Goal: Task Accomplishment & Management: Manage account settings

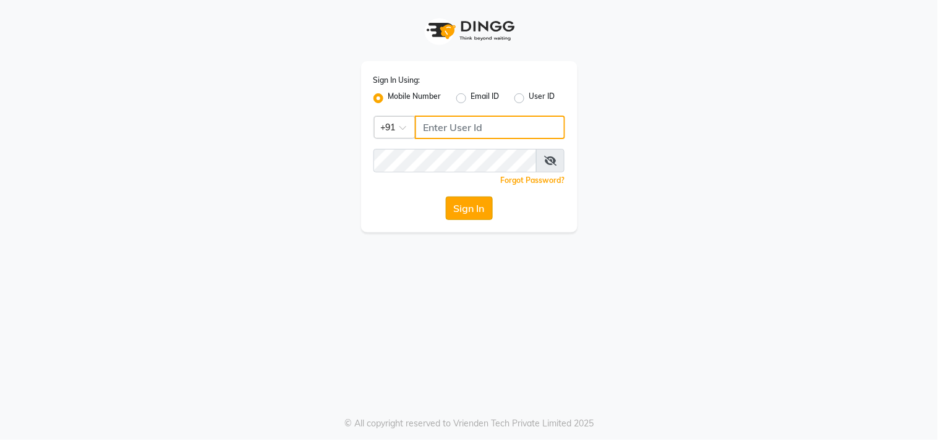
type input "9899801124"
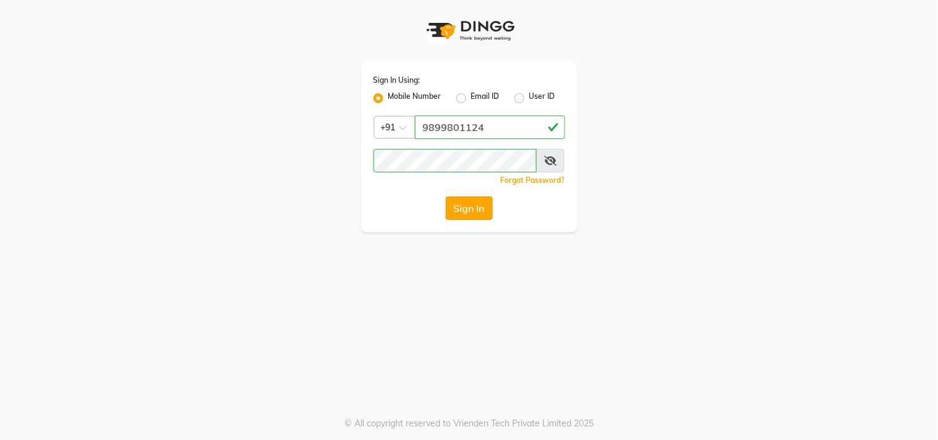
click at [471, 214] on button "Sign In" at bounding box center [469, 208] width 47 height 23
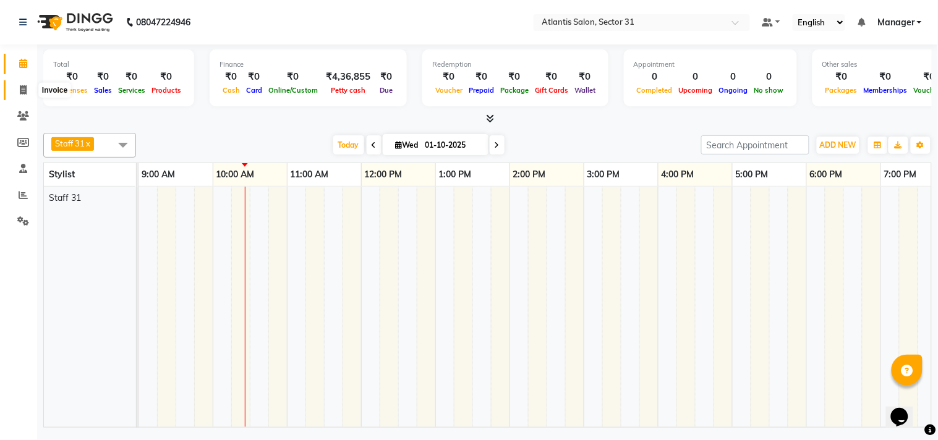
click at [20, 87] on icon at bounding box center [23, 89] width 7 height 9
select select "4391"
select select "service"
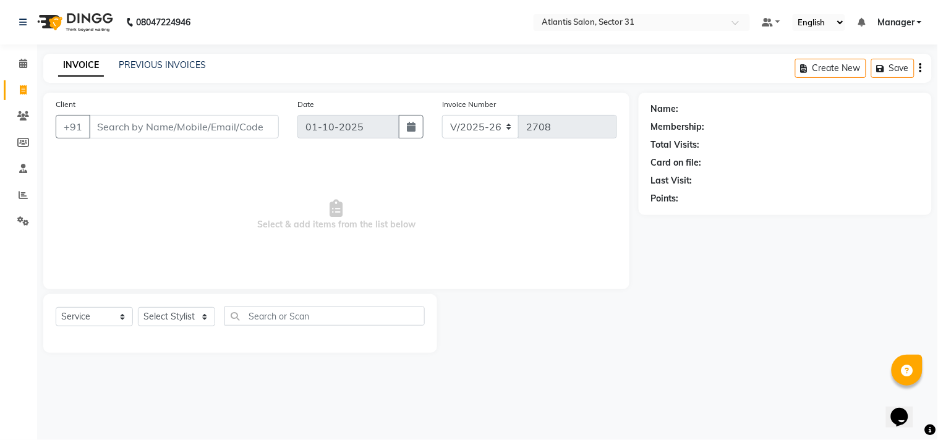
click at [152, 130] on input "Client" at bounding box center [184, 126] width 190 height 23
click at [205, 125] on input "Client" at bounding box center [184, 126] width 190 height 23
click at [208, 122] on input "Client" at bounding box center [184, 126] width 190 height 23
click at [25, 194] on icon at bounding box center [23, 194] width 9 height 9
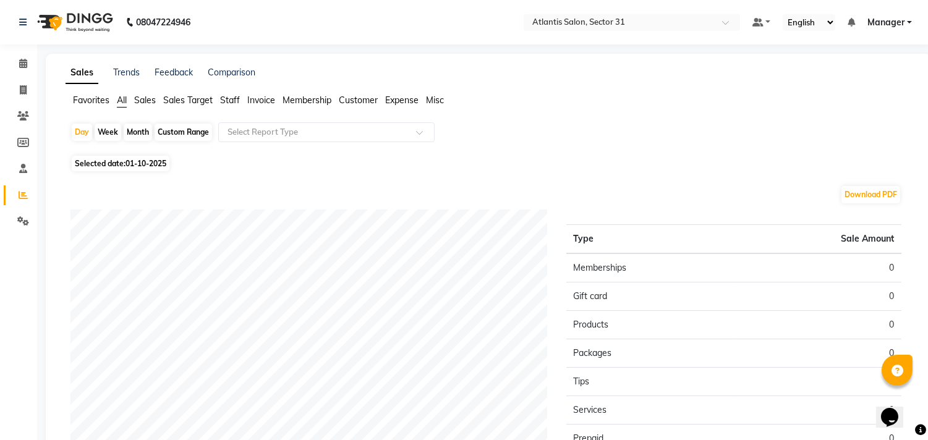
click at [131, 166] on span "01-10-2025" at bounding box center [146, 163] width 41 height 9
select select "10"
select select "2025"
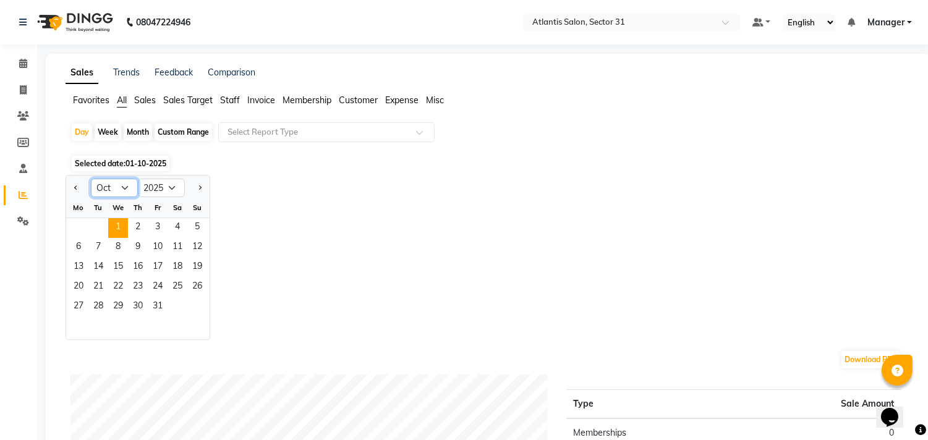
click at [117, 187] on select "Jan Feb Mar Apr May Jun Jul Aug Sep Oct Nov Dec" at bounding box center [114, 188] width 47 height 19
select select "9"
click at [91, 179] on select "Jan Feb Mar Apr May Jun Jul Aug Sep Oct Nov Dec" at bounding box center [114, 188] width 47 height 19
click at [139, 132] on div "Month" at bounding box center [138, 132] width 28 height 17
select select "10"
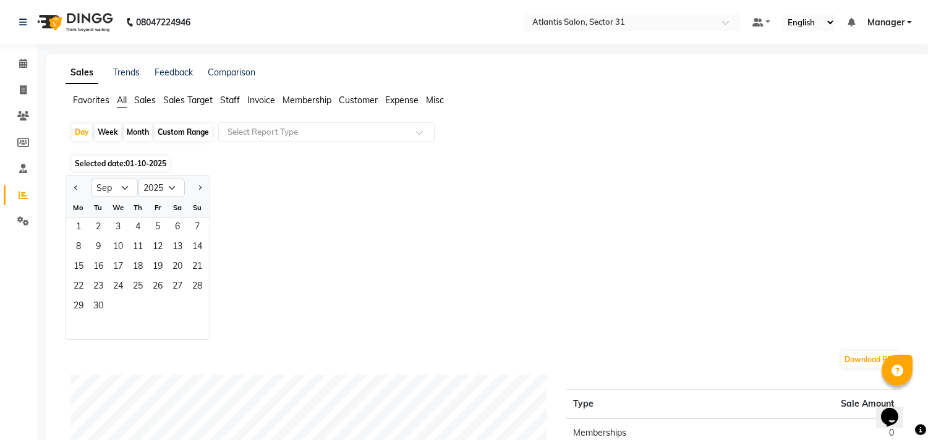
select select "2025"
click at [121, 231] on span "1" at bounding box center [118, 228] width 20 height 20
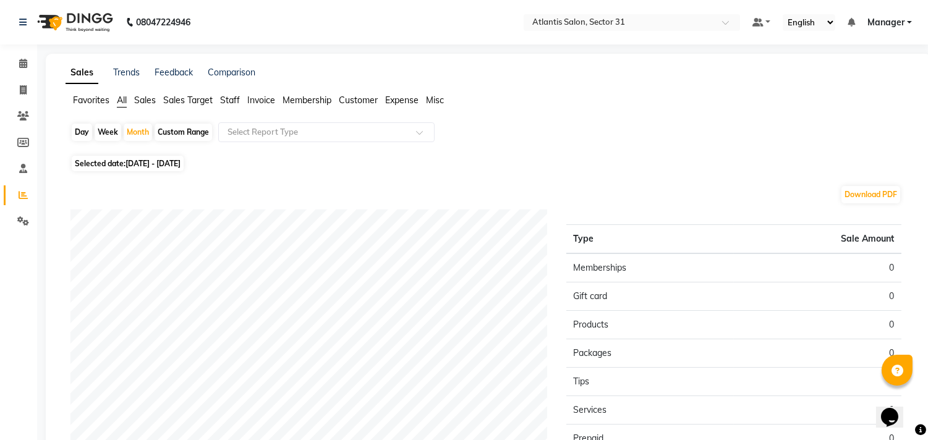
click at [237, 101] on span "Staff" at bounding box center [230, 100] width 20 height 11
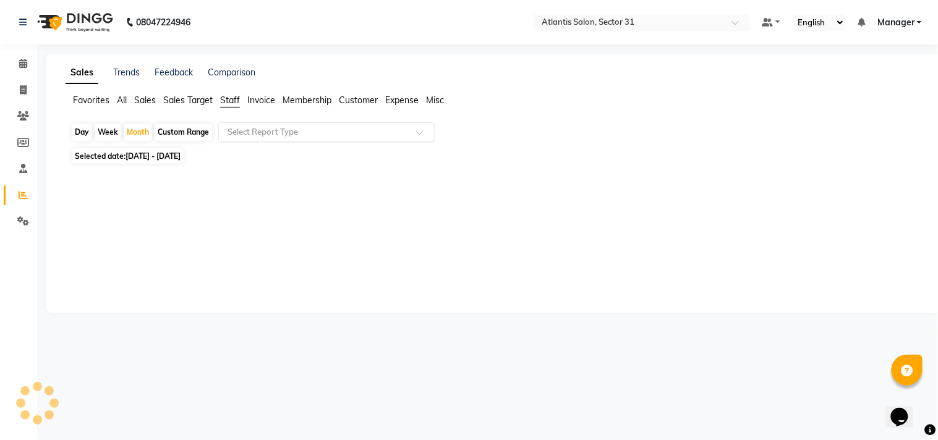
click at [255, 137] on input "text" at bounding box center [314, 132] width 178 height 12
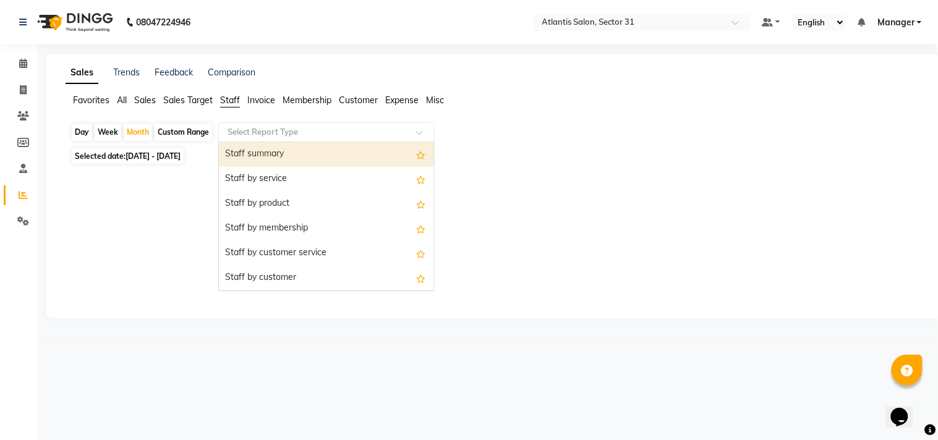
click at [257, 158] on div "Staff summary" at bounding box center [326, 154] width 215 height 25
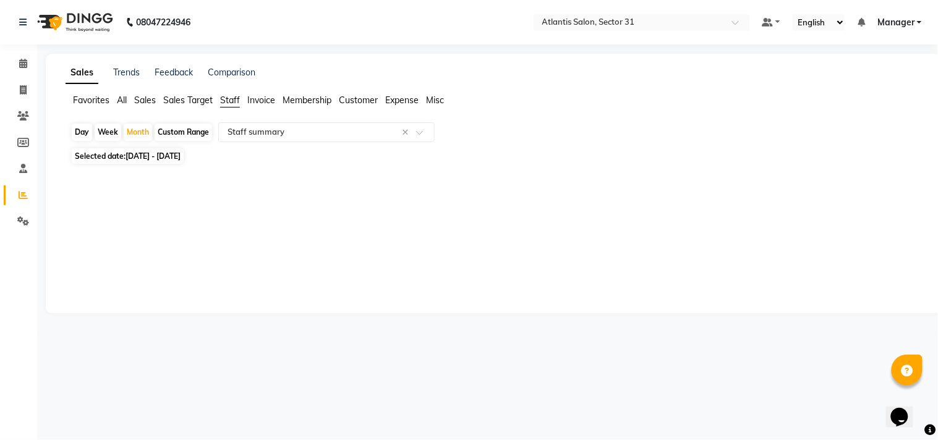
click at [180, 158] on span "01-10-2025 - 31-10-2025" at bounding box center [153, 156] width 55 height 9
select select "10"
select select "2025"
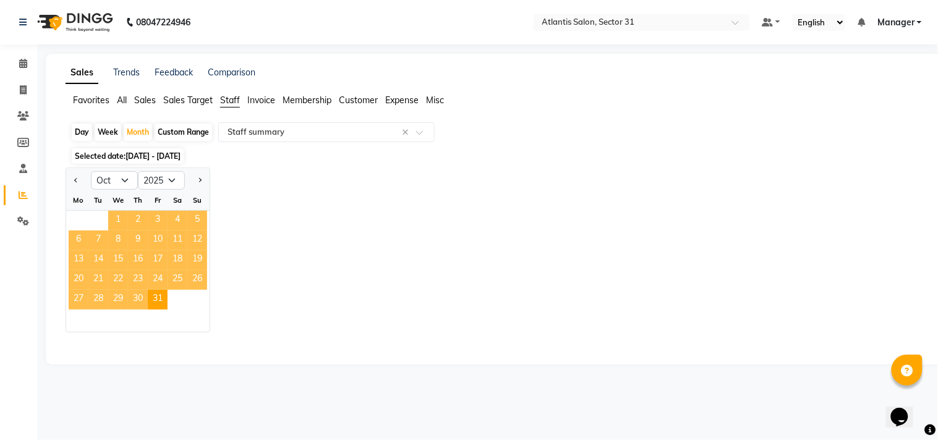
click at [119, 224] on span "1" at bounding box center [118, 221] width 20 height 20
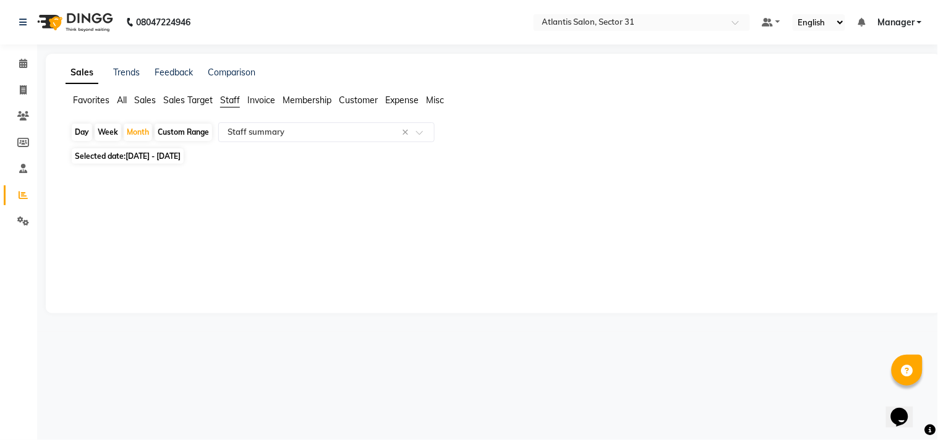
click at [164, 157] on span "01-10-2025 - 31-10-2025" at bounding box center [153, 156] width 55 height 9
select select "10"
select select "2025"
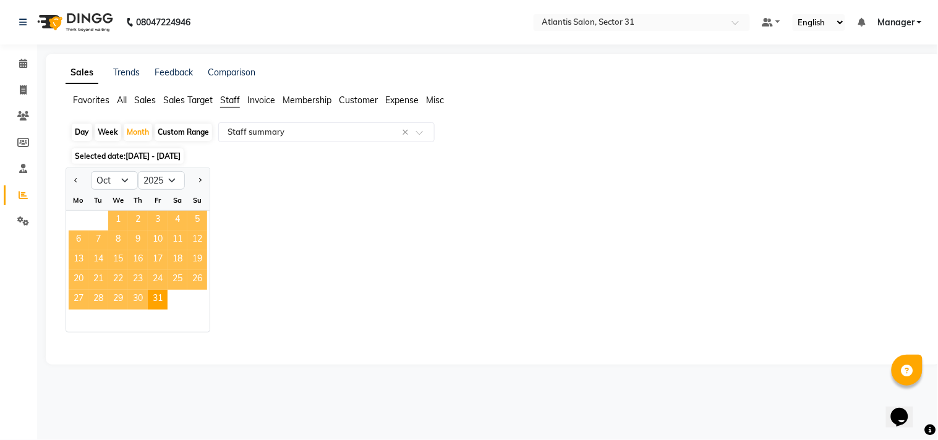
click at [125, 215] on span "1" at bounding box center [118, 221] width 20 height 20
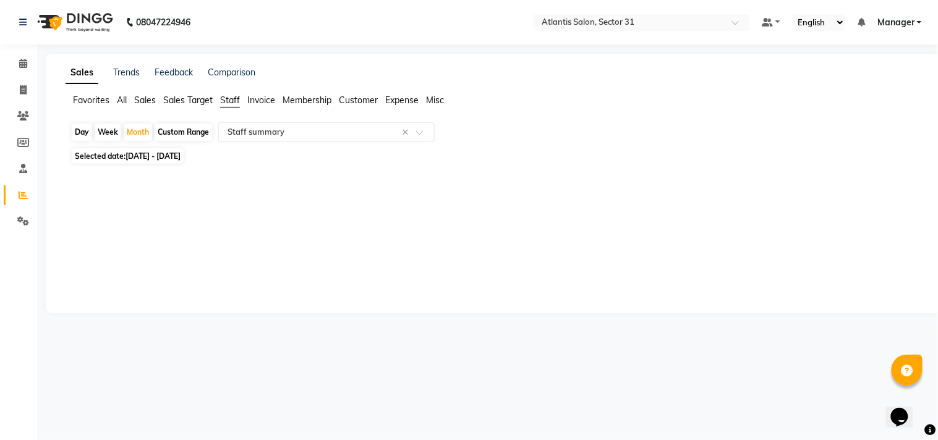
click at [121, 149] on span "Selected date: 01-10-2025 - 31-10-2025" at bounding box center [128, 155] width 112 height 15
select select "10"
select select "2025"
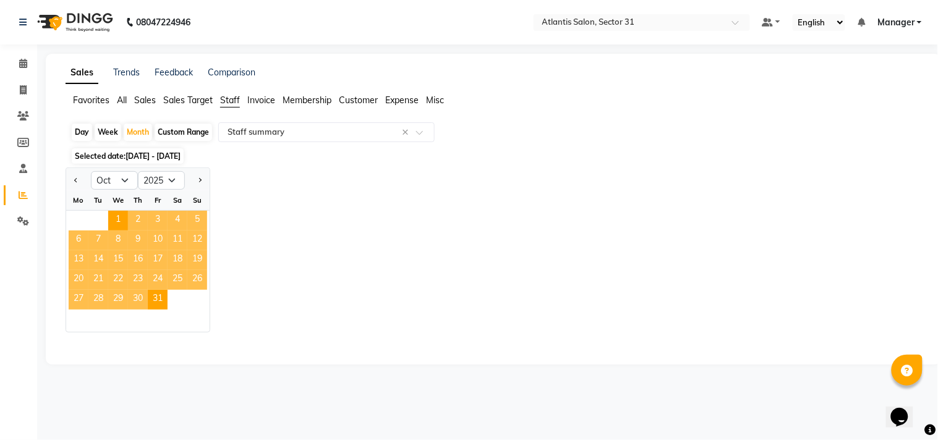
click at [121, 149] on span "Selected date: 01-10-2025 - 31-10-2025" at bounding box center [128, 155] width 112 height 15
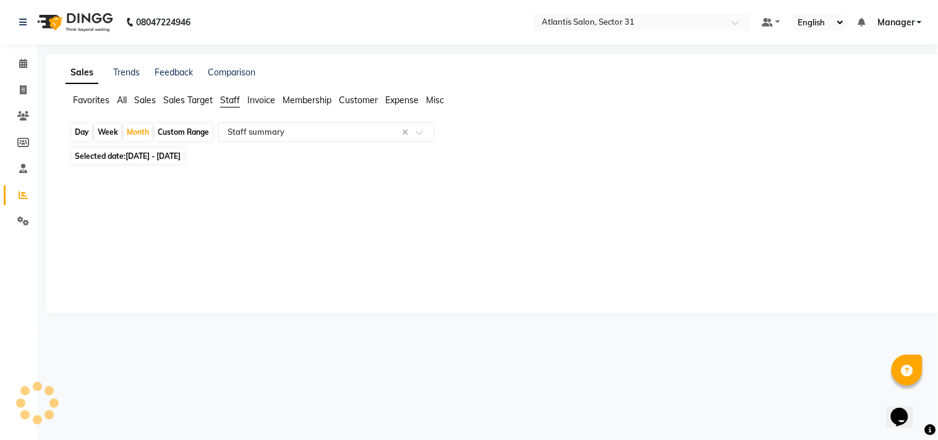
click at [137, 169] on div at bounding box center [491, 178] width 861 height 20
click at [145, 161] on span "01-10-2025 - 31-10-2025" at bounding box center [153, 156] width 55 height 9
select select "10"
select select "2025"
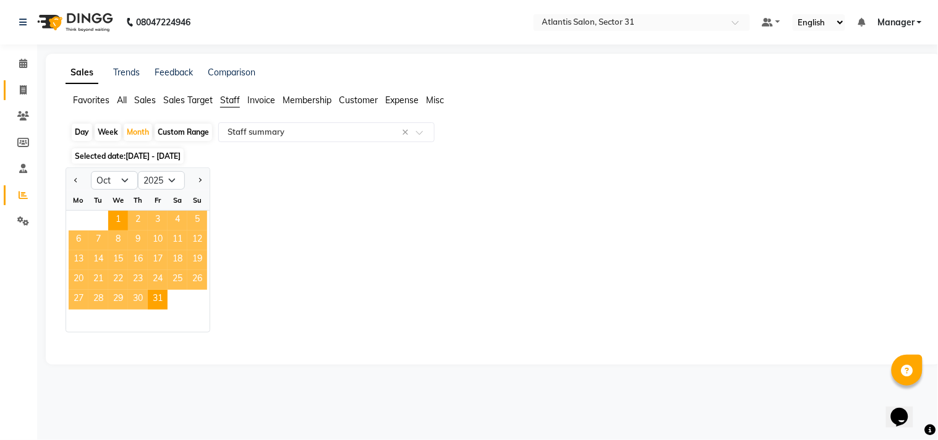
click at [32, 81] on link "Invoice" at bounding box center [19, 90] width 30 height 20
select select "service"
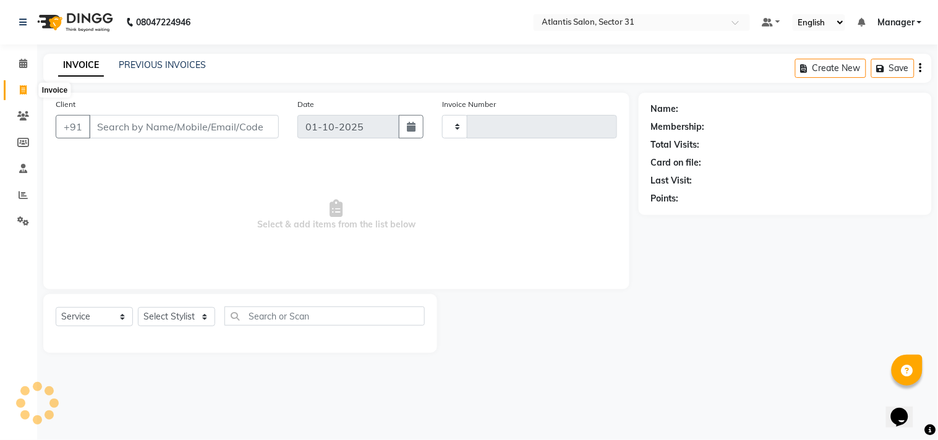
type input "2708"
select select "4391"
click at [30, 190] on span at bounding box center [23, 196] width 22 height 14
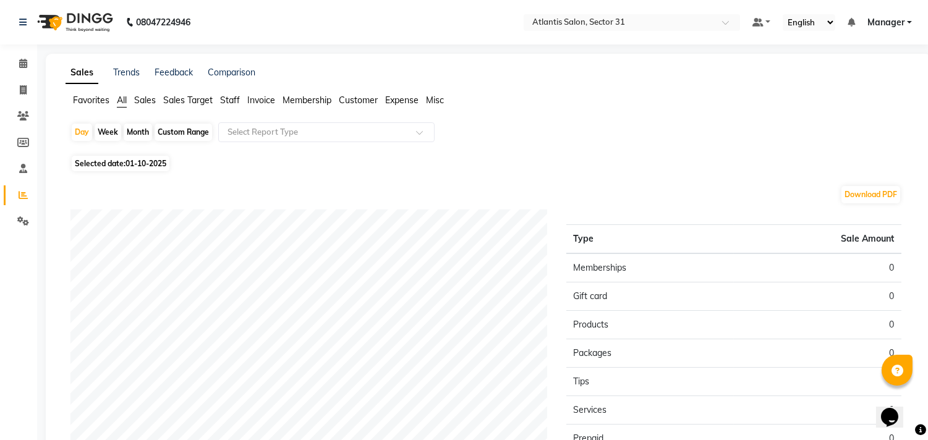
click at [236, 101] on span "Staff" at bounding box center [230, 100] width 20 height 11
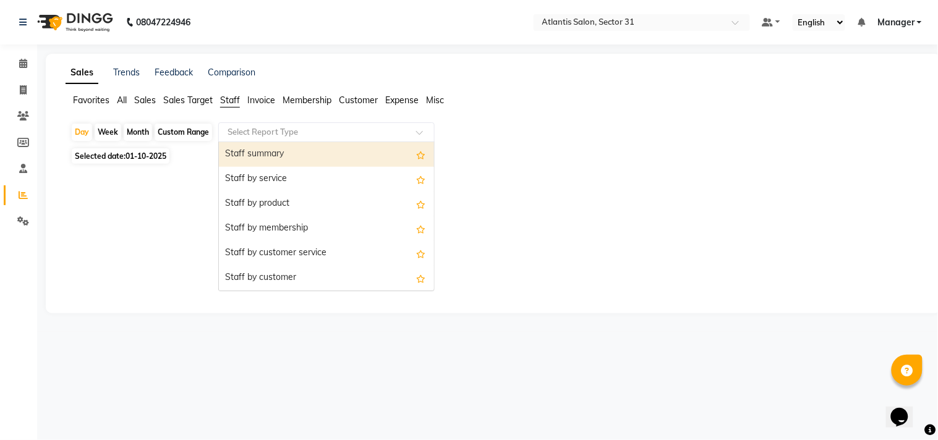
click at [239, 137] on input "text" at bounding box center [314, 132] width 178 height 12
click at [243, 150] on div "Staff summary" at bounding box center [326, 154] width 215 height 25
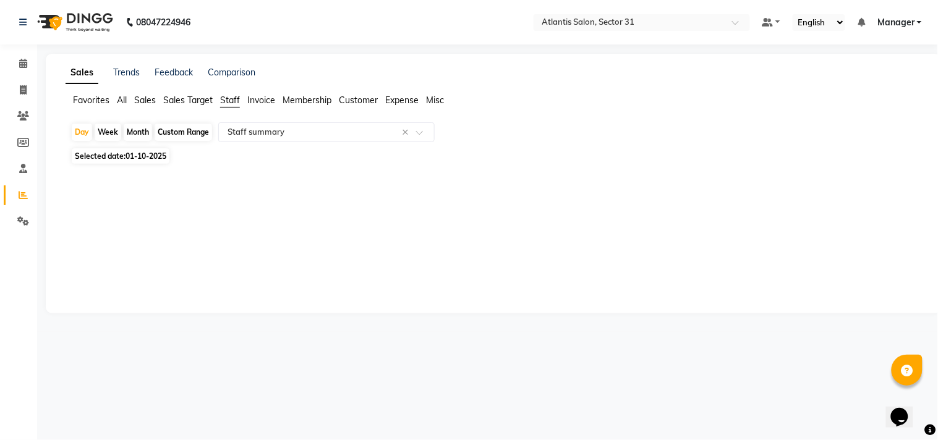
click at [145, 131] on div "Month" at bounding box center [138, 132] width 28 height 17
select select "10"
select select "2025"
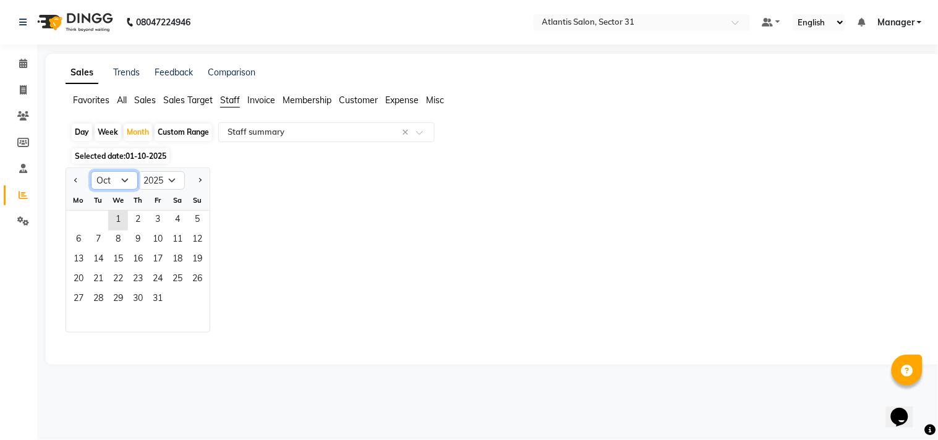
click at [124, 178] on select "Jan Feb Mar Apr May Jun Jul Aug Sep Oct Nov Dec" at bounding box center [114, 180] width 47 height 19
select select "9"
click at [91, 171] on select "Jan Feb Mar Apr May Jun Jul Aug Sep Oct Nov Dec" at bounding box center [114, 180] width 47 height 19
click at [79, 221] on span "1" at bounding box center [79, 221] width 20 height 20
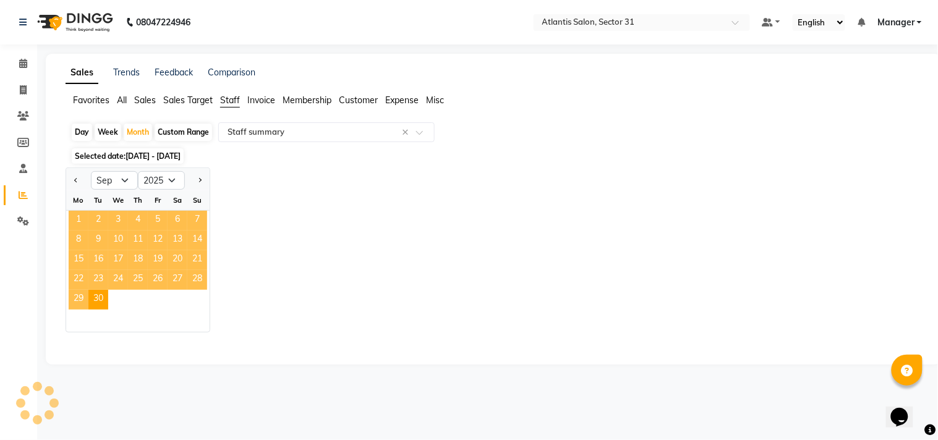
select select "full_report"
select select "csv"
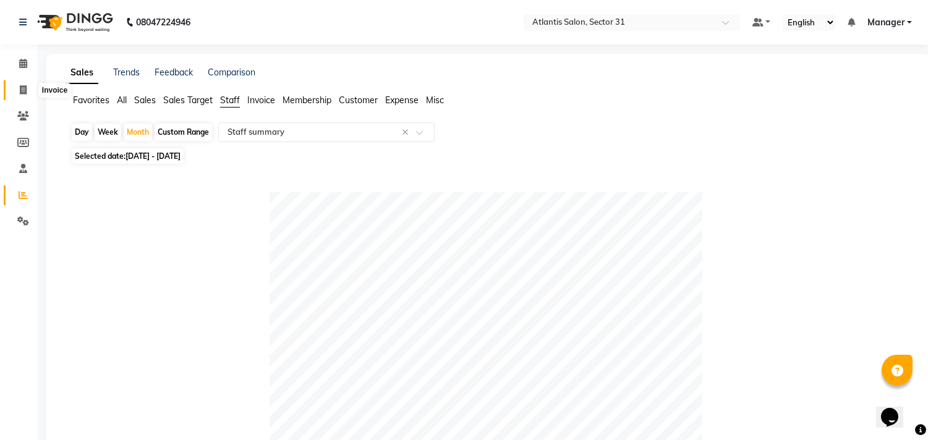
click at [28, 93] on span at bounding box center [23, 90] width 22 height 14
select select "service"
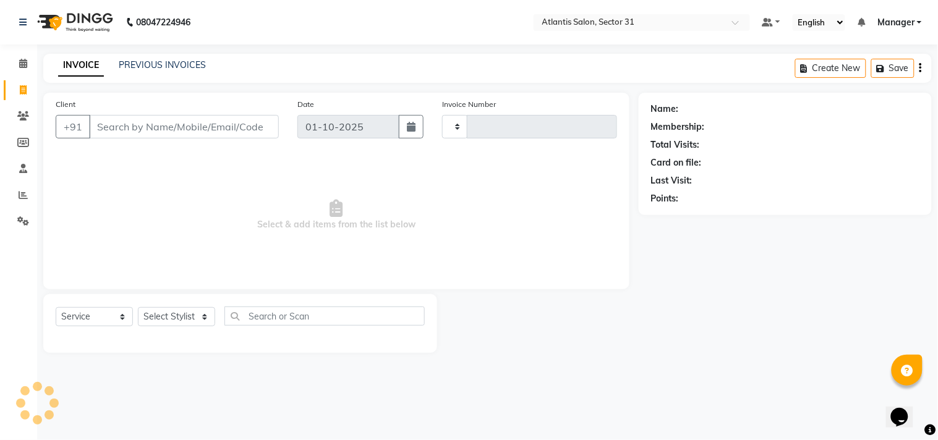
type input "2708"
select select "4391"
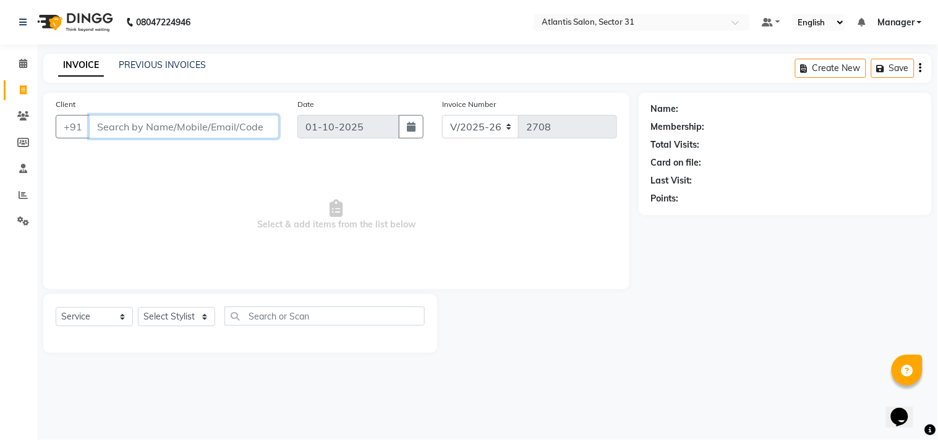
click at [205, 133] on input "Client" at bounding box center [184, 126] width 190 height 23
click at [174, 125] on input "Client" at bounding box center [184, 126] width 190 height 23
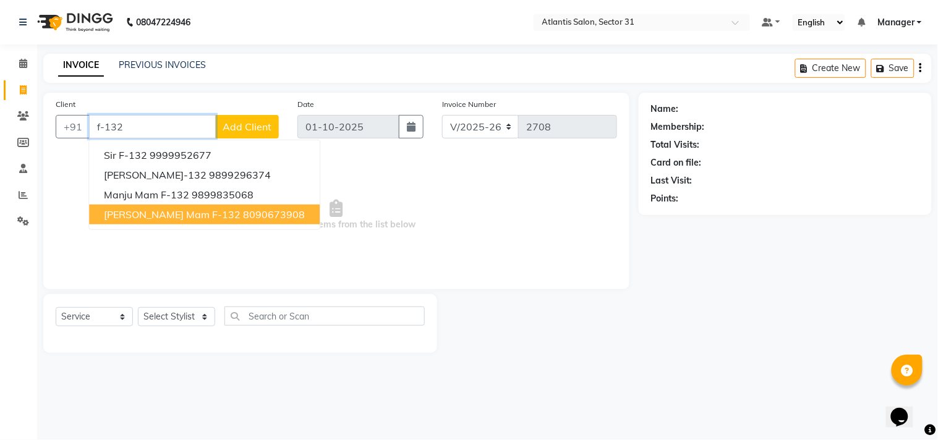
click at [176, 215] on span "[PERSON_NAME] mam F-132" at bounding box center [172, 214] width 137 height 12
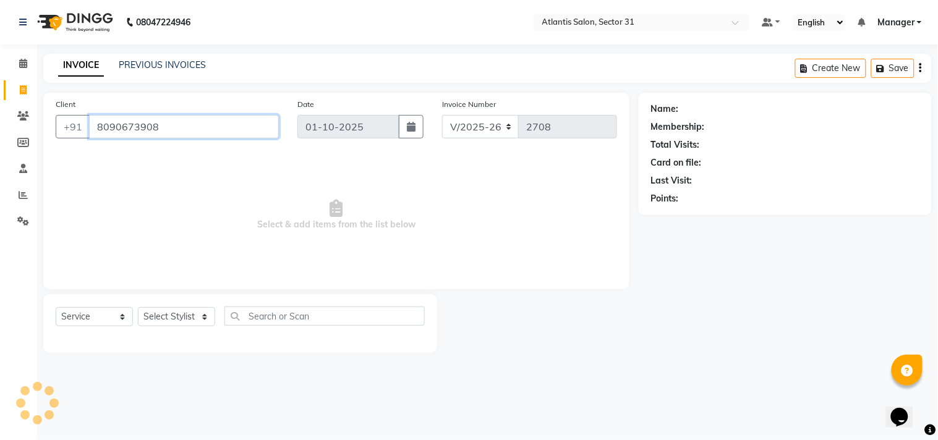
type input "8090673908"
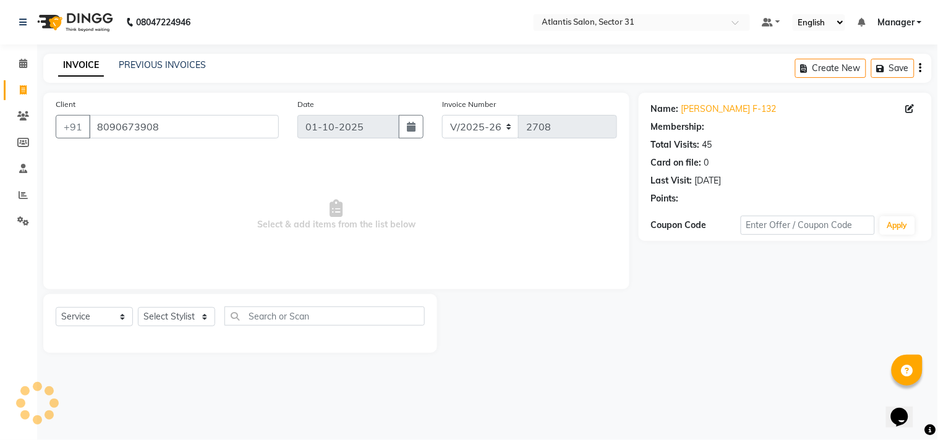
select select "1: Object"
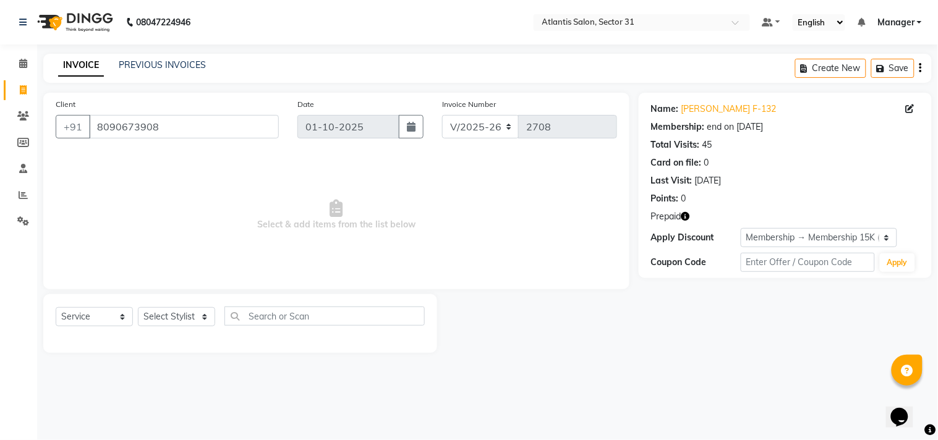
click at [686, 215] on icon "button" at bounding box center [685, 216] width 9 height 9
click at [623, 272] on div "Client +91 8090673908 Date 01-10-2025 Invoice Number V/2025 V/2025-26 2708 Sele…" at bounding box center [336, 191] width 586 height 197
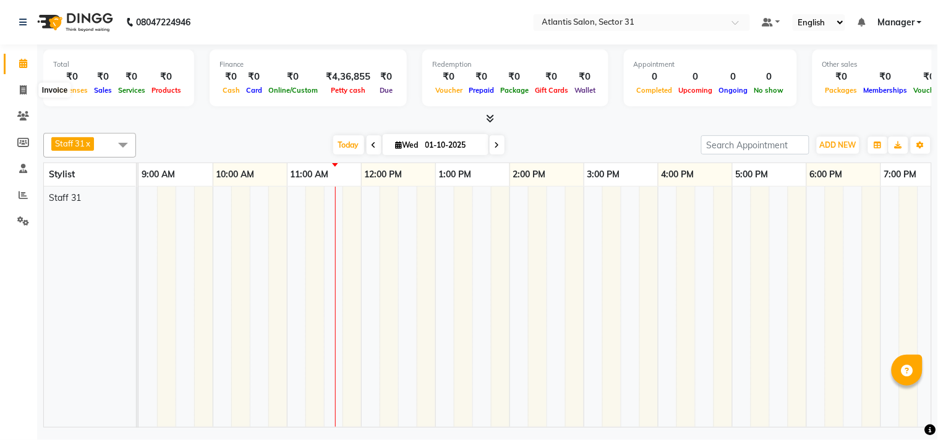
click at [15, 94] on span at bounding box center [23, 90] width 22 height 14
select select "service"
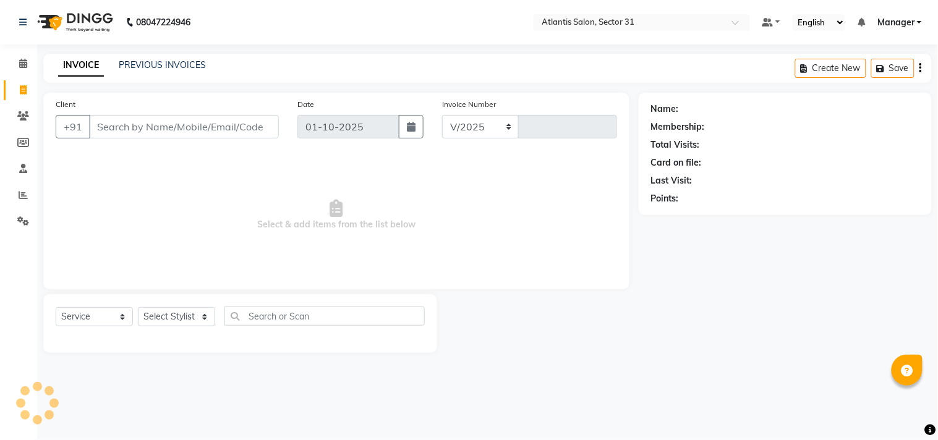
select select "4391"
type input "2708"
click at [186, 121] on input "Client" at bounding box center [184, 126] width 190 height 23
click at [174, 126] on input "Client" at bounding box center [184, 126] width 190 height 23
click at [244, 124] on input "Client" at bounding box center [184, 126] width 190 height 23
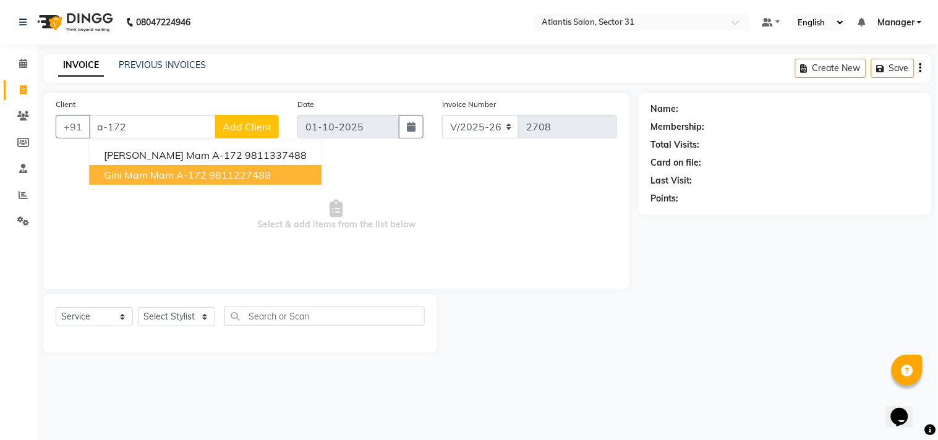
click at [195, 169] on span "Gini Mam Mam A-172" at bounding box center [155, 175] width 103 height 12
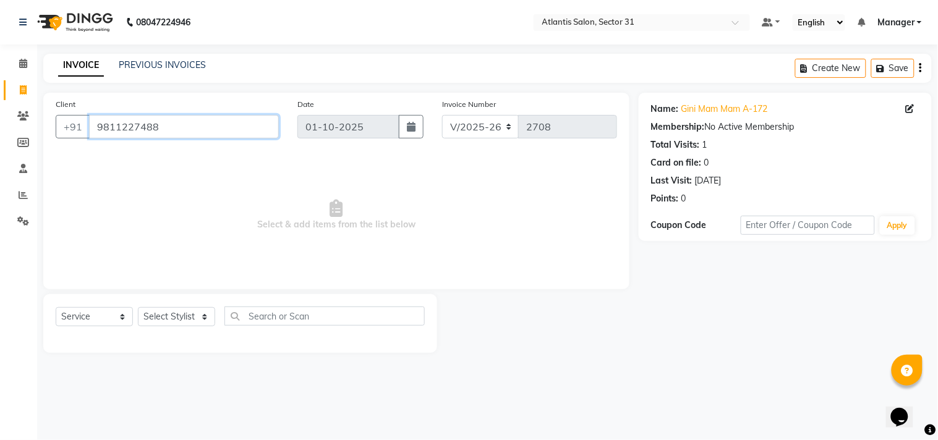
click at [189, 124] on input "9811227488" at bounding box center [184, 126] width 190 height 23
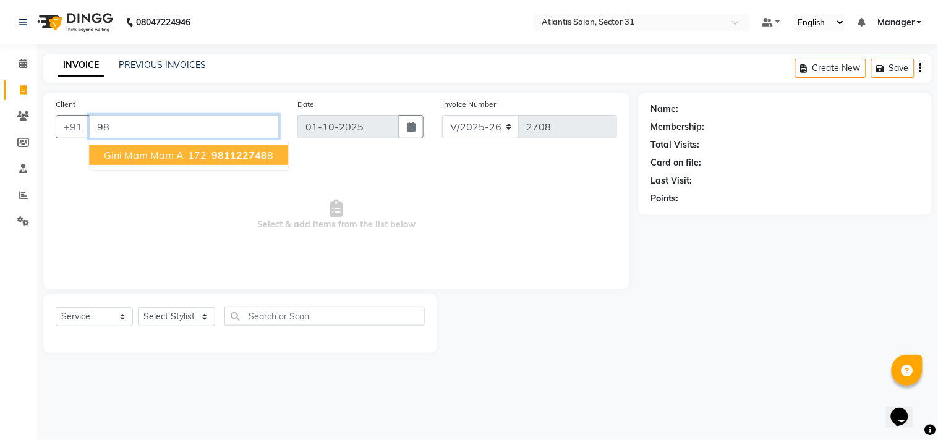
type input "9"
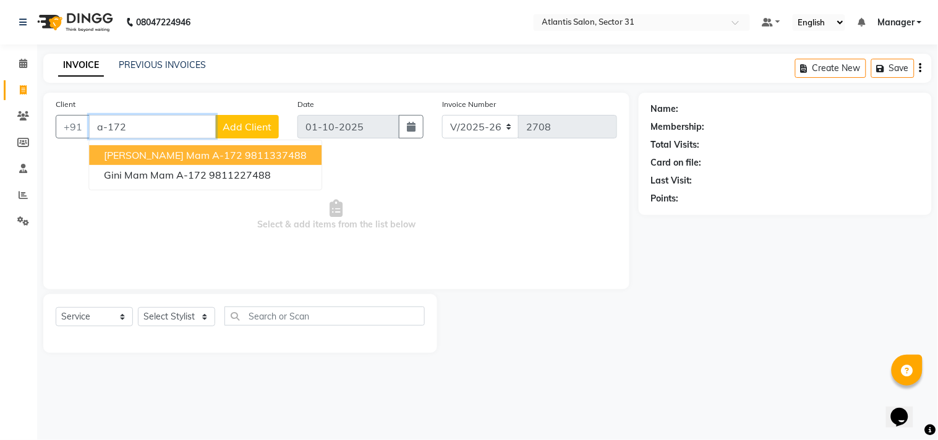
click at [245, 152] on ngb-highlight "9811337488" at bounding box center [276, 155] width 62 height 12
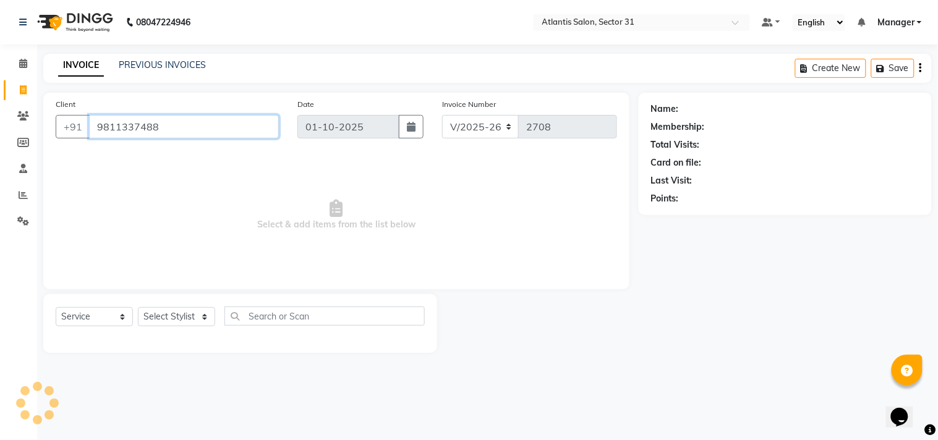
type input "9811337488"
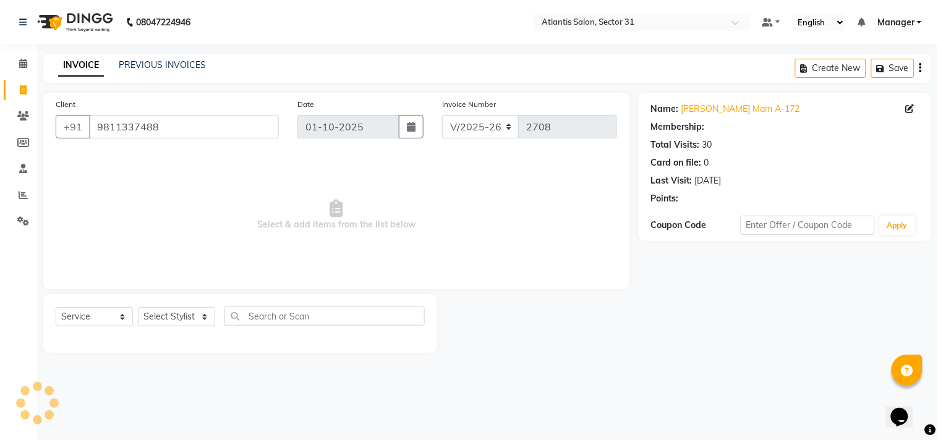
select select "1: Object"
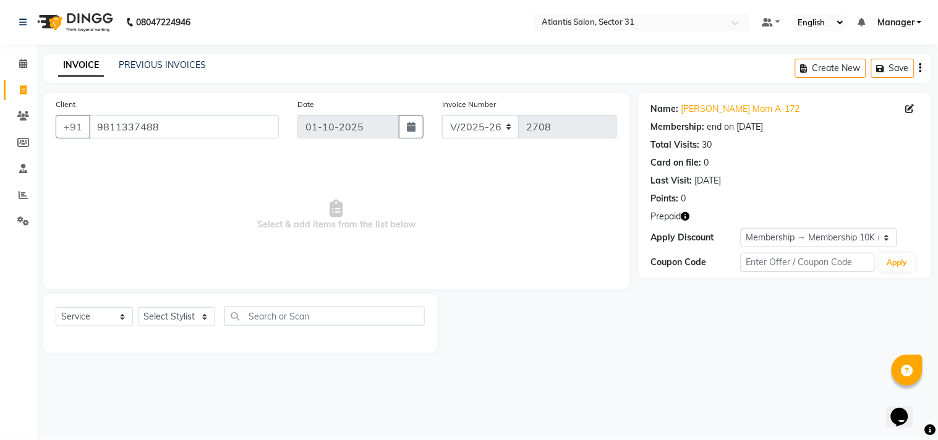
click at [688, 215] on icon "button" at bounding box center [685, 216] width 9 height 9
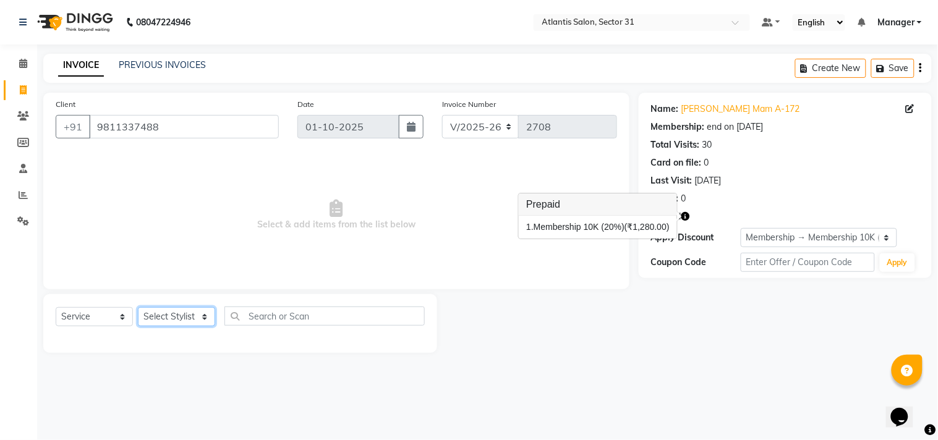
click at [156, 317] on select "Select Stylist [PERSON_NAME] [PERSON_NAME] Kavita Manager Staff 31 Staff ILD [P…" at bounding box center [176, 316] width 77 height 19
select select "33510"
click at [138, 308] on select "Select Stylist [PERSON_NAME] [PERSON_NAME] Kavita Manager Staff 31 Staff ILD [P…" at bounding box center [176, 316] width 77 height 19
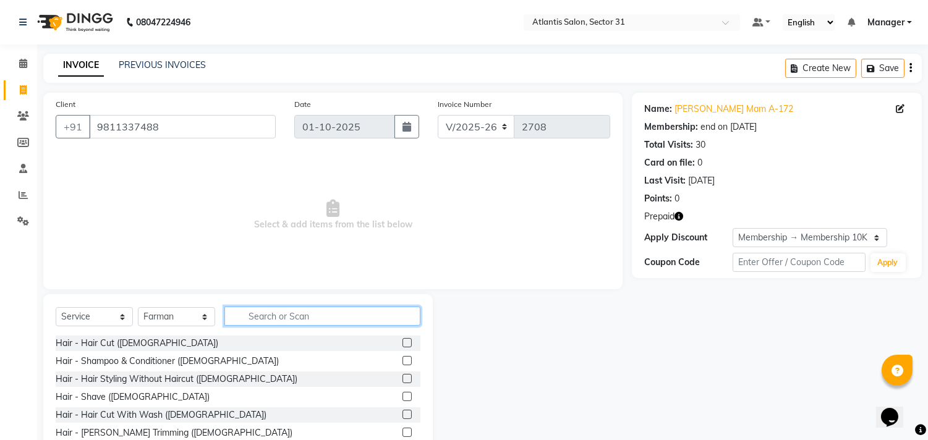
click at [275, 319] on input "text" at bounding box center [322, 316] width 196 height 19
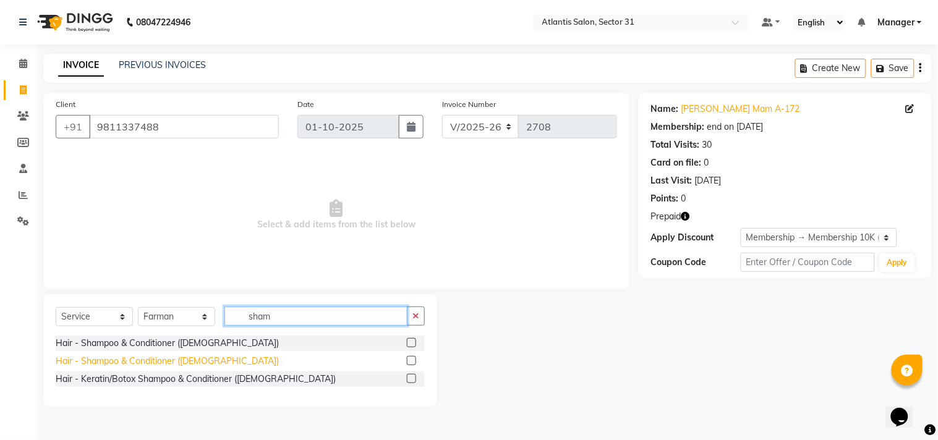
type input "sham"
click at [195, 359] on div "Hair - Shampoo & Conditioner ([DEMOGRAPHIC_DATA])" at bounding box center [167, 361] width 223 height 13
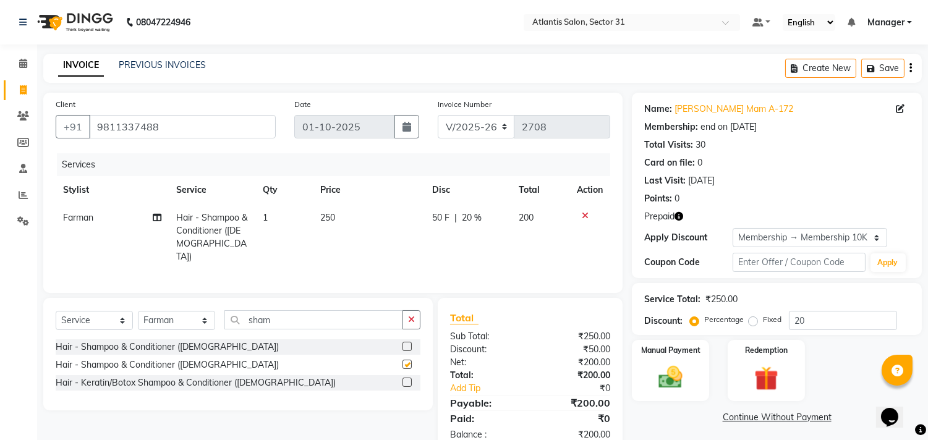
checkbox input "false"
click at [315, 320] on input "sham" at bounding box center [313, 319] width 179 height 19
type input "s"
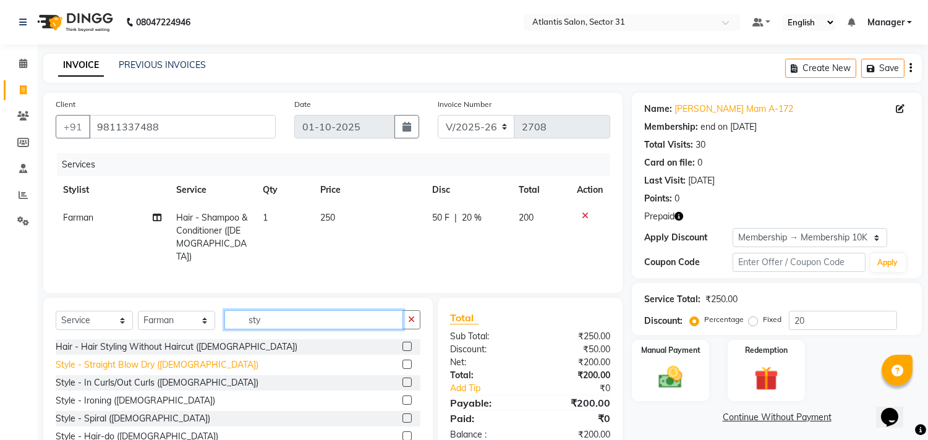
type input "sty"
click at [164, 360] on div "Style - Straight Blow Dry ([DEMOGRAPHIC_DATA])" at bounding box center [157, 365] width 203 height 13
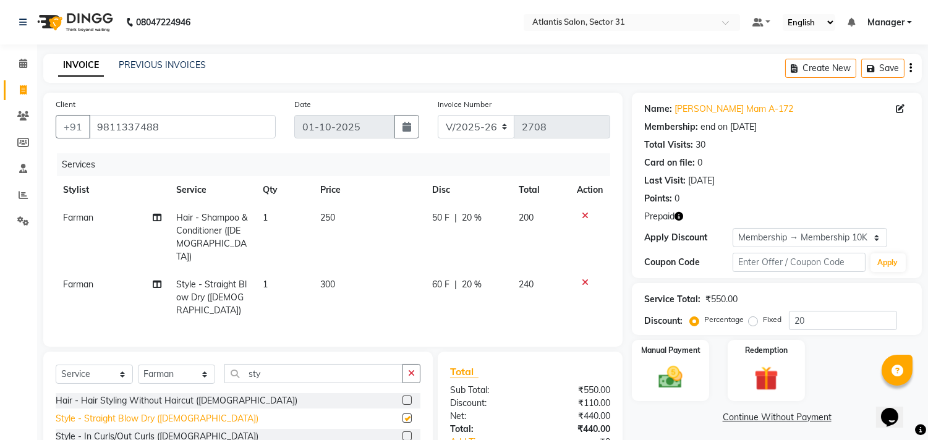
checkbox input "false"
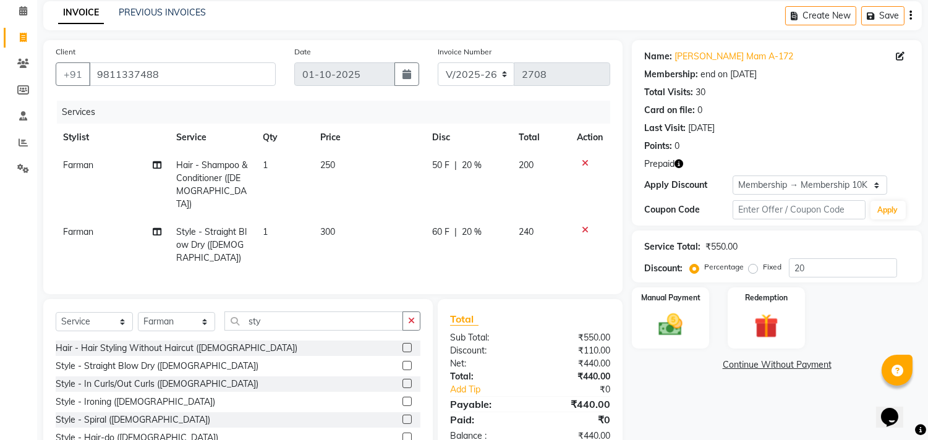
scroll to position [81, 0]
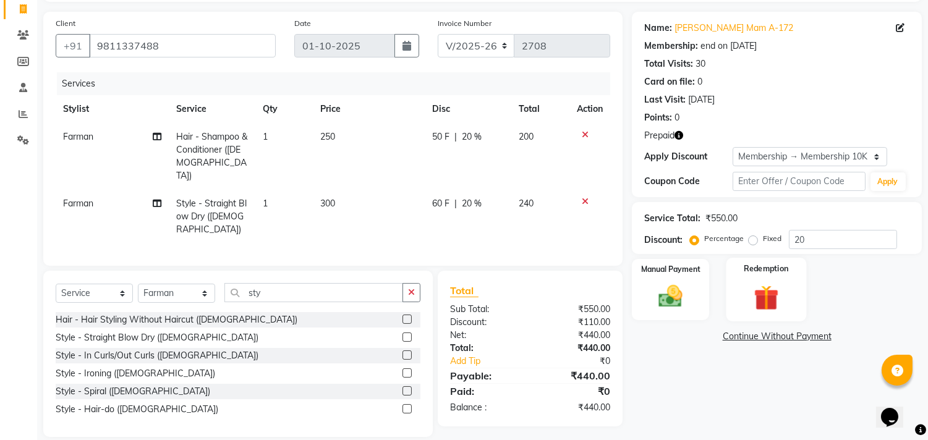
click at [777, 284] on img at bounding box center [766, 298] width 41 height 31
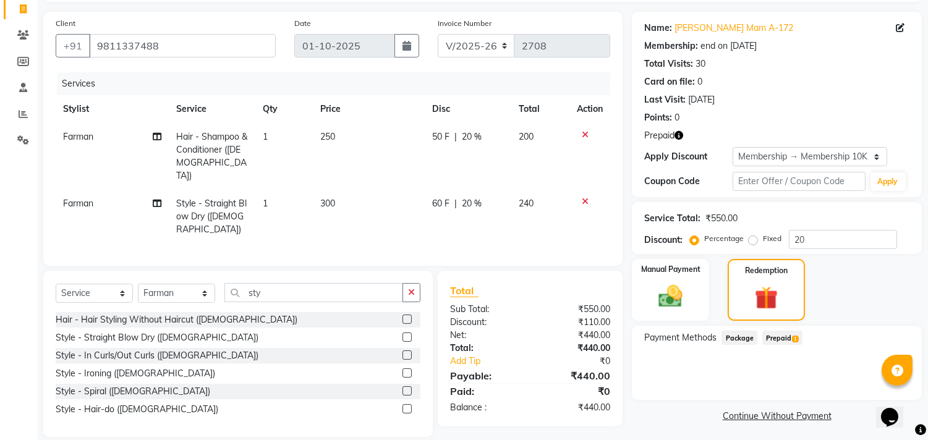
click at [775, 336] on span "Prepaid 1" at bounding box center [782, 338] width 40 height 14
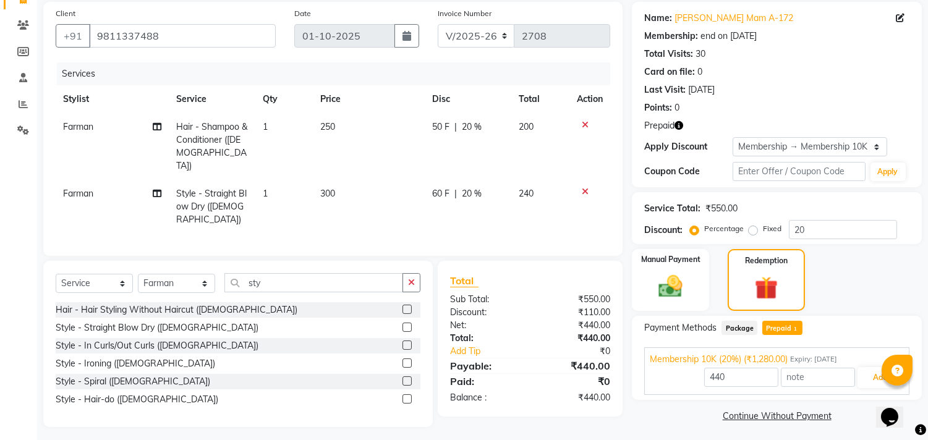
scroll to position [94, 0]
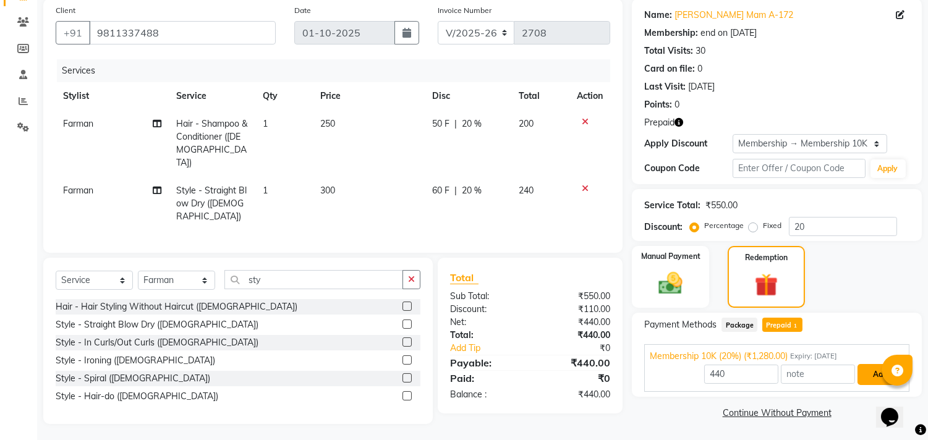
click at [874, 369] on button "Add" at bounding box center [880, 374] width 45 height 21
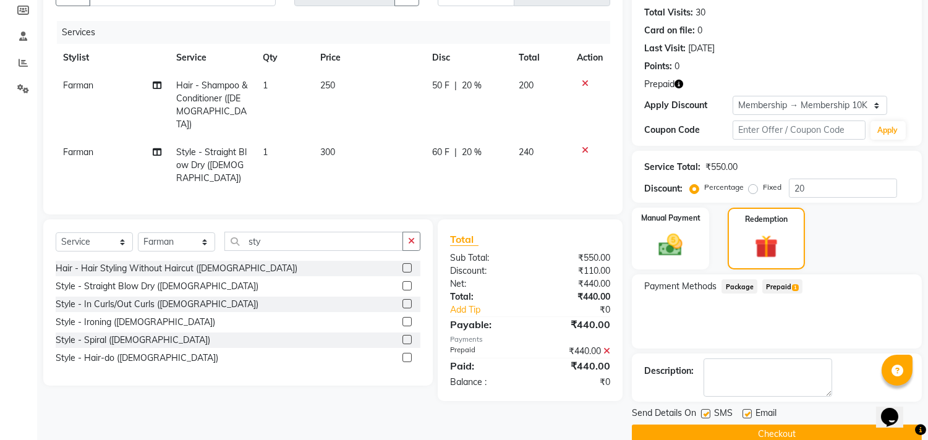
scroll to position [153, 0]
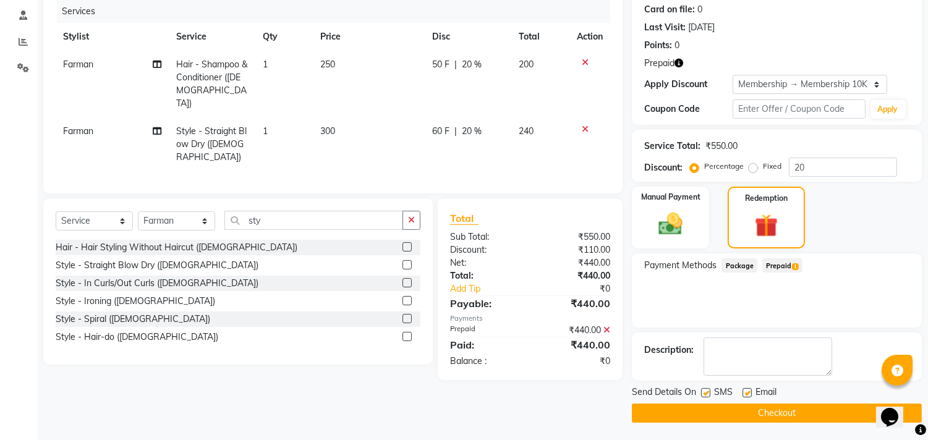
click at [850, 404] on button "Checkout" at bounding box center [777, 413] width 290 height 19
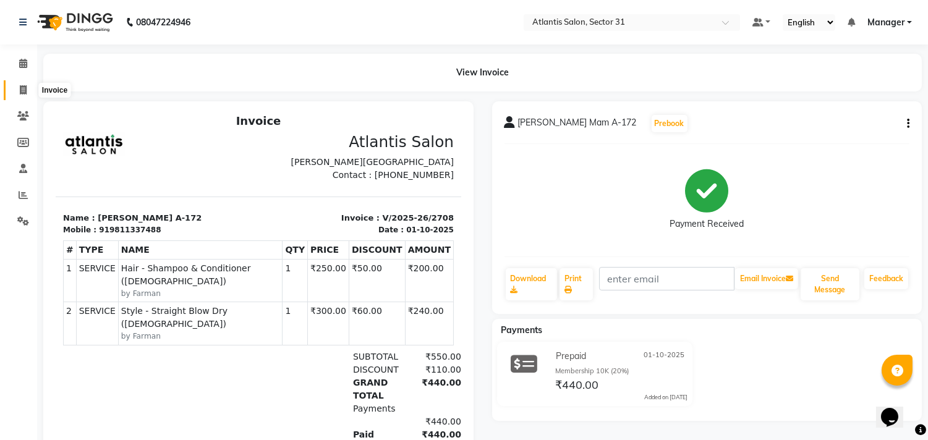
click at [26, 88] on span at bounding box center [23, 90] width 22 height 14
select select "service"
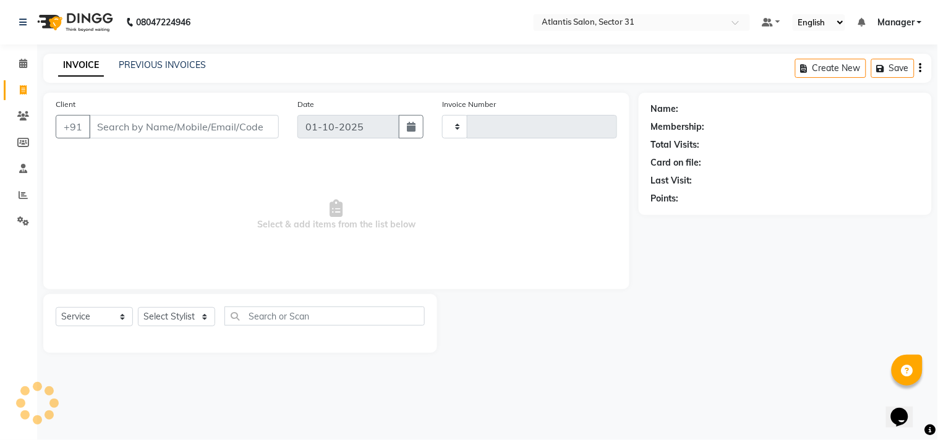
type input "2710"
select select "4391"
click at [182, 58] on div "INVOICE PREVIOUS INVOICES Create New Save" at bounding box center [487, 68] width 889 height 29
click at [182, 63] on link "PREVIOUS INVOICES" at bounding box center [162, 64] width 87 height 11
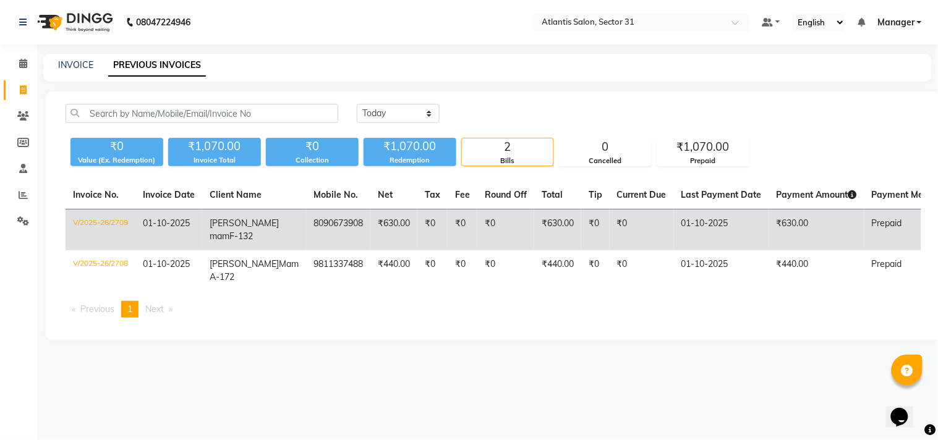
click at [370, 243] on td "₹630.00" at bounding box center [393, 230] width 47 height 41
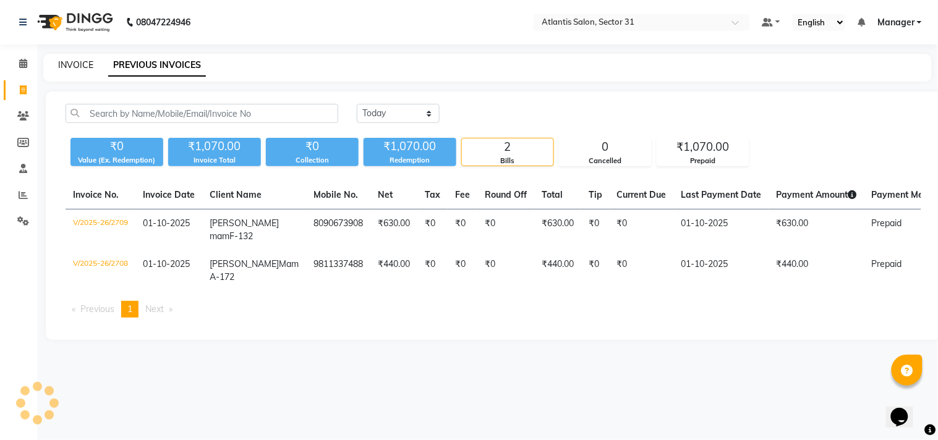
click at [79, 69] on link "INVOICE" at bounding box center [75, 64] width 35 height 11
select select "service"
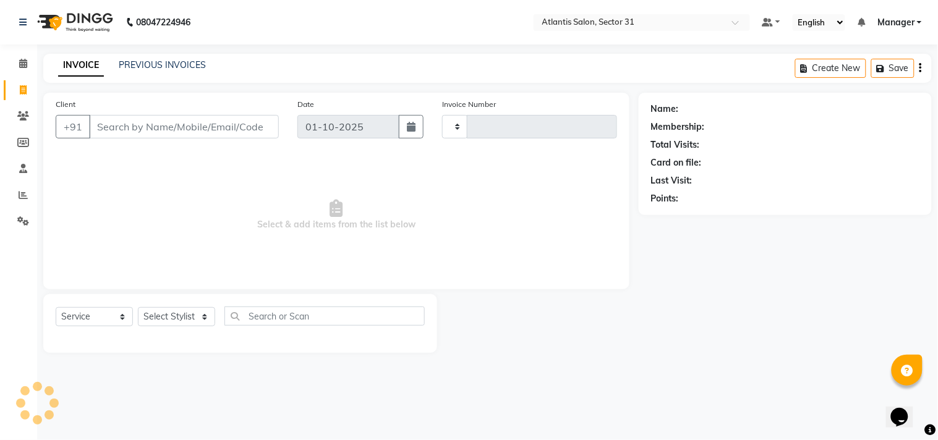
type input "2710"
select select "4391"
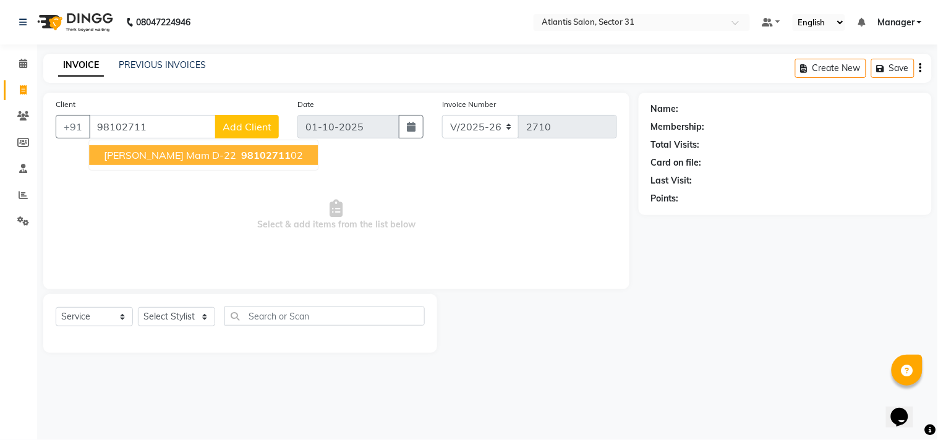
click at [241, 152] on ngb-highlight "98102711 02" at bounding box center [271, 155] width 64 height 12
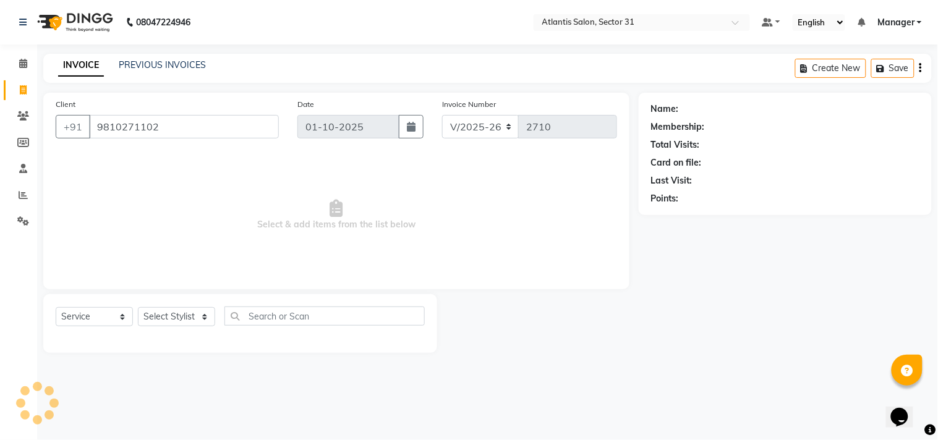
type input "9810271102"
select select "1: Object"
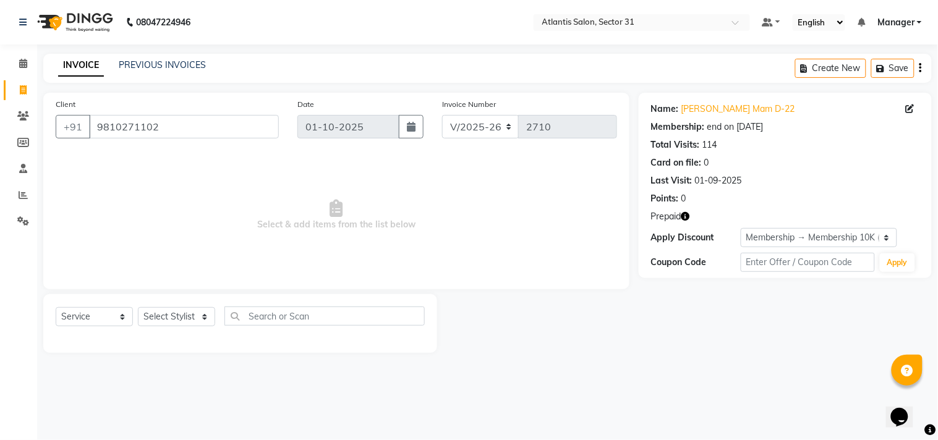
click at [685, 220] on icon "button" at bounding box center [685, 216] width 9 height 9
click at [617, 267] on div "Client +91 9810271102 Date 01-10-2025 Invoice Number V/2025 V/2025-26 2710 Sele…" at bounding box center [336, 191] width 586 height 197
click at [689, 221] on icon "button" at bounding box center [685, 216] width 9 height 9
click at [594, 258] on span "Select & add items from the list below" at bounding box center [337, 215] width 562 height 124
click at [188, 315] on select "Select Stylist [PERSON_NAME] [PERSON_NAME] Kavita Manager Staff 31 Staff ILD [P…" at bounding box center [176, 316] width 77 height 19
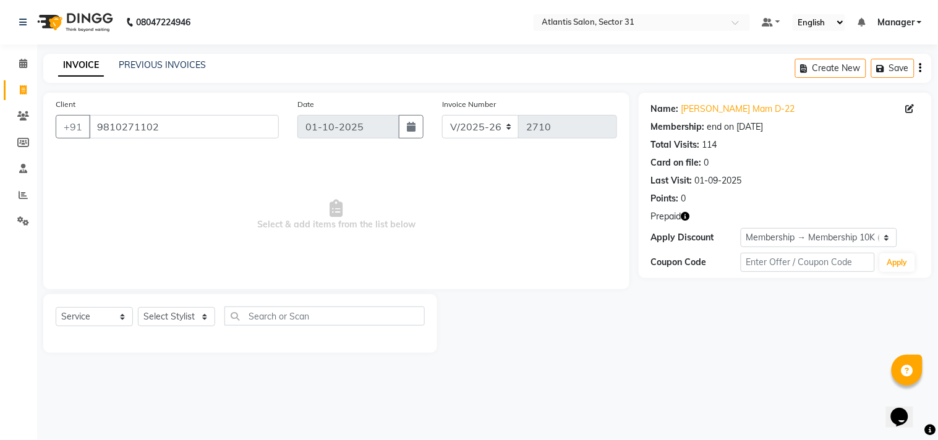
click at [367, 243] on span "Select & add items from the list below" at bounding box center [337, 215] width 562 height 124
click at [320, 312] on input "text" at bounding box center [324, 316] width 200 height 19
type input "eye"
click at [187, 317] on select "Select Stylist [PERSON_NAME] [PERSON_NAME] Kavita Manager Staff 31 Staff ILD [P…" at bounding box center [176, 316] width 77 height 19
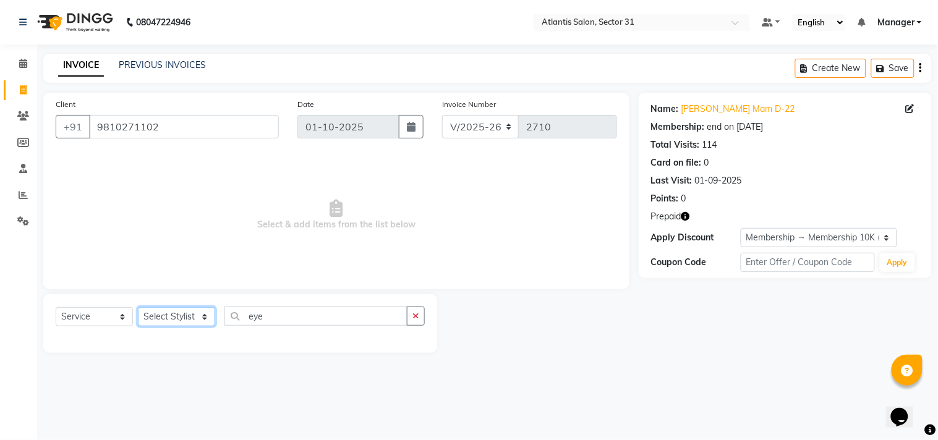
select select "82225"
click at [138, 308] on select "Select Stylist [PERSON_NAME] [PERSON_NAME] Kavita Manager Staff 31 Staff ILD [P…" at bounding box center [176, 316] width 77 height 19
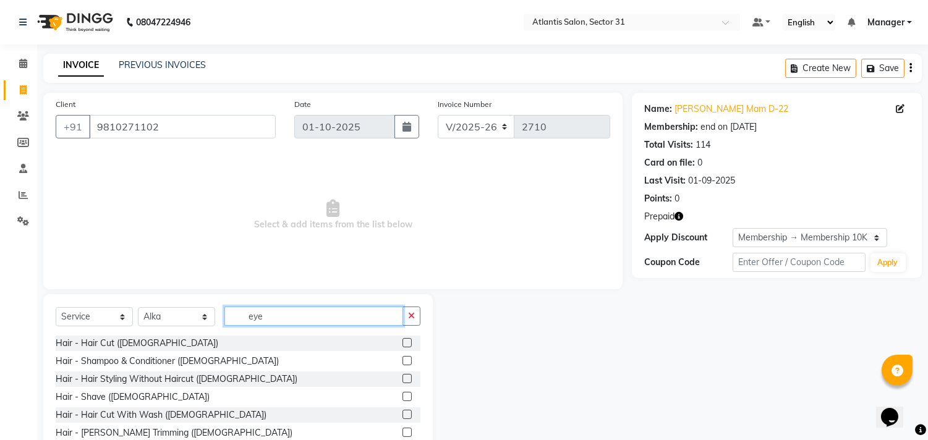
click at [291, 311] on input "eye" at bounding box center [313, 316] width 179 height 19
click at [682, 219] on icon "button" at bounding box center [679, 216] width 9 height 9
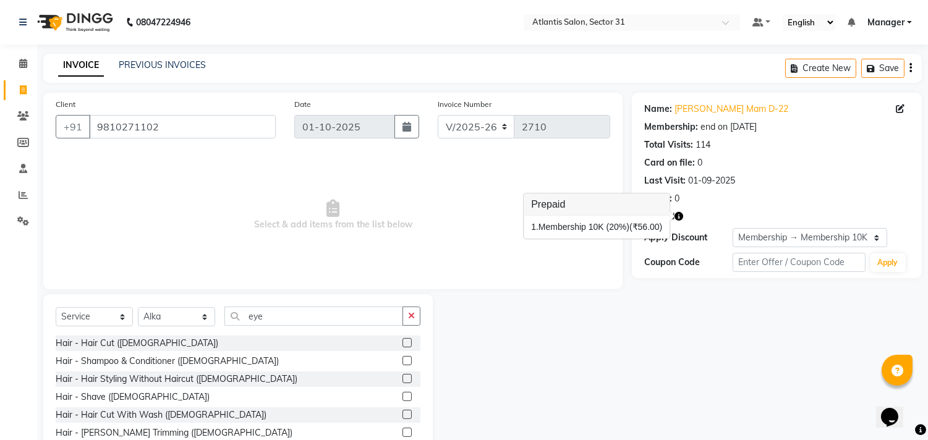
click at [664, 294] on div "Name: Rupali Mam D-22 Membership: end on 12-03-2125 Total Visits: 114 Card on f…" at bounding box center [781, 285] width 299 height 384
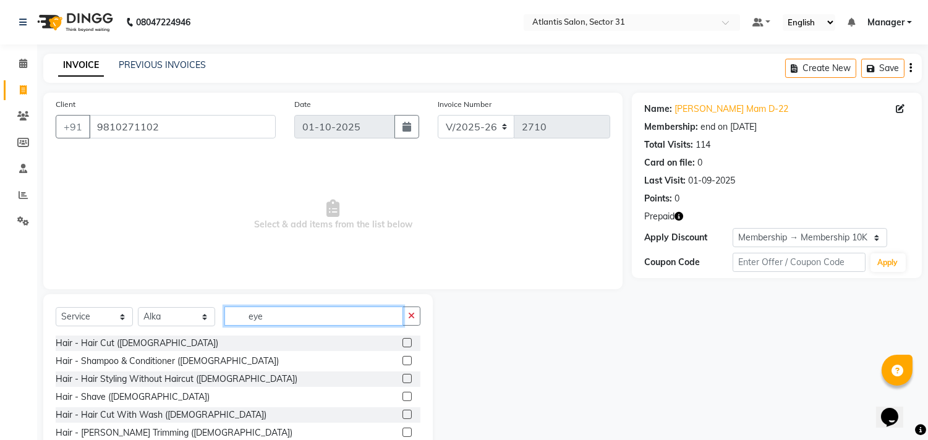
click at [318, 318] on input "eye" at bounding box center [313, 316] width 179 height 19
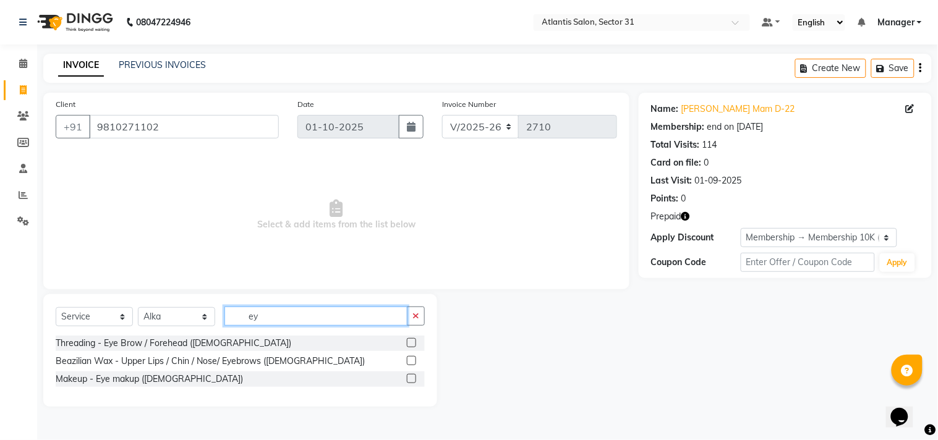
type input "ey"
click at [417, 344] on div at bounding box center [416, 343] width 18 height 15
click at [411, 343] on label at bounding box center [411, 342] width 9 height 9
click at [411, 343] on input "checkbox" at bounding box center [411, 344] width 8 height 8
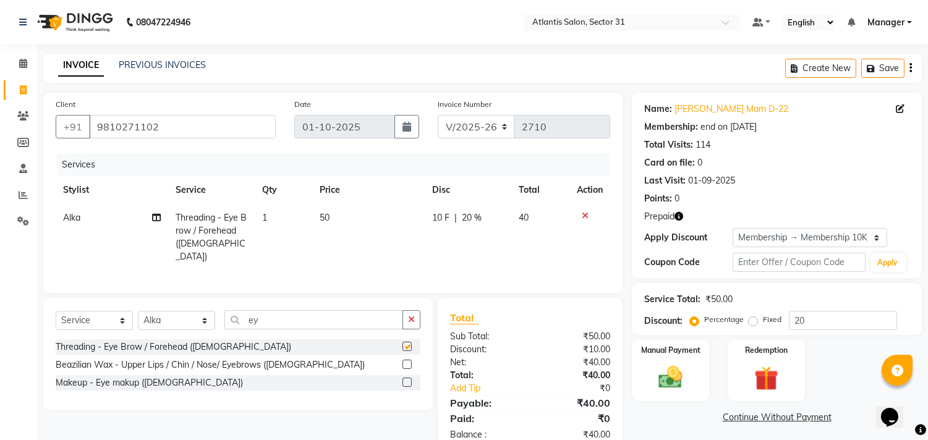
checkbox input "false"
click at [339, 315] on input "ey" at bounding box center [313, 319] width 179 height 19
click at [326, 315] on input "ey" at bounding box center [313, 319] width 179 height 19
type input "e"
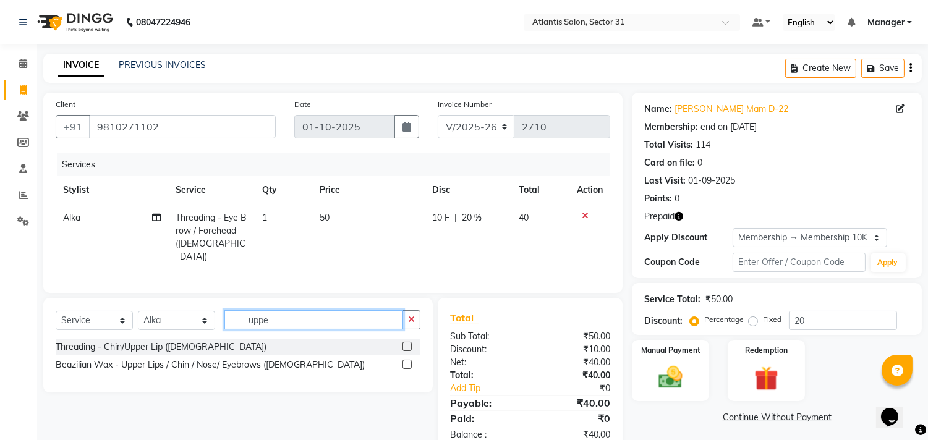
type input "uppe"
click at [403, 344] on label at bounding box center [407, 346] width 9 height 9
click at [403, 344] on input "checkbox" at bounding box center [407, 347] width 8 height 8
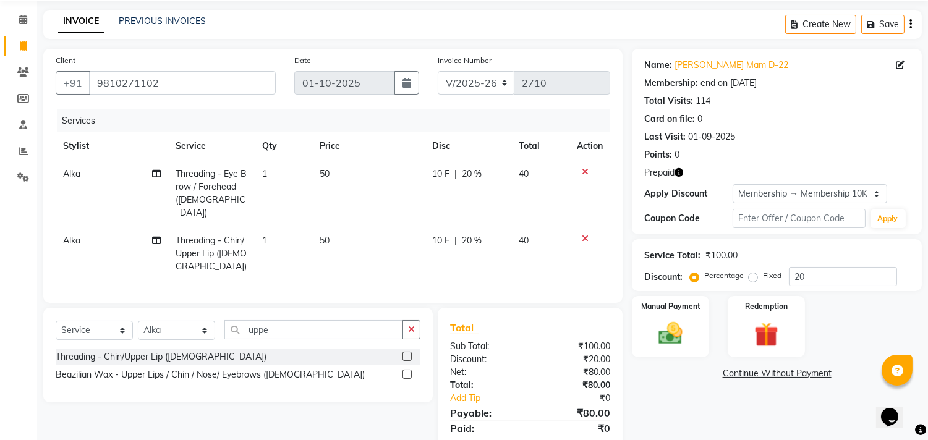
scroll to position [83, 0]
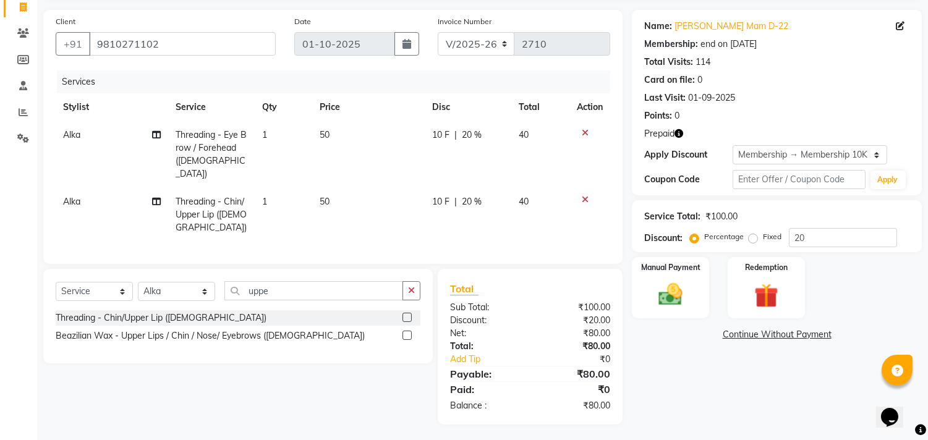
click at [405, 315] on label at bounding box center [407, 317] width 9 height 9
click at [405, 315] on input "checkbox" at bounding box center [407, 318] width 8 height 8
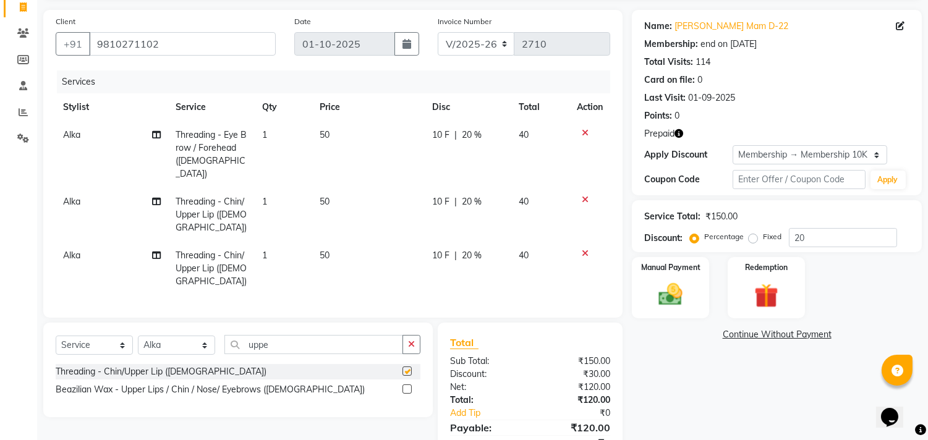
checkbox input "false"
click at [585, 249] on icon at bounding box center [585, 253] width 7 height 9
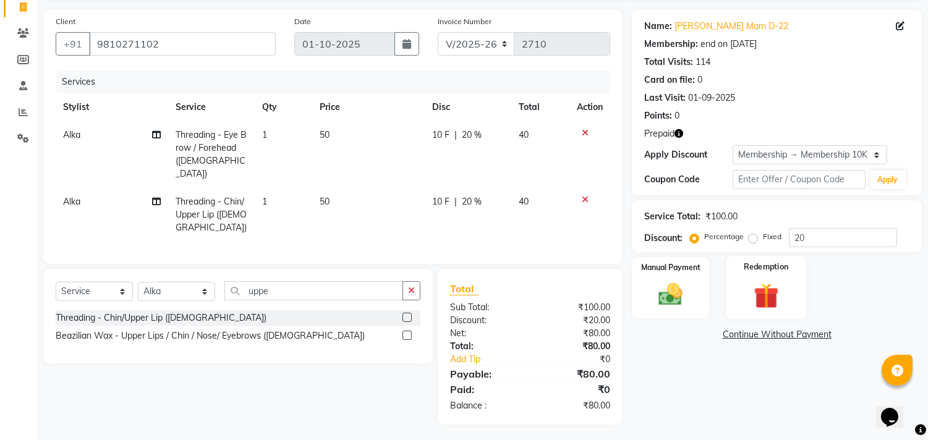
click at [771, 273] on div "Redemption" at bounding box center [766, 287] width 80 height 63
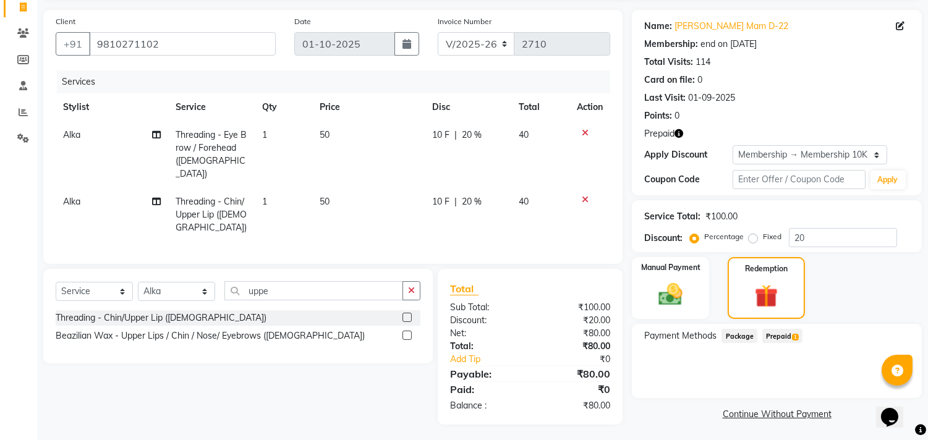
click at [782, 338] on span "Prepaid 1" at bounding box center [782, 336] width 40 height 14
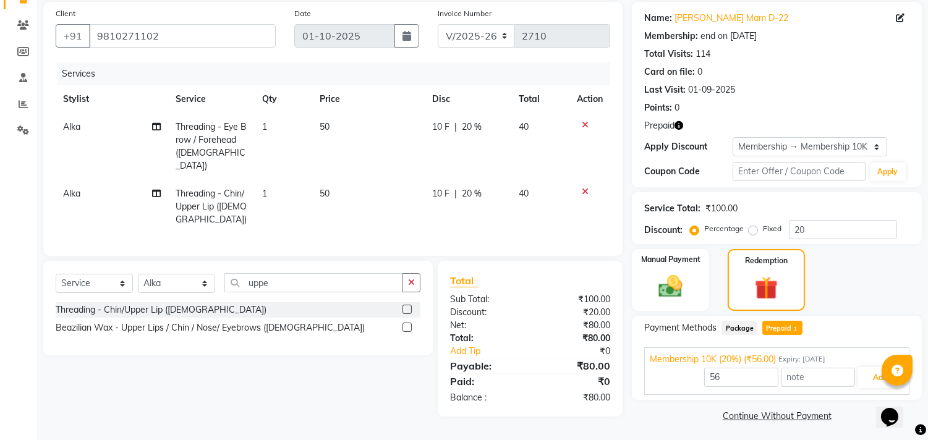
scroll to position [94, 0]
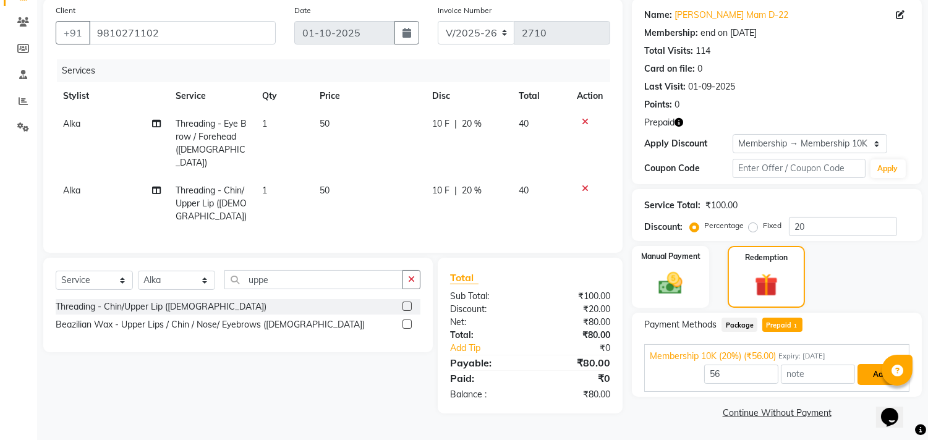
click at [874, 380] on button "Add" at bounding box center [880, 374] width 45 height 21
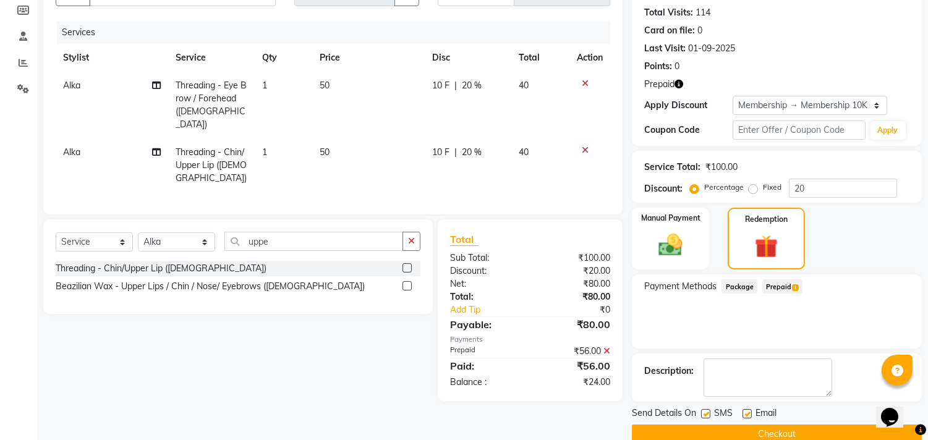
scroll to position [153, 0]
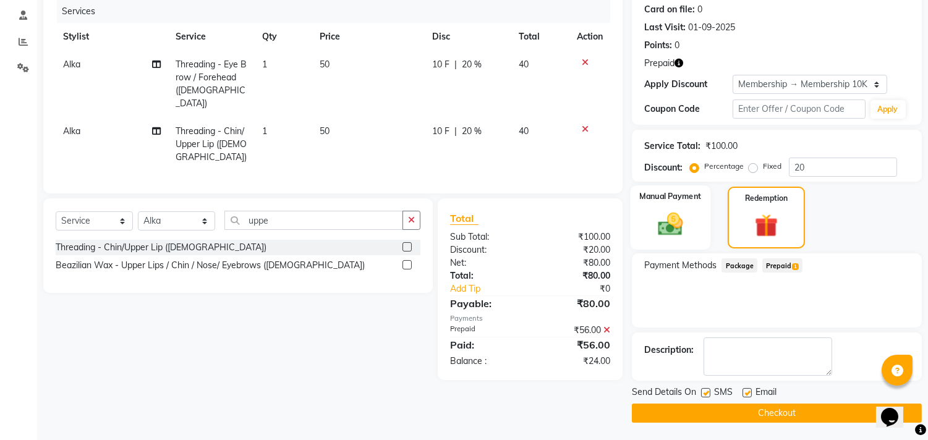
click at [676, 207] on div "Manual Payment" at bounding box center [671, 218] width 80 height 64
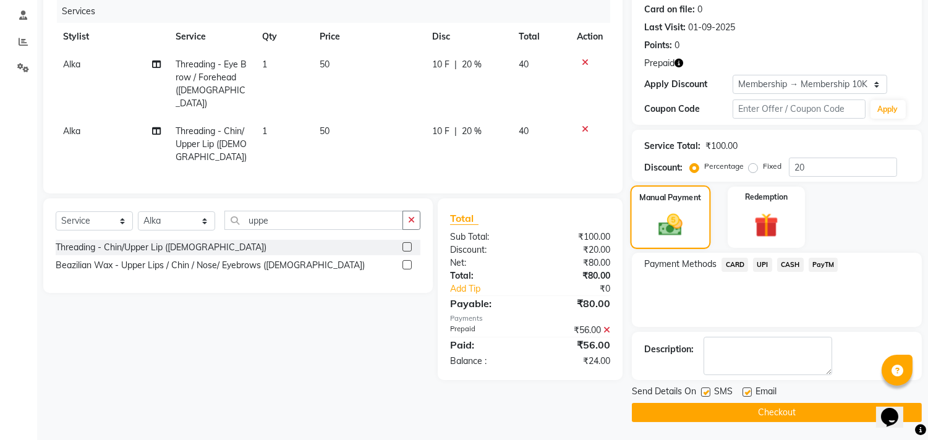
scroll to position [153, 0]
click at [761, 263] on span "UPI" at bounding box center [762, 265] width 19 height 14
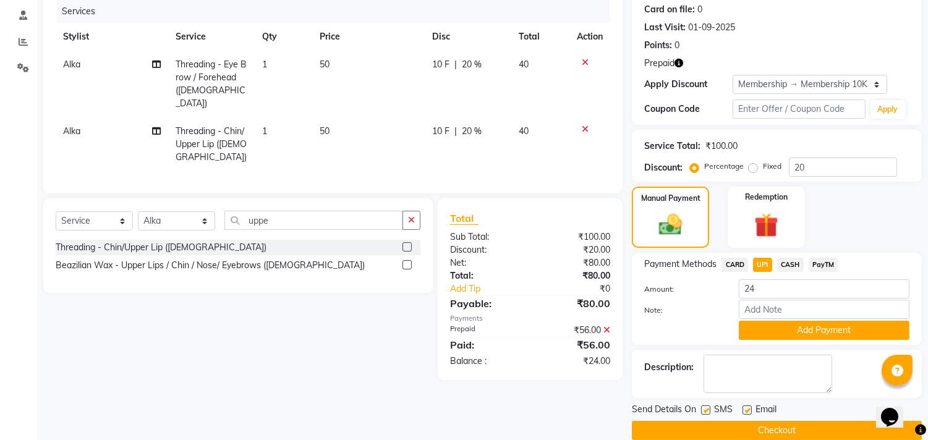
scroll to position [171, 0]
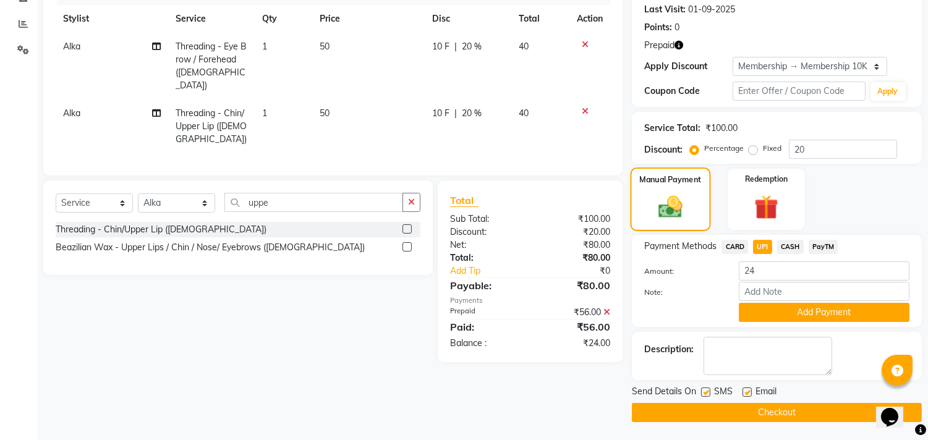
click at [683, 196] on img at bounding box center [670, 208] width 39 height 28
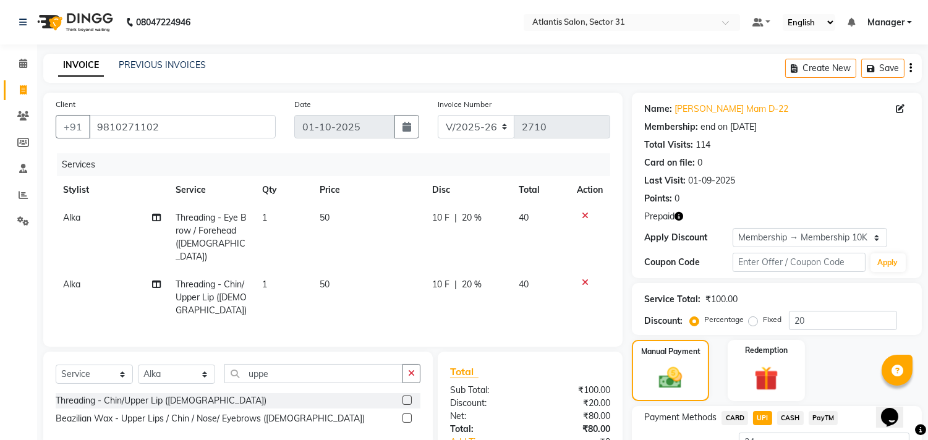
click at [677, 216] on icon "button" at bounding box center [679, 216] width 9 height 9
click at [865, 145] on div "Total Visits: 114" at bounding box center [776, 145] width 265 height 13
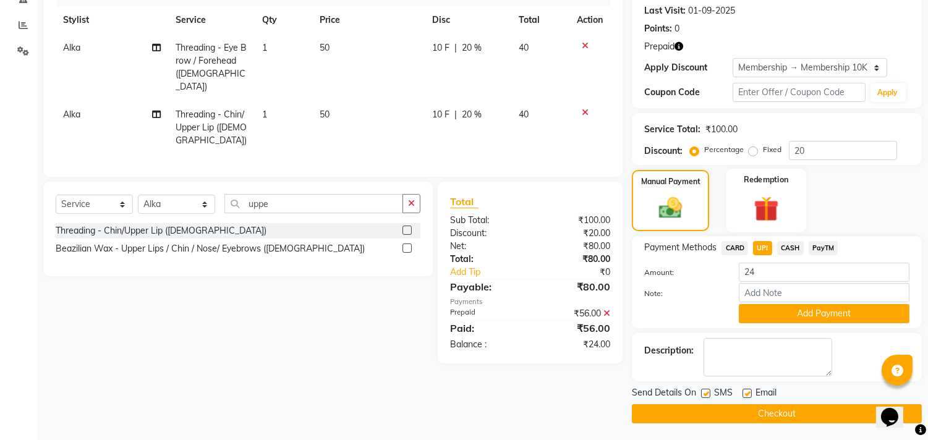
scroll to position [171, 0]
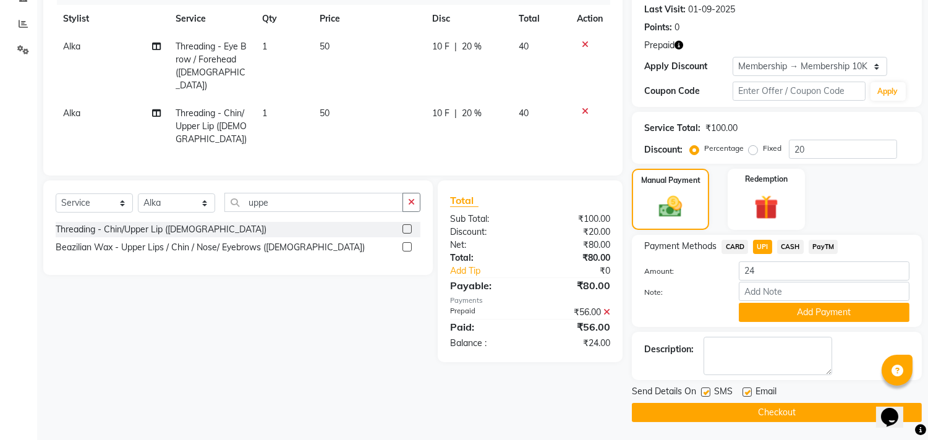
click at [583, 107] on icon at bounding box center [585, 111] width 7 height 9
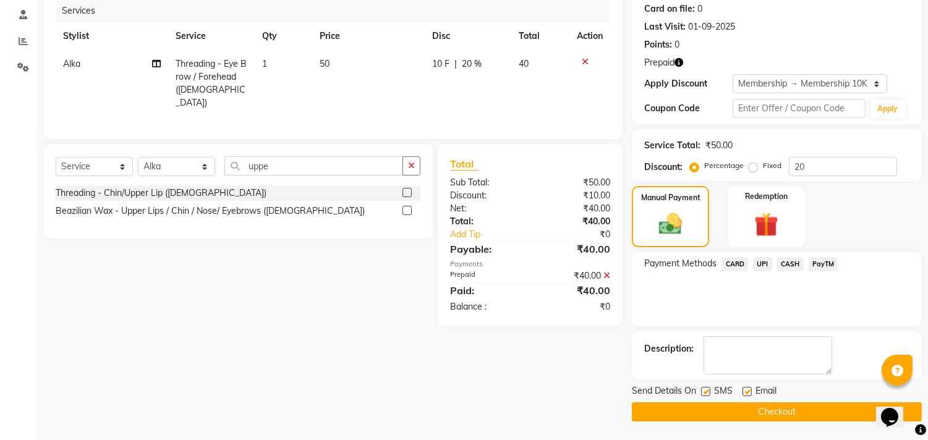
scroll to position [153, 0]
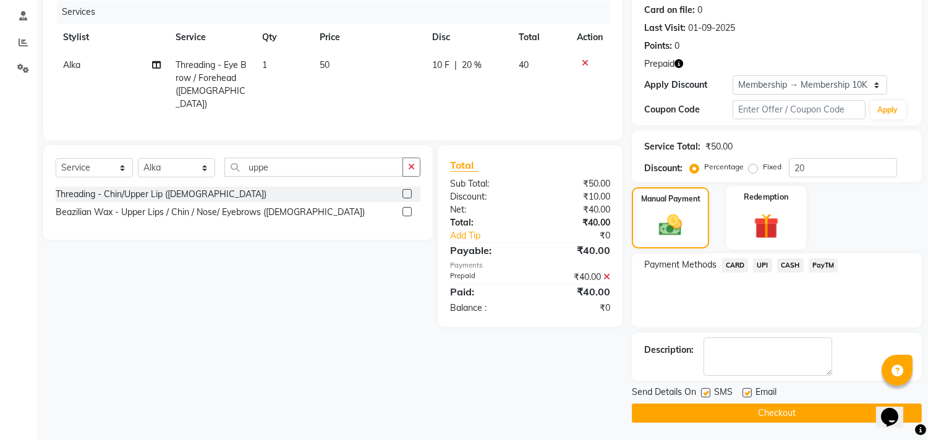
click at [753, 224] on img at bounding box center [766, 226] width 41 height 31
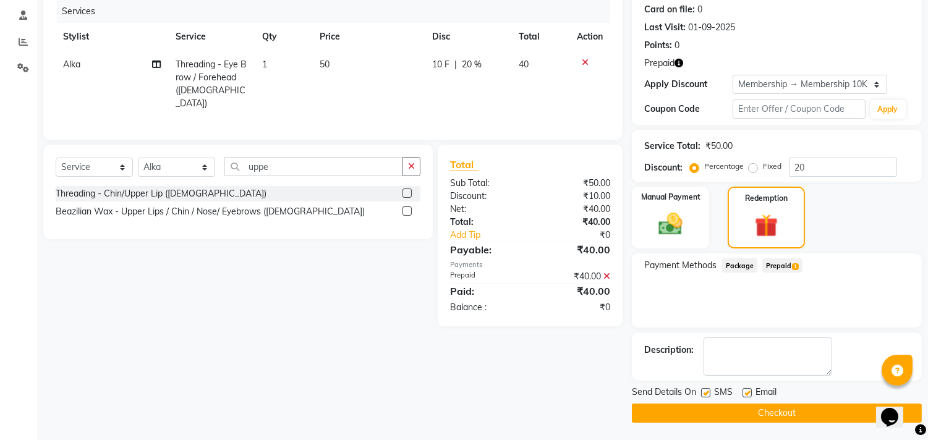
click at [780, 262] on span "Prepaid 1" at bounding box center [782, 265] width 40 height 14
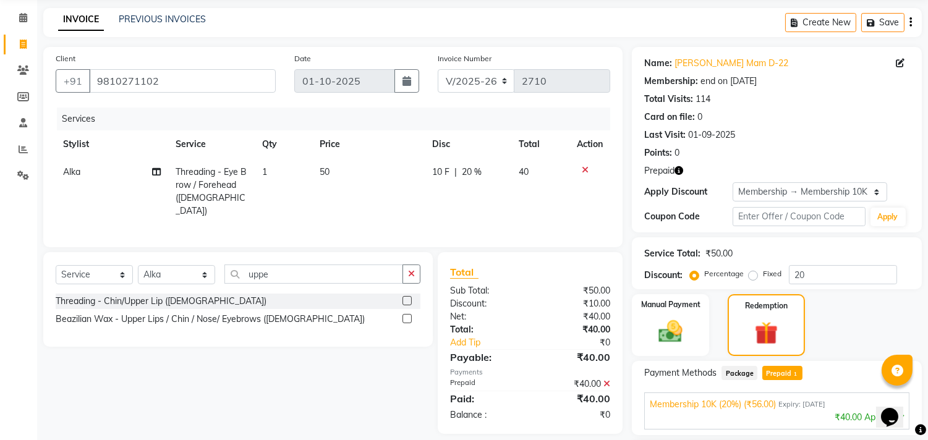
scroll to position [0, 0]
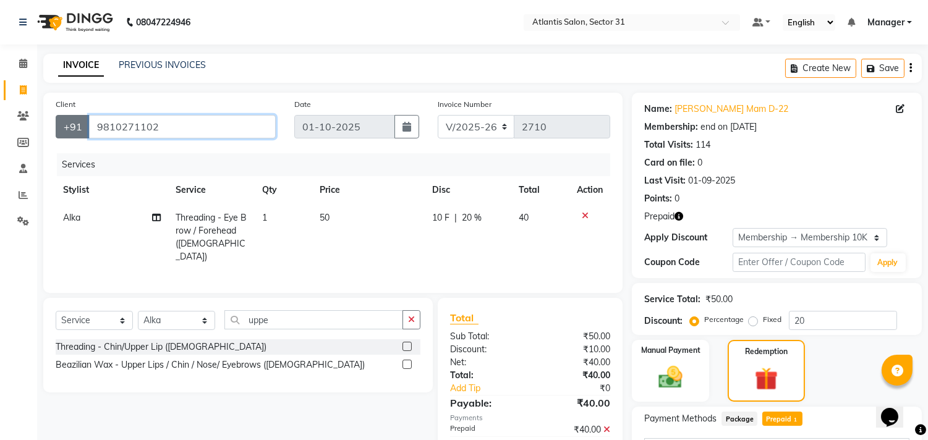
drag, startPoint x: 175, startPoint y: 135, endPoint x: 80, endPoint y: 121, distance: 95.6
click at [80, 121] on div "+91 9810271102" at bounding box center [166, 126] width 220 height 23
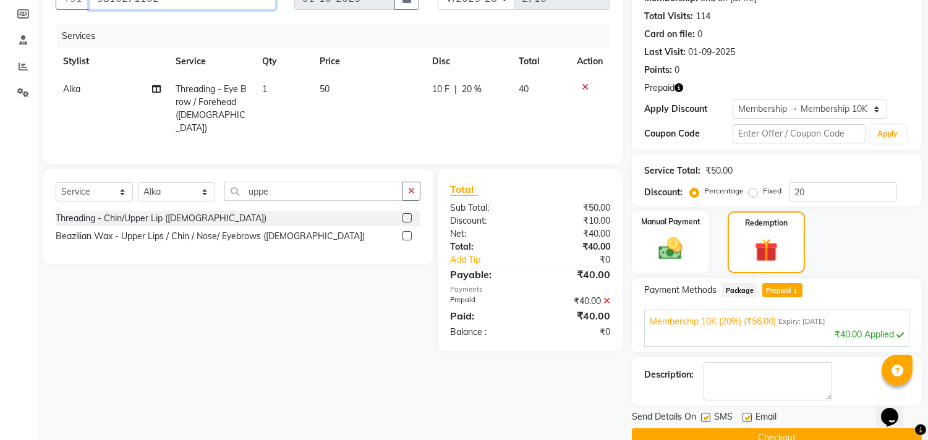
scroll to position [153, 0]
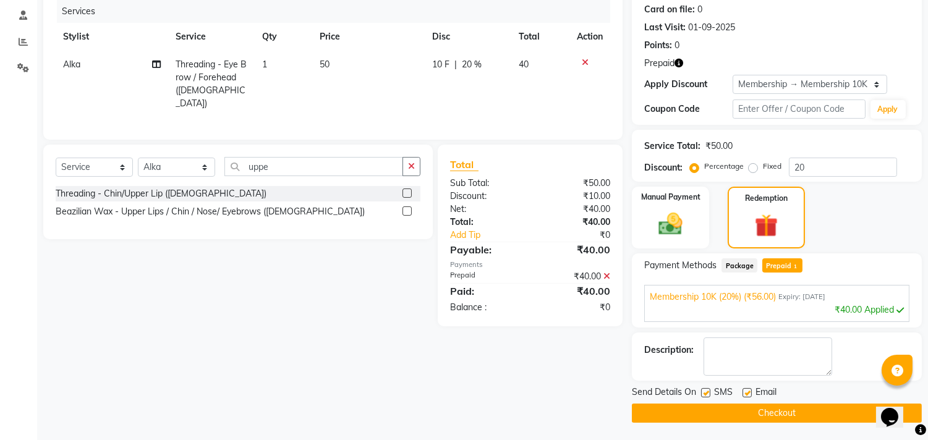
click at [701, 411] on button "Checkout" at bounding box center [777, 413] width 290 height 19
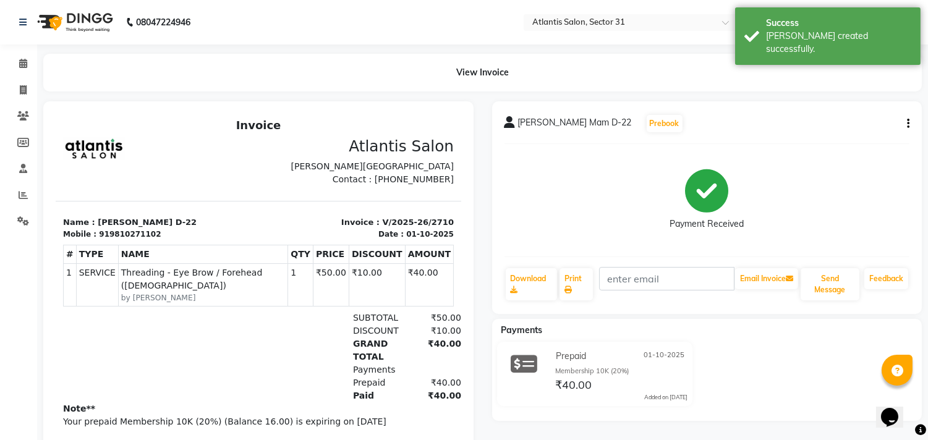
drag, startPoint x: 384, startPoint y: 179, endPoint x: 443, endPoint y: 181, distance: 58.8
click at [443, 181] on html "Invoice Atlantis Salon Raheja Atlantis Complex, Sector 31, Gurgaon Contact : 98…" at bounding box center [259, 283] width 406 height 341
click at [493, 176] on div "Rupali Mam D-22 Prebook Payment Received Download Print Email Invoice Send Mess…" at bounding box center [707, 207] width 430 height 213
click at [12, 88] on span at bounding box center [23, 90] width 22 height 14
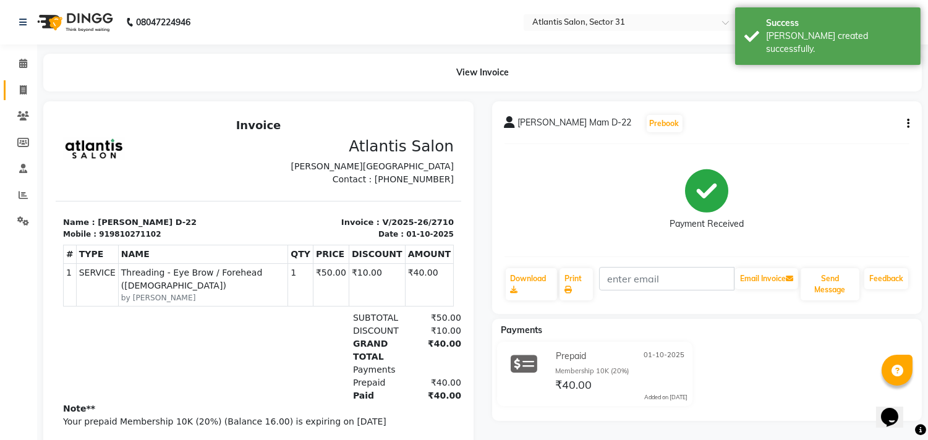
select select "service"
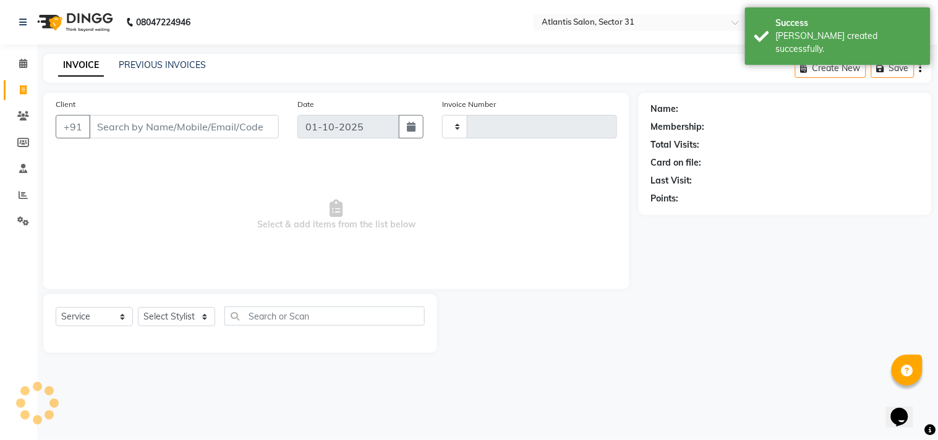
type input "2711"
select select "4391"
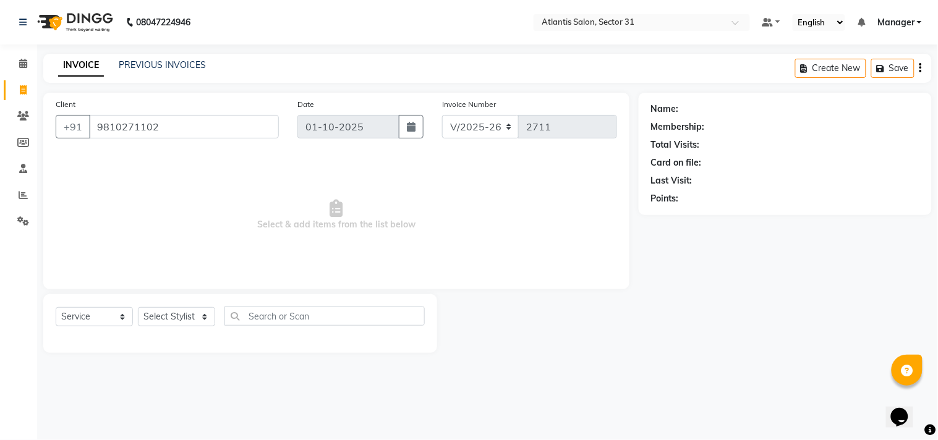
type input "9810271102"
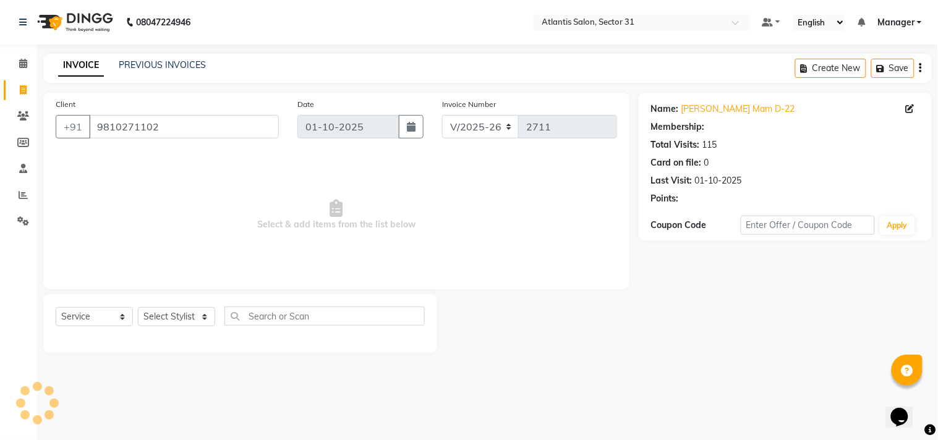
select select "1: Object"
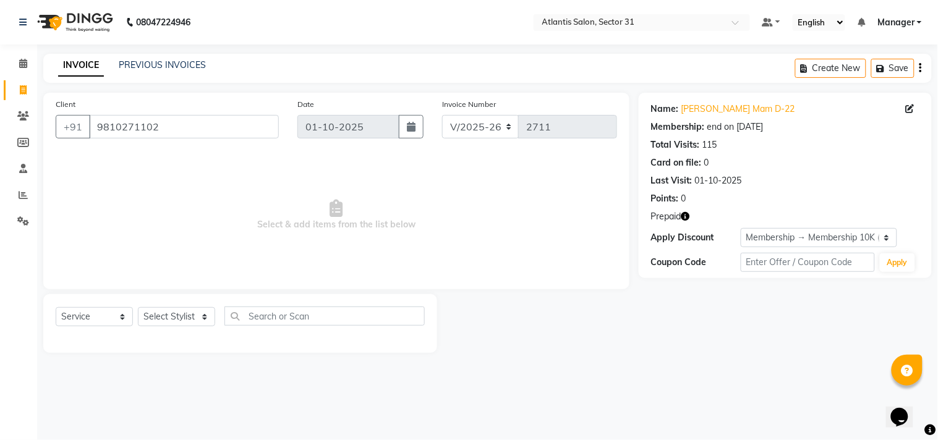
click at [687, 218] on icon "button" at bounding box center [685, 216] width 9 height 9
click at [686, 214] on icon "button" at bounding box center [685, 216] width 9 height 9
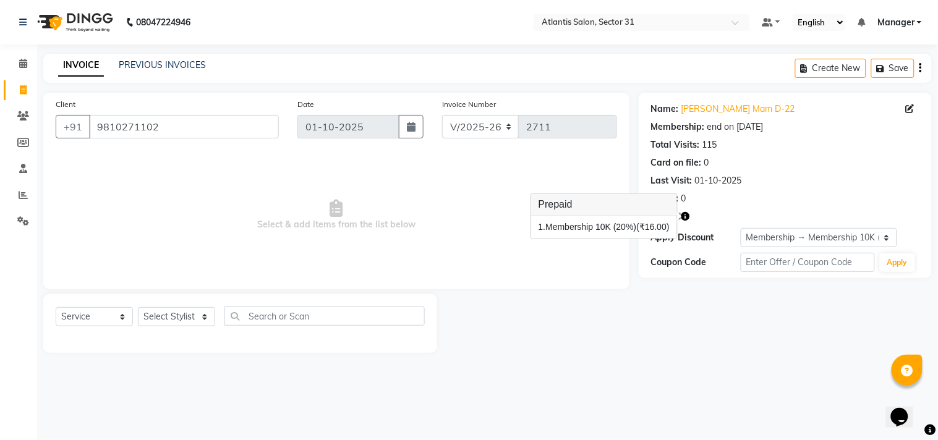
click at [439, 192] on span "Select & add items from the list below" at bounding box center [337, 215] width 562 height 124
click at [177, 317] on select "Select Stylist [PERSON_NAME] [PERSON_NAME] Kavita Manager Staff 31 Staff ILD [P…" at bounding box center [176, 316] width 77 height 19
select select "82225"
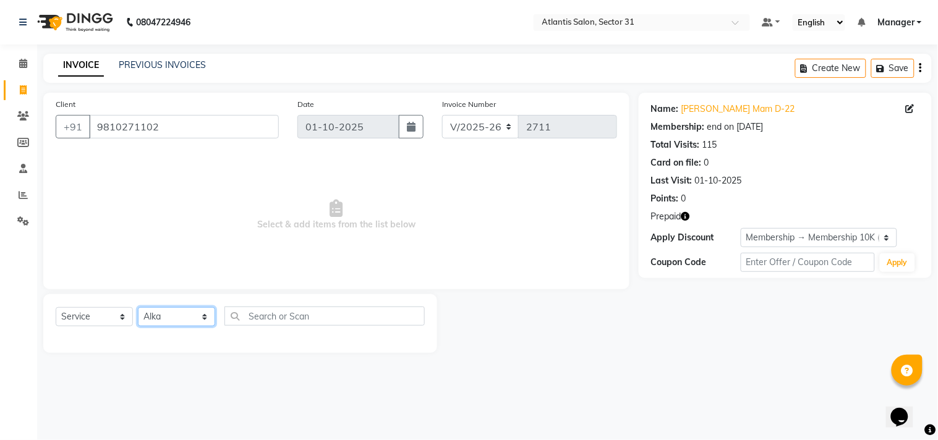
click at [138, 308] on select "Select Stylist [PERSON_NAME] [PERSON_NAME] Kavita Manager Staff 31 Staff ILD [P…" at bounding box center [176, 316] width 77 height 19
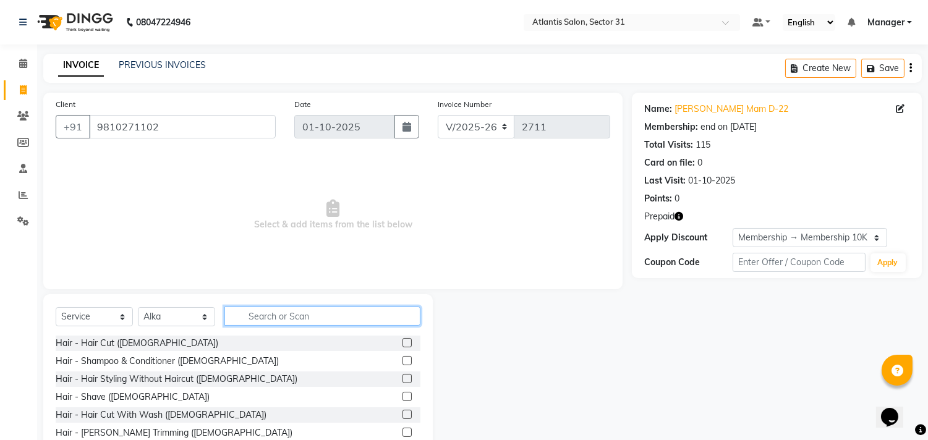
click at [330, 319] on input "text" at bounding box center [322, 316] width 196 height 19
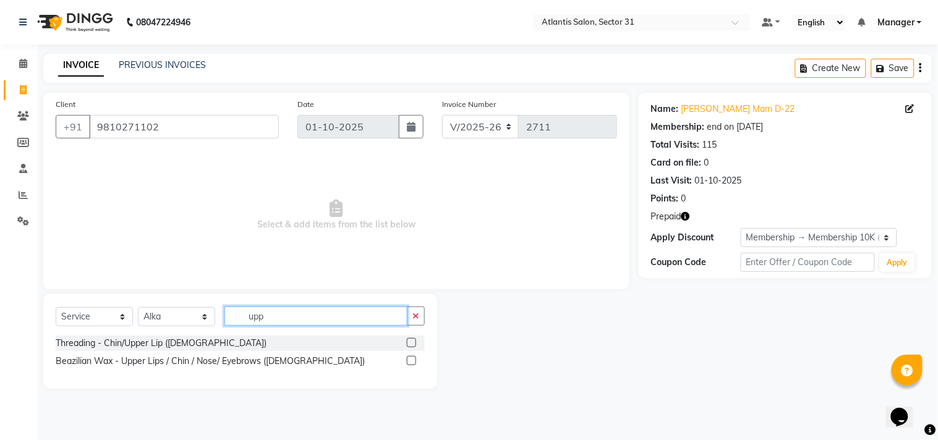
type input "upp"
click at [411, 345] on label at bounding box center [411, 342] width 9 height 9
click at [411, 345] on input "checkbox" at bounding box center [411, 344] width 8 height 8
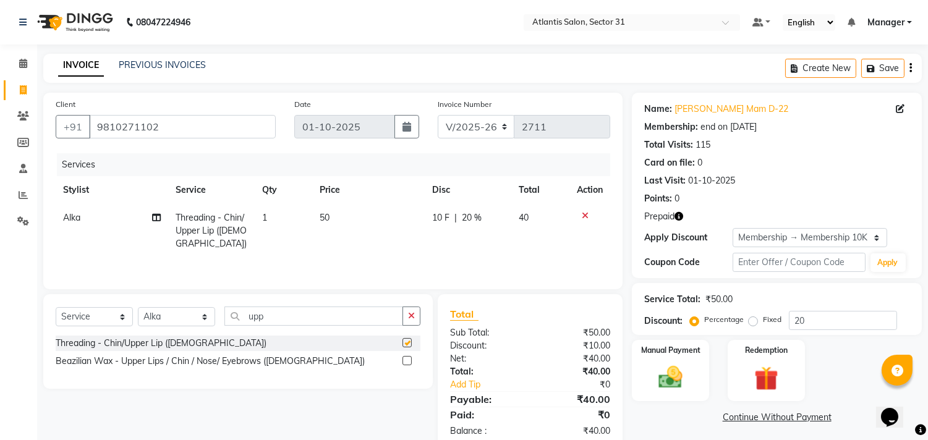
checkbox input "false"
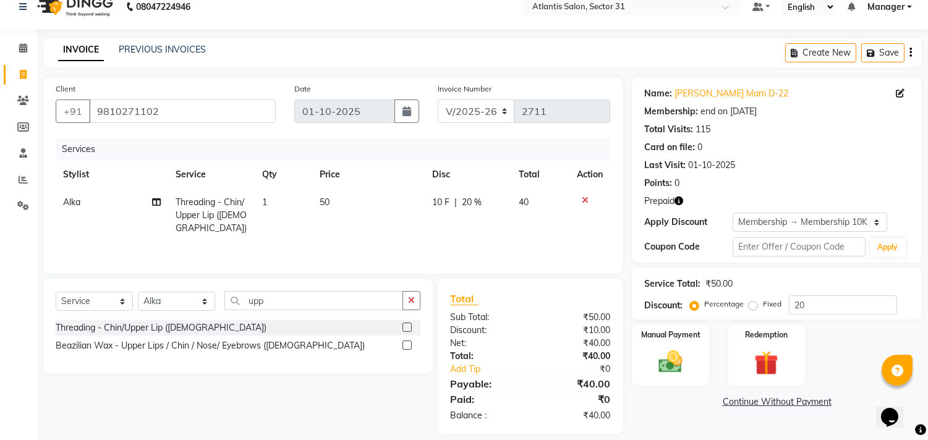
scroll to position [29, 0]
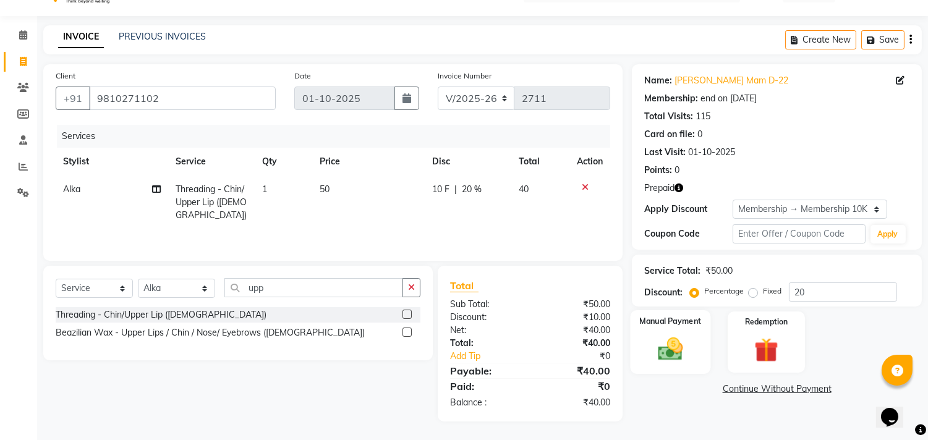
click at [665, 349] on img at bounding box center [671, 349] width 41 height 29
click at [765, 390] on span "UPI" at bounding box center [762, 389] width 19 height 14
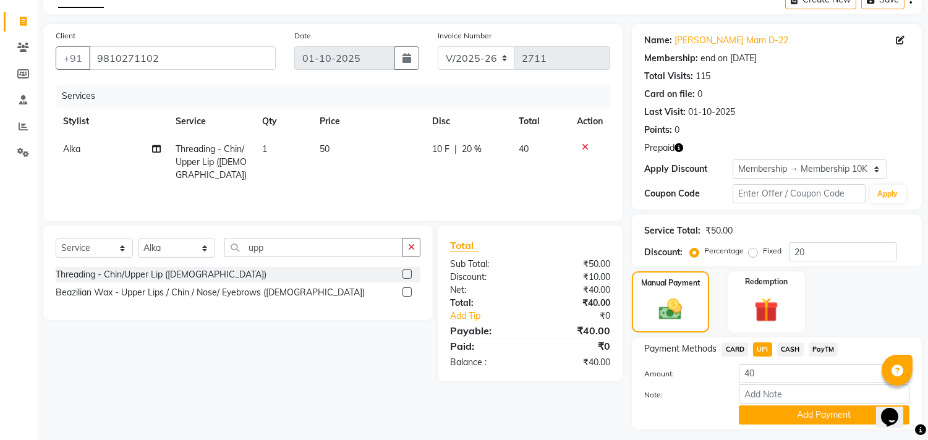
scroll to position [101, 0]
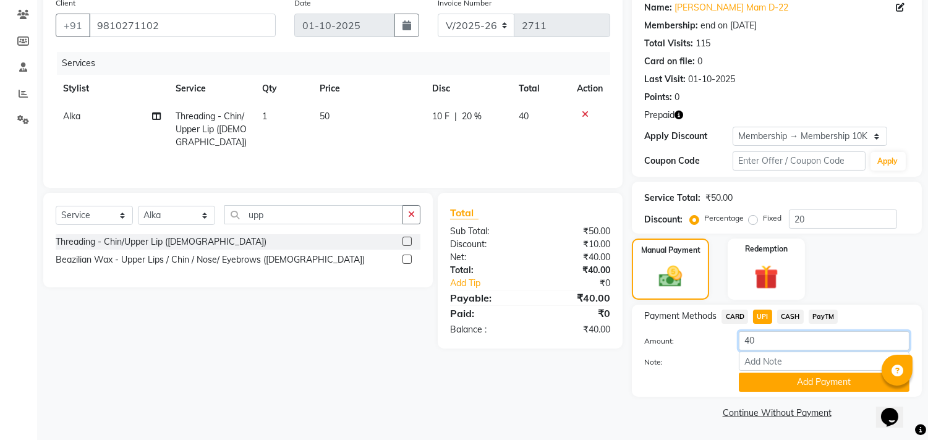
click at [774, 348] on input "40" at bounding box center [824, 340] width 171 height 19
type input "44"
click at [596, 399] on div "Client +91 9810271102 Date 01-10-2025 Invoice Number V/2025 V/2025-26 2711 Serv…" at bounding box center [333, 206] width 598 height 431
click at [582, 112] on icon at bounding box center [585, 114] width 7 height 9
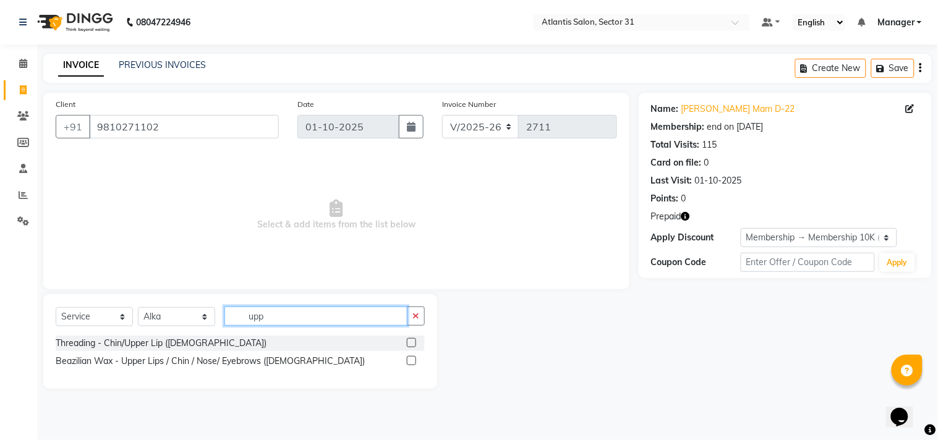
click at [307, 322] on input "upp" at bounding box center [315, 316] width 183 height 19
click at [413, 342] on label at bounding box center [411, 342] width 9 height 9
click at [413, 342] on input "checkbox" at bounding box center [411, 344] width 8 height 8
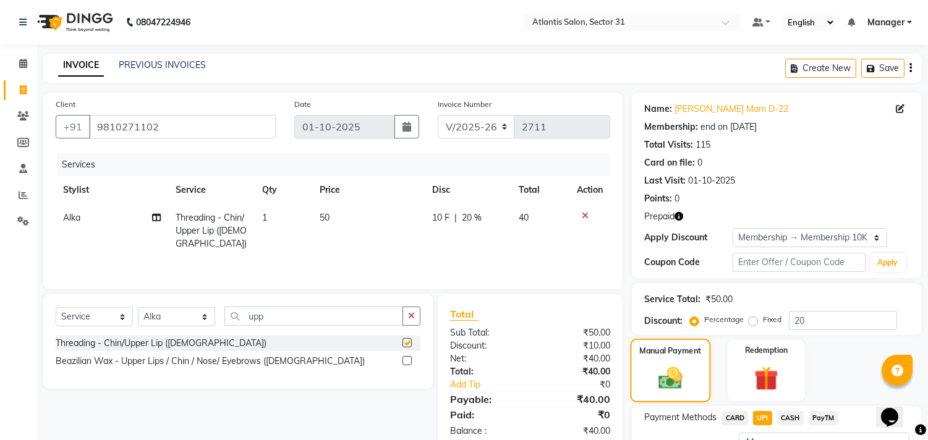
checkbox input "false"
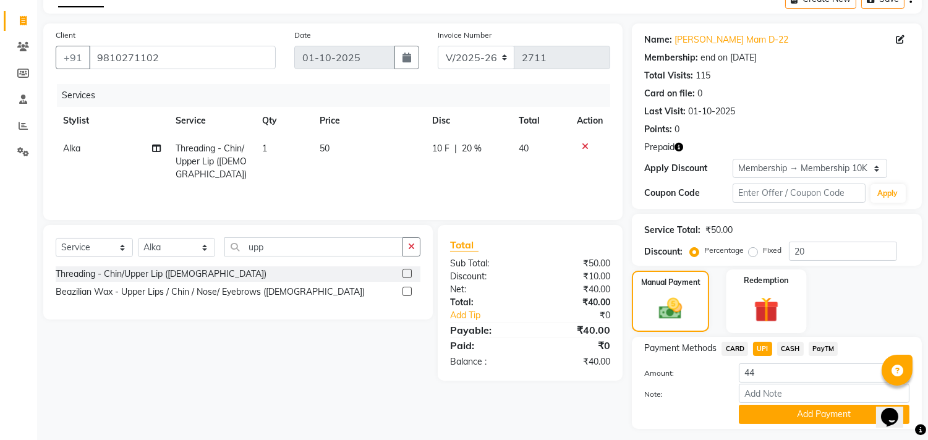
scroll to position [101, 0]
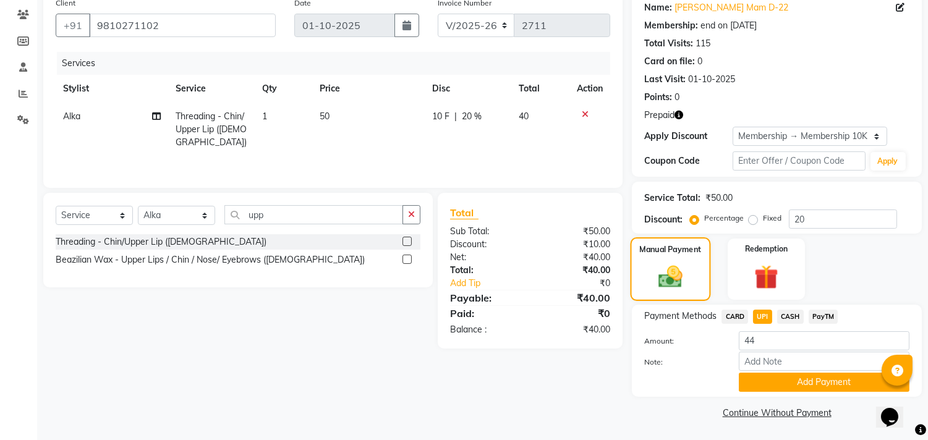
click at [683, 276] on img at bounding box center [670, 277] width 39 height 28
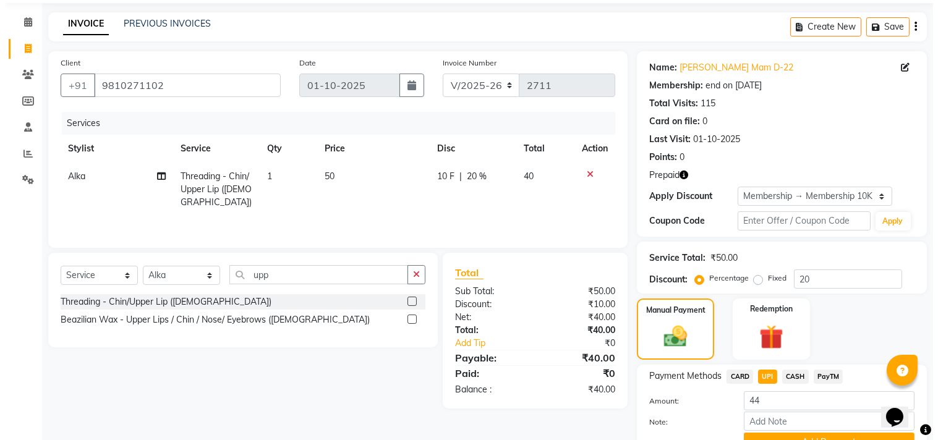
scroll to position [0, 0]
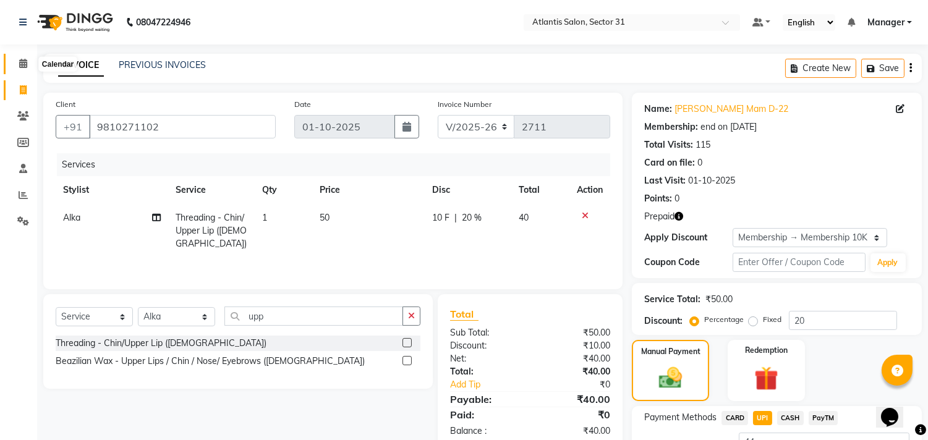
click at [29, 57] on span at bounding box center [23, 64] width 22 height 14
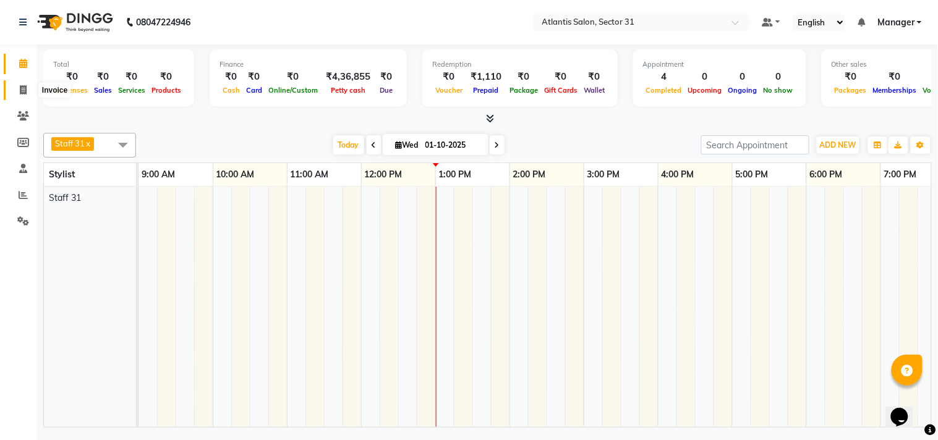
click at [27, 87] on span at bounding box center [23, 90] width 22 height 14
select select "service"
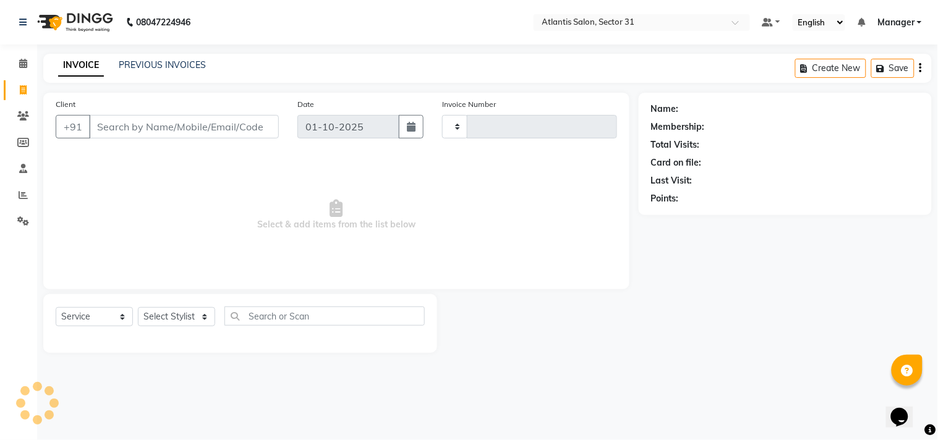
type input "2711"
select select "4391"
click at [236, 129] on input "Client" at bounding box center [184, 126] width 190 height 23
click at [226, 128] on input "Client" at bounding box center [184, 126] width 190 height 23
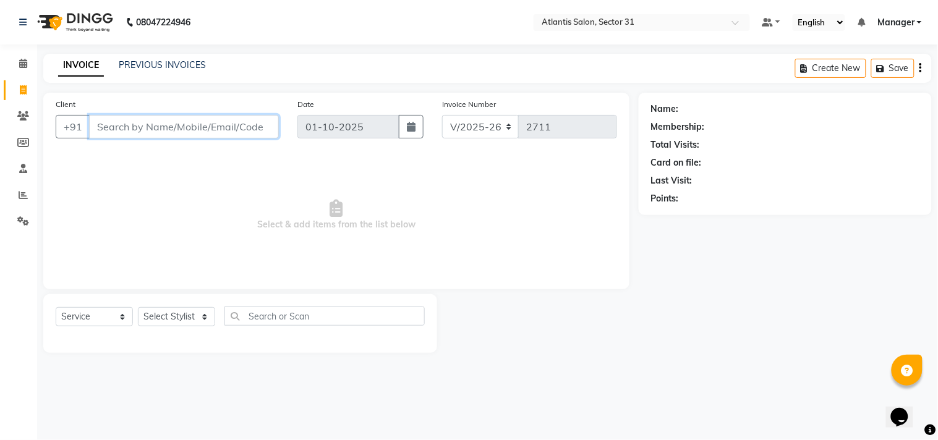
click at [163, 133] on input "Client" at bounding box center [184, 126] width 190 height 23
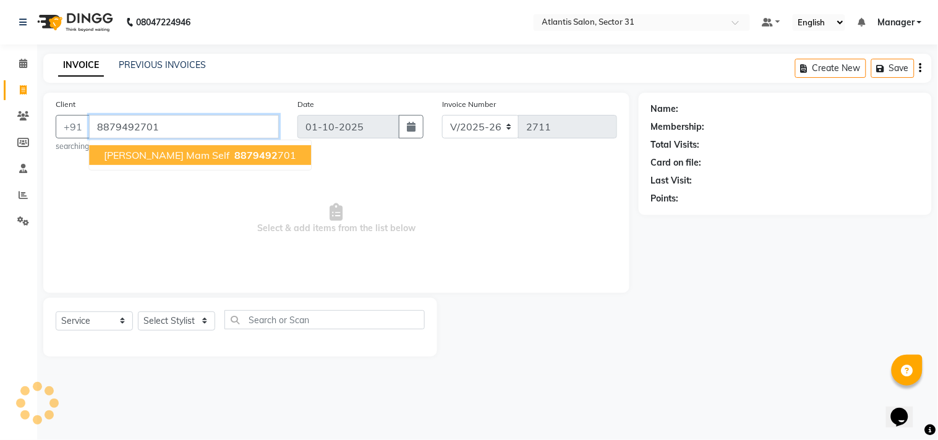
type input "8879492701"
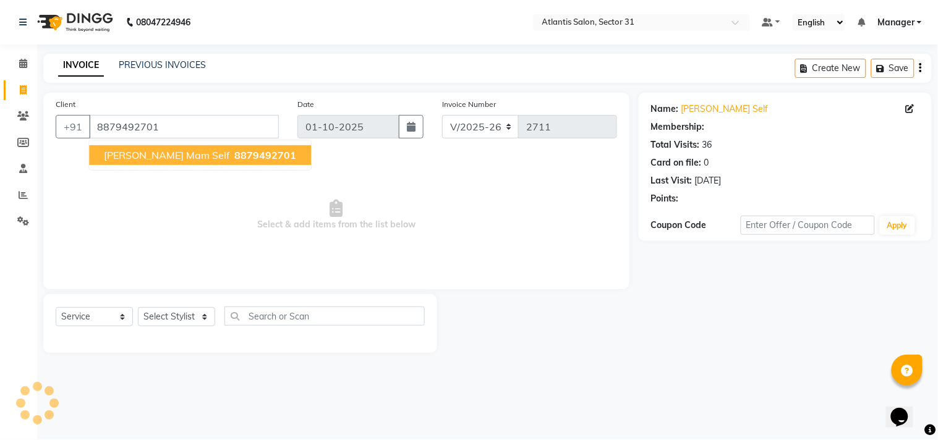
select select "1: Object"
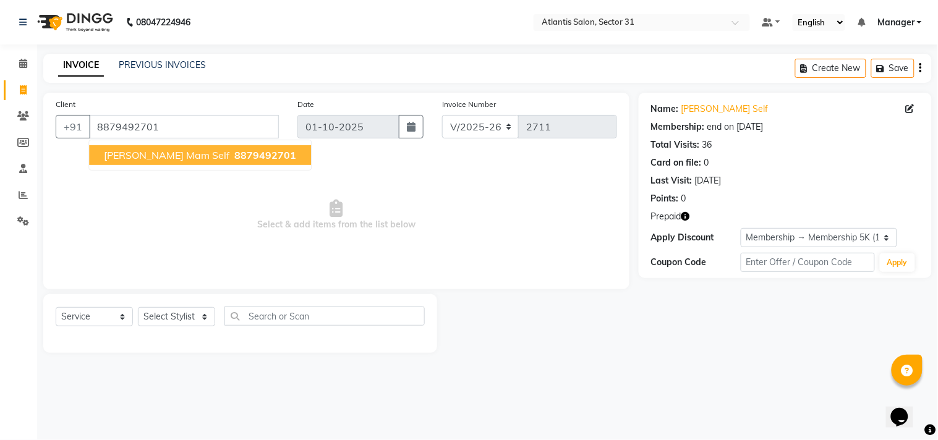
click at [234, 150] on span "8879492701" at bounding box center [265, 155] width 62 height 12
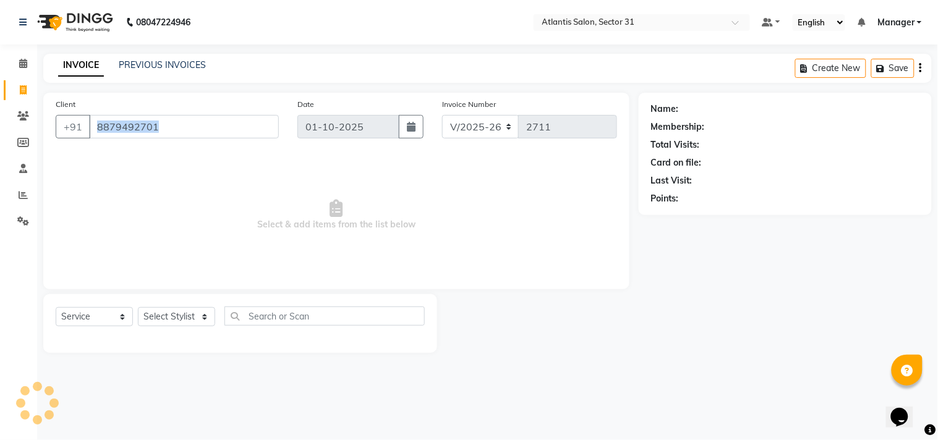
click at [211, 150] on div "Client +91 8879492701 Date 01-10-2025 Invoice Number V/2025 V/2025-26 2711 Sele…" at bounding box center [336, 191] width 586 height 197
select select "1: Object"
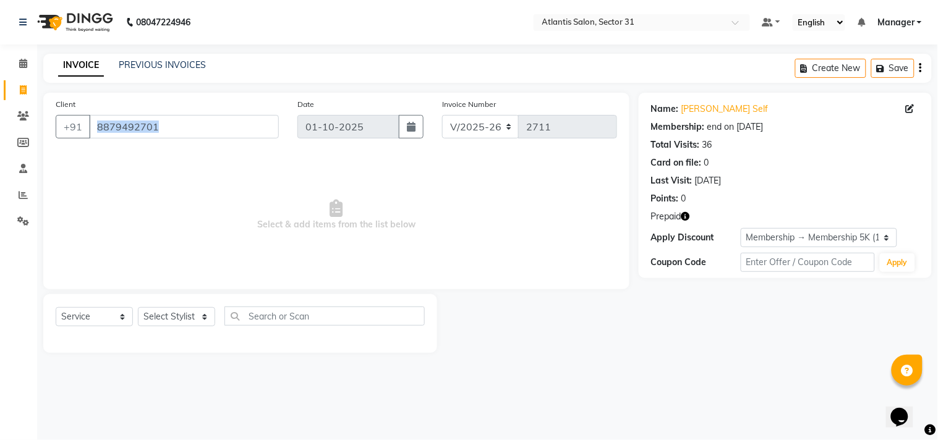
click at [688, 216] on icon "button" at bounding box center [685, 216] width 9 height 9
click at [612, 269] on span "Select & add items from the list below" at bounding box center [337, 215] width 562 height 124
click at [190, 128] on input "8879492701" at bounding box center [184, 126] width 190 height 23
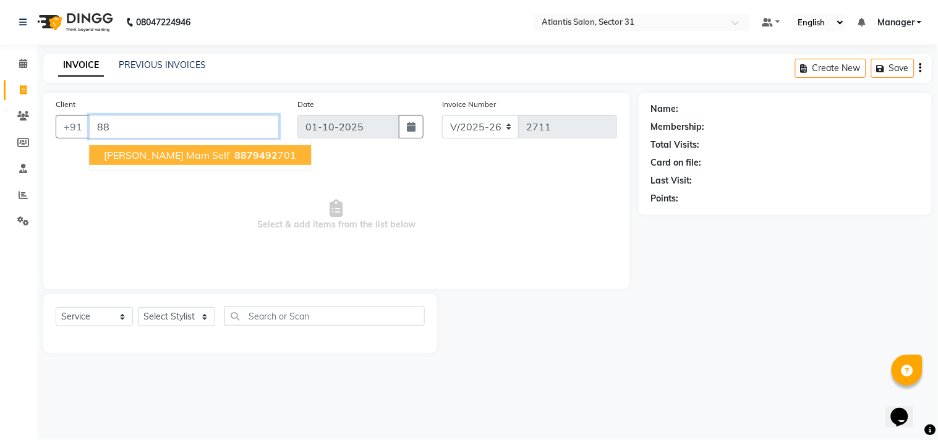
type input "8"
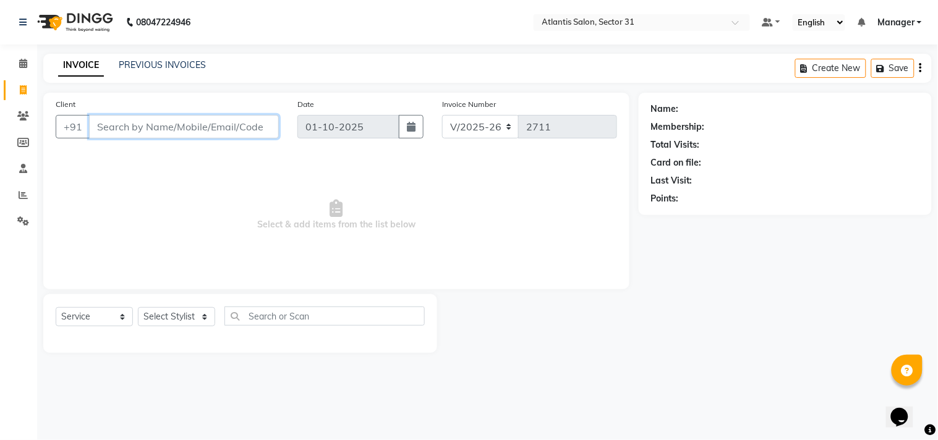
type input "a"
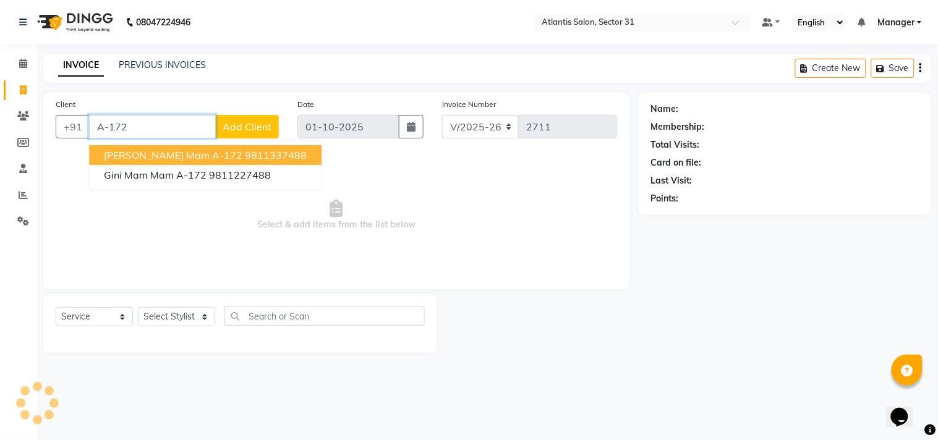
click at [142, 134] on input "A-172" at bounding box center [152, 126] width 127 height 23
type input "A"
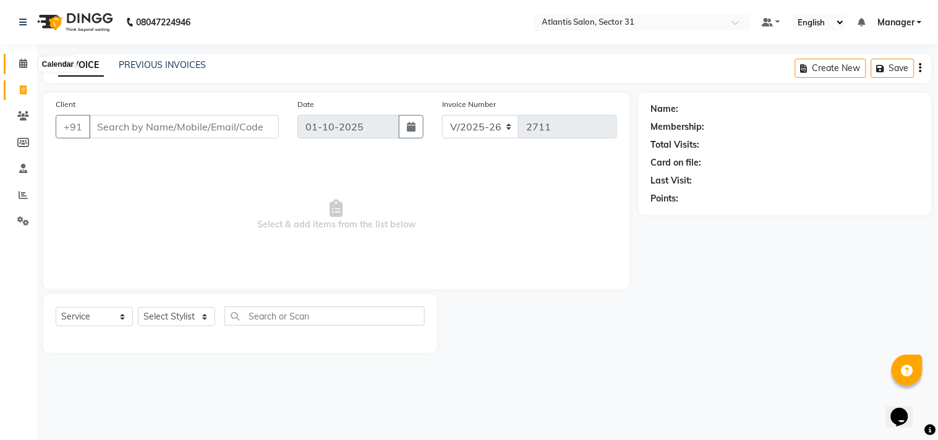
click at [28, 57] on span at bounding box center [23, 64] width 22 height 14
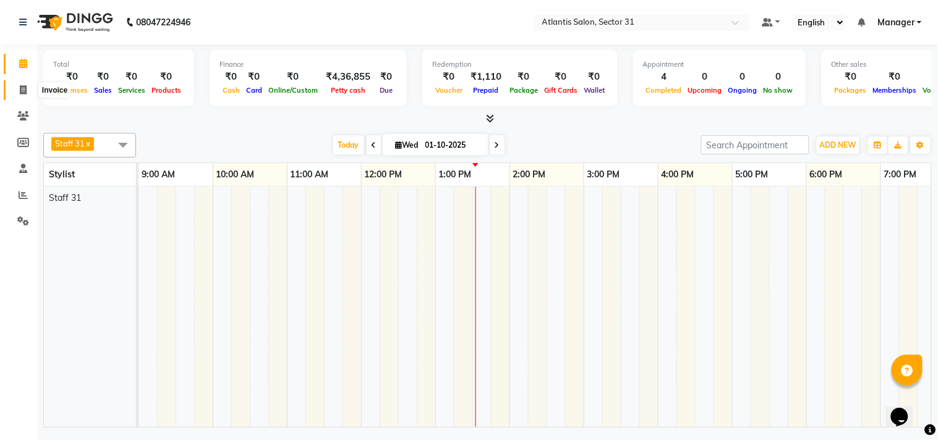
click at [14, 95] on span at bounding box center [23, 90] width 22 height 14
select select "service"
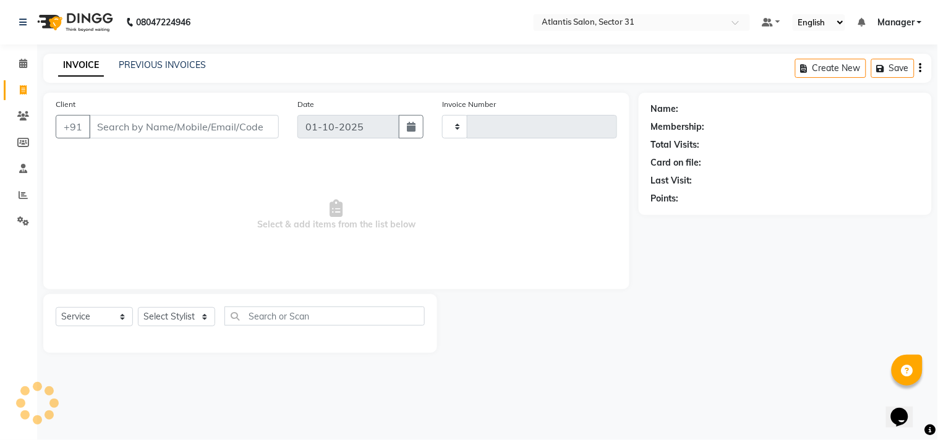
type input "2711"
select select "4391"
click at [177, 130] on input "Client" at bounding box center [184, 126] width 190 height 23
click at [149, 134] on input "Client" at bounding box center [184, 126] width 190 height 23
click at [145, 134] on input "Client" at bounding box center [184, 126] width 190 height 23
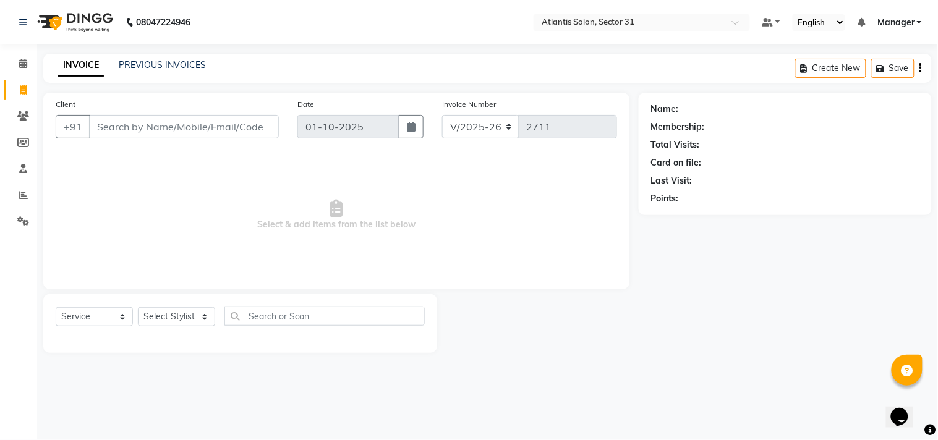
drag, startPoint x: 161, startPoint y: 122, endPoint x: 155, endPoint y: 130, distance: 10.6
click at [161, 124] on input "Client" at bounding box center [184, 126] width 190 height 23
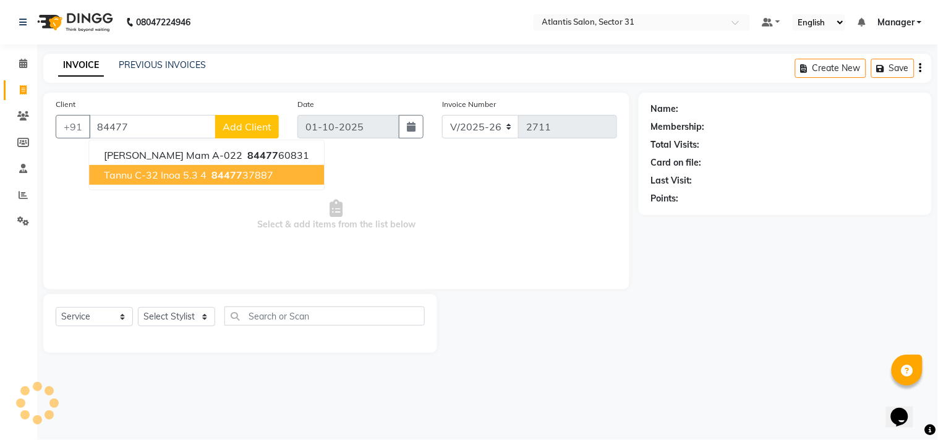
click at [139, 171] on span "Tannu c-32 inoa 5.3 4" at bounding box center [155, 175] width 103 height 12
type input "8447737887"
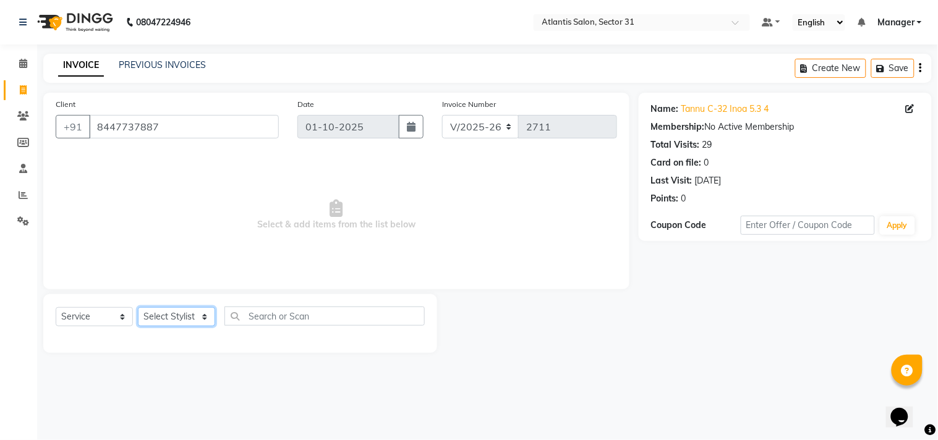
click at [186, 324] on select "Select Stylist [PERSON_NAME] [PERSON_NAME] Kavita Manager Staff 31 Staff ILD [P…" at bounding box center [176, 316] width 77 height 19
select select "33510"
click at [138, 308] on select "Select Stylist [PERSON_NAME] [PERSON_NAME] Kavita Manager Staff 31 Staff ILD [P…" at bounding box center [176, 316] width 77 height 19
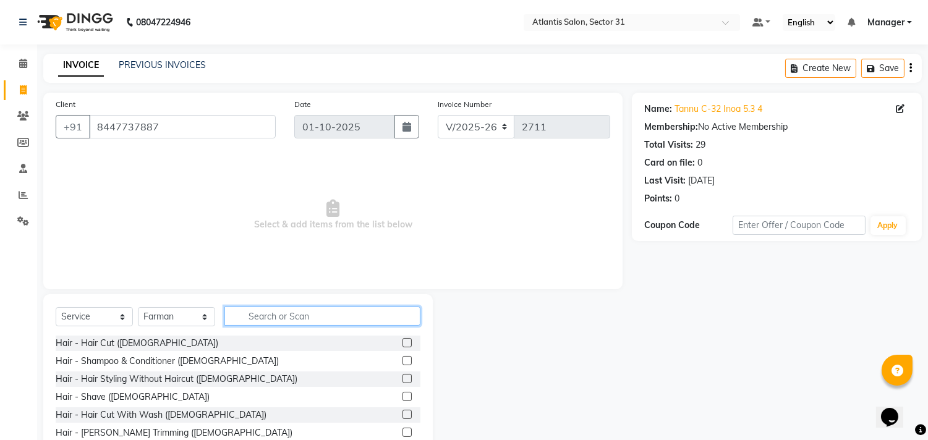
click at [275, 308] on input "text" at bounding box center [322, 316] width 196 height 19
drag, startPoint x: 275, startPoint y: 308, endPoint x: 284, endPoint y: 322, distance: 16.8
click at [280, 314] on input "text" at bounding box center [322, 316] width 196 height 19
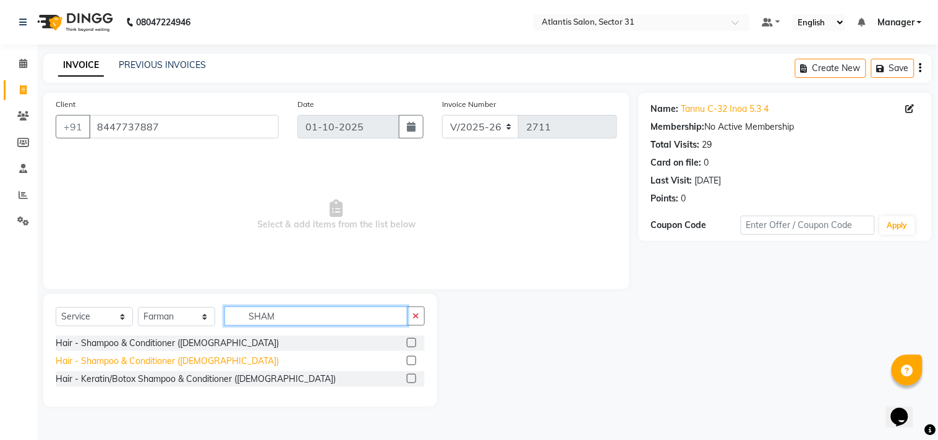
type input "SHAM"
click at [174, 361] on div "Hair - Shampoo & Conditioner ([DEMOGRAPHIC_DATA])" at bounding box center [167, 361] width 223 height 13
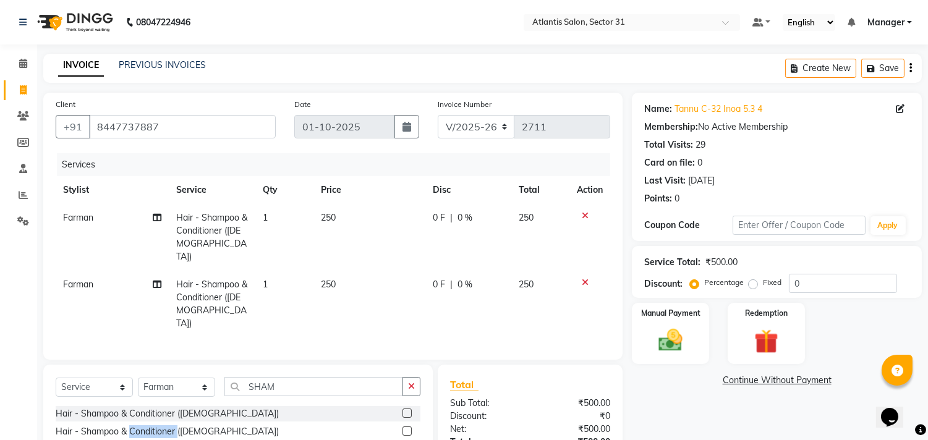
checkbox input "false"
click at [583, 278] on icon at bounding box center [585, 282] width 7 height 9
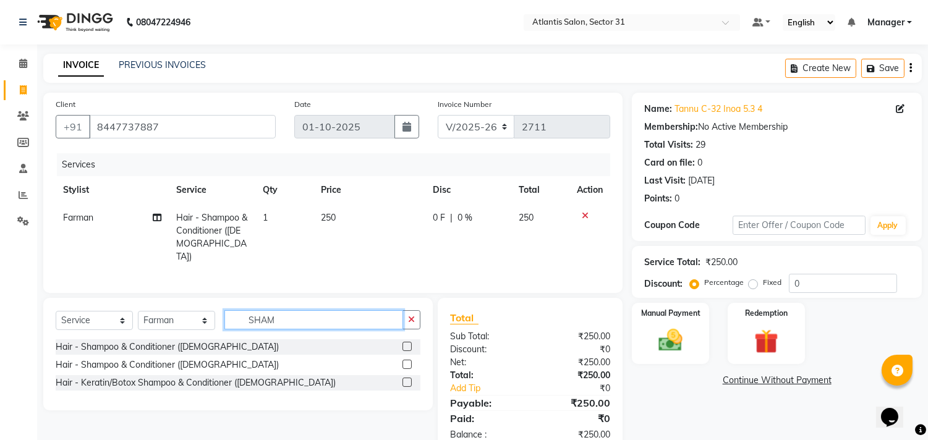
click at [351, 324] on input "SHAM" at bounding box center [313, 319] width 179 height 19
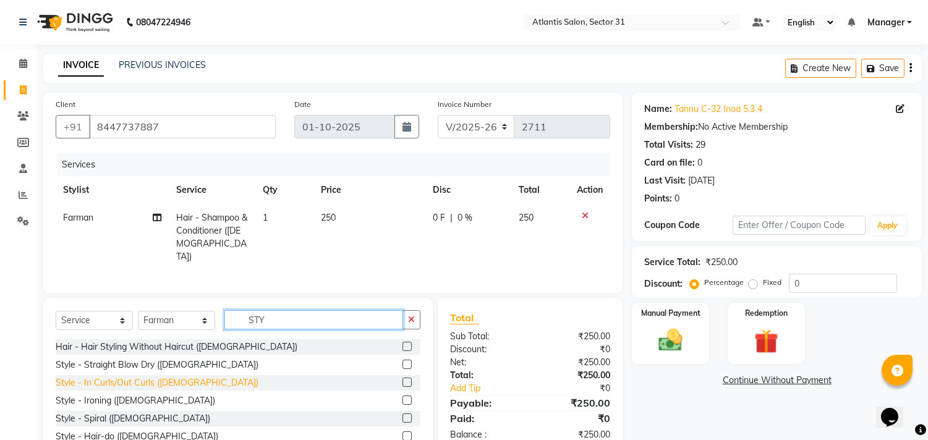
type input "STY"
click at [168, 377] on div "Style - In Curls/Out Curls ([DEMOGRAPHIC_DATA])" at bounding box center [157, 383] width 203 height 13
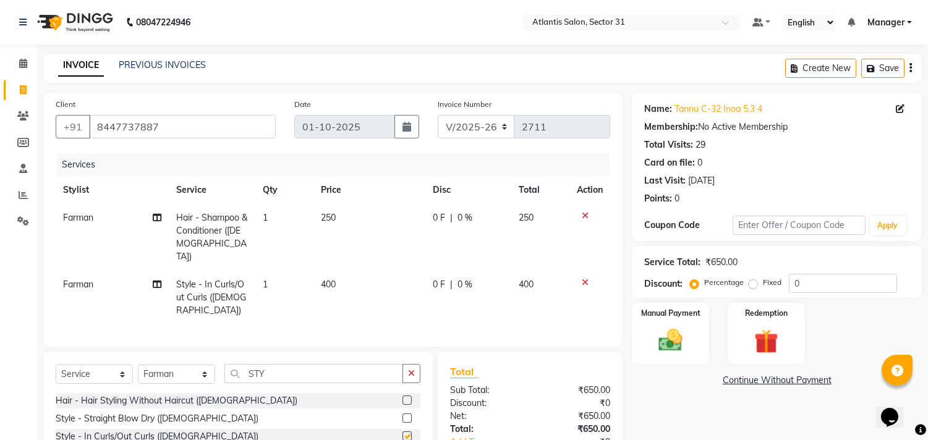
checkbox input "false"
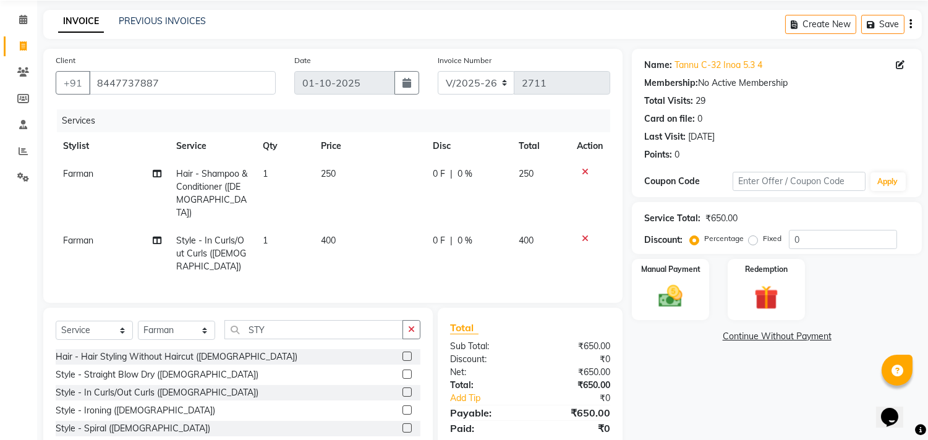
scroll to position [81, 0]
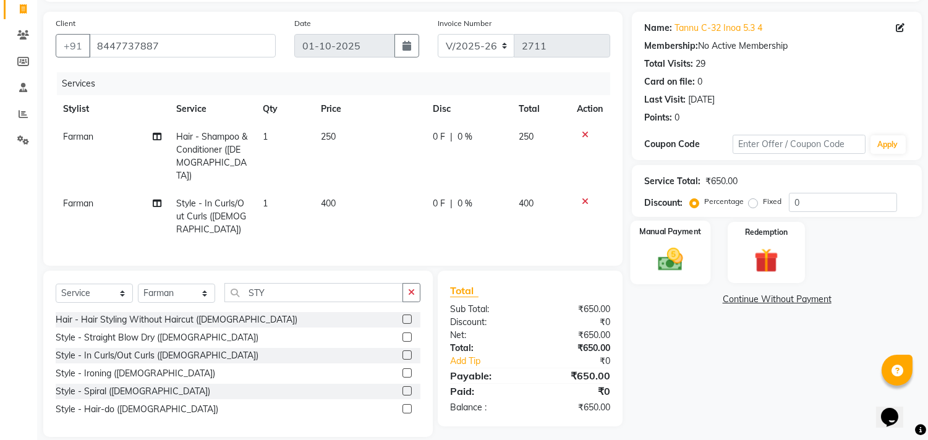
click at [696, 257] on div "Manual Payment" at bounding box center [671, 252] width 80 height 63
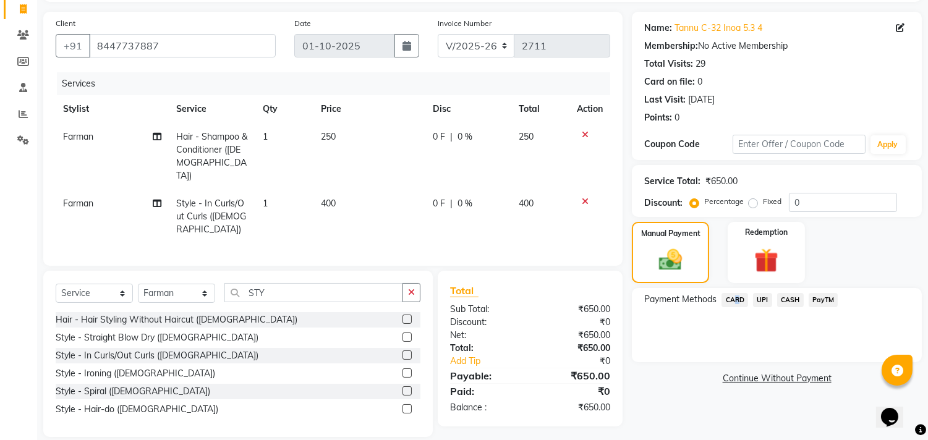
click at [733, 303] on span "CARD" at bounding box center [735, 300] width 27 height 14
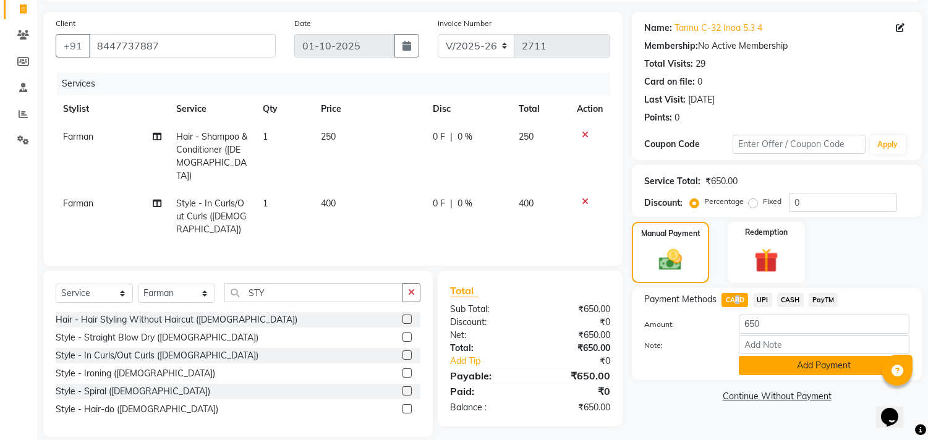
click at [797, 364] on button "Add Payment" at bounding box center [824, 365] width 171 height 19
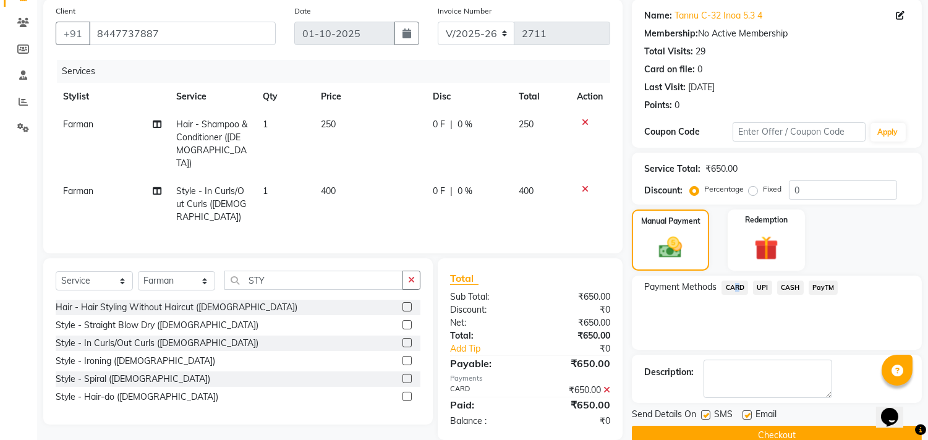
scroll to position [116, 0]
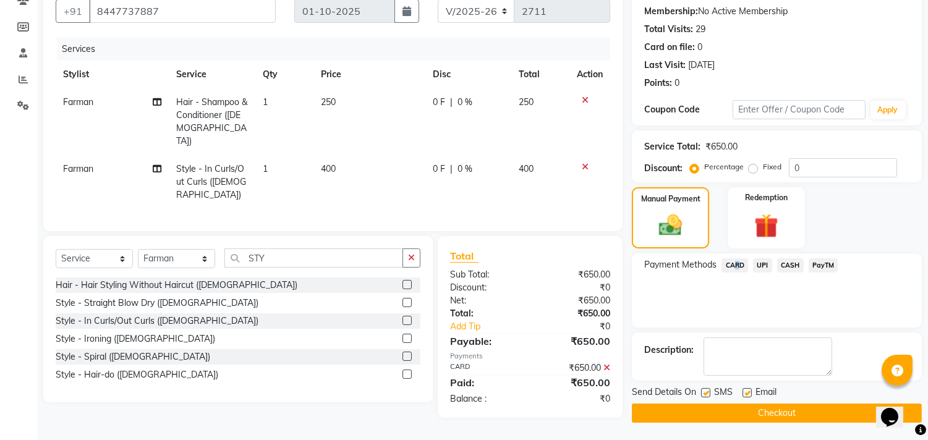
click at [765, 404] on button "Checkout" at bounding box center [777, 413] width 290 height 19
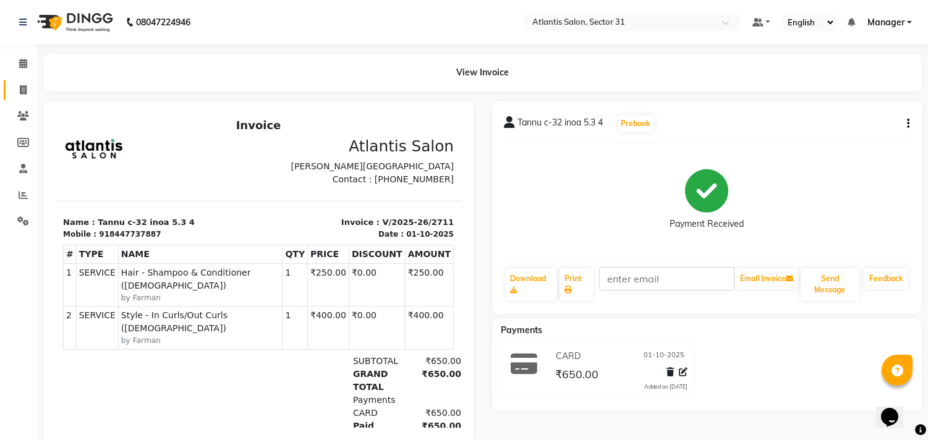
click at [23, 82] on link "Invoice" at bounding box center [19, 90] width 30 height 20
select select "service"
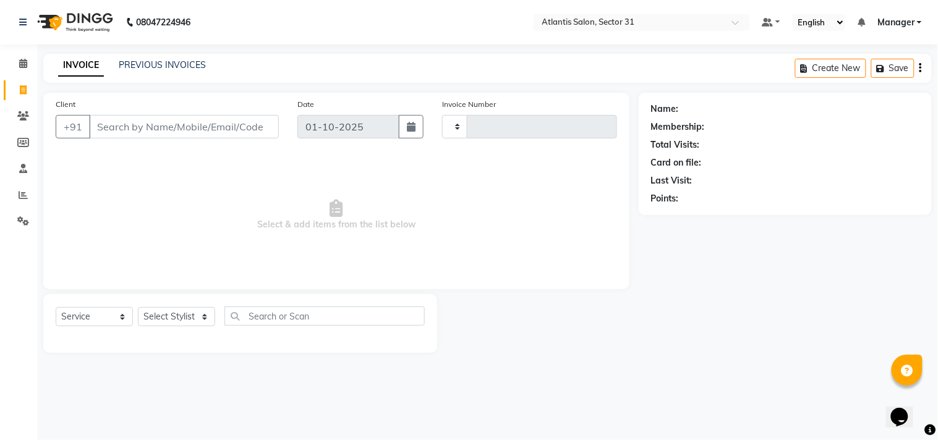
type input "2712"
select select "4391"
click at [176, 132] on input "Client" at bounding box center [184, 126] width 190 height 23
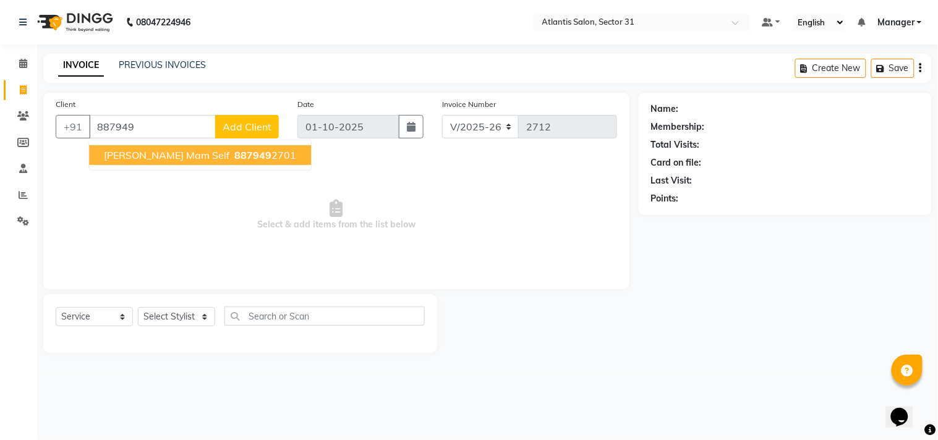
click at [232, 160] on ngb-highlight "887949 2701" at bounding box center [264, 155] width 64 height 12
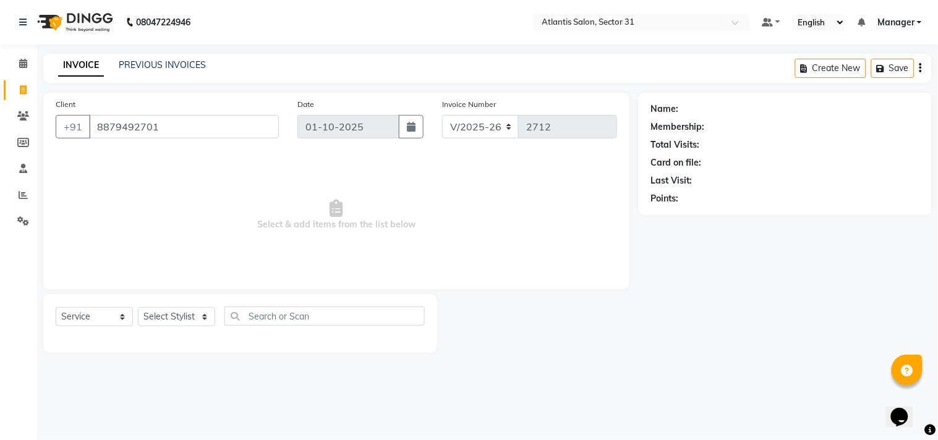
type input "8879492701"
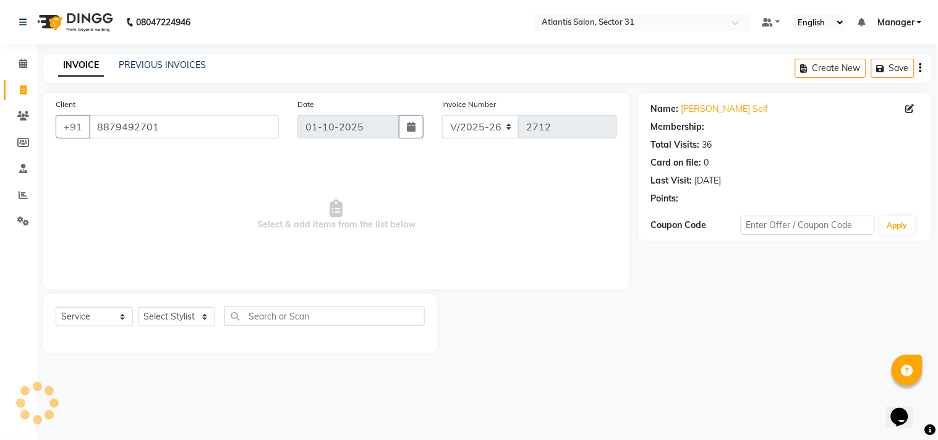
select select "1: Object"
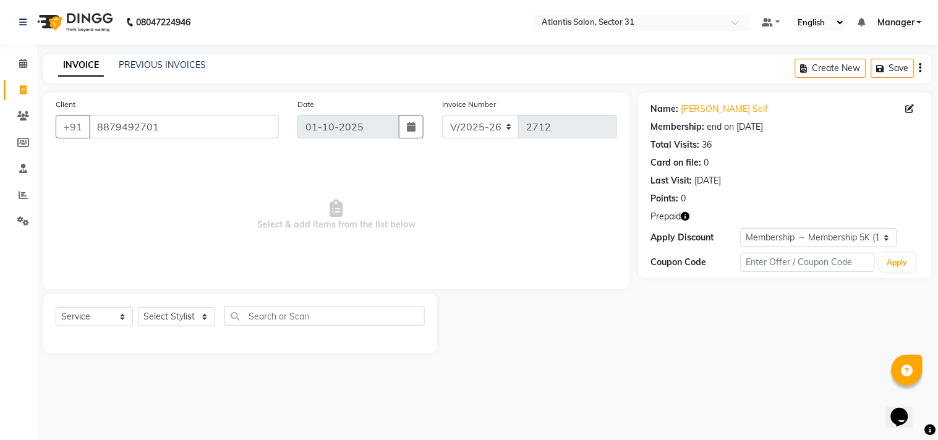
click at [687, 215] on icon "button" at bounding box center [685, 216] width 9 height 9
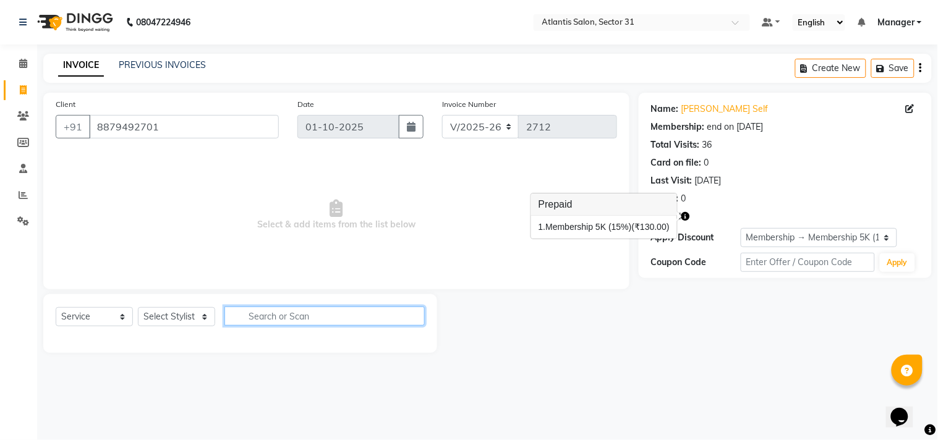
click at [373, 319] on input "text" at bounding box center [324, 316] width 200 height 19
type input "NAI"
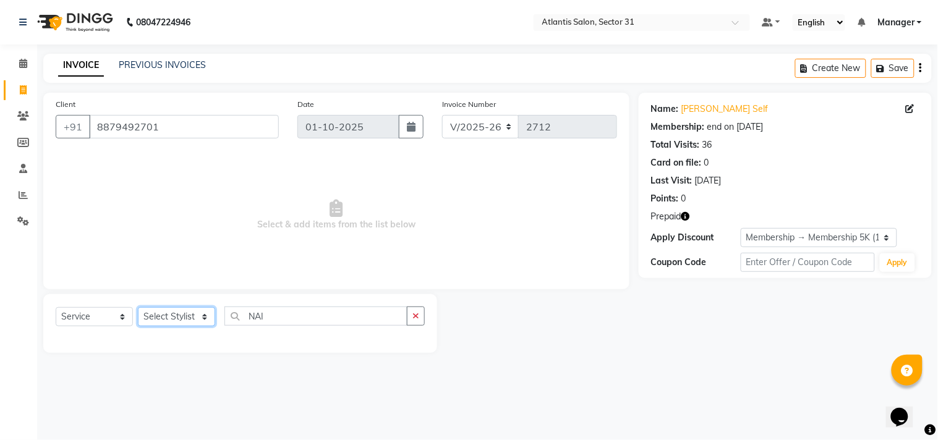
click at [195, 320] on select "Select Stylist [PERSON_NAME] [PERSON_NAME] Kavita Manager Staff 31 Staff ILD [P…" at bounding box center [176, 316] width 77 height 19
select select "24237"
click at [138, 308] on select "Select Stylist [PERSON_NAME] [PERSON_NAME] Kavita Manager Staff 31 Staff ILD [P…" at bounding box center [176, 316] width 77 height 19
click at [165, 239] on span "Select & add items from the list below" at bounding box center [337, 215] width 562 height 124
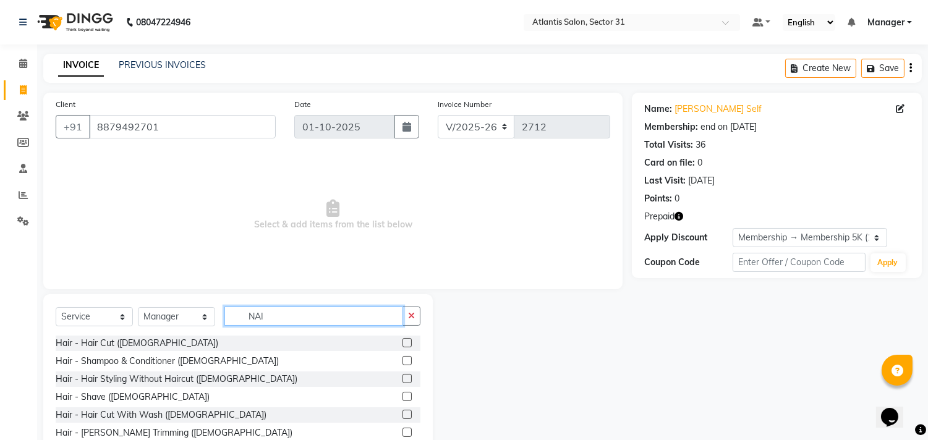
click at [291, 320] on input "NAI" at bounding box center [313, 316] width 179 height 19
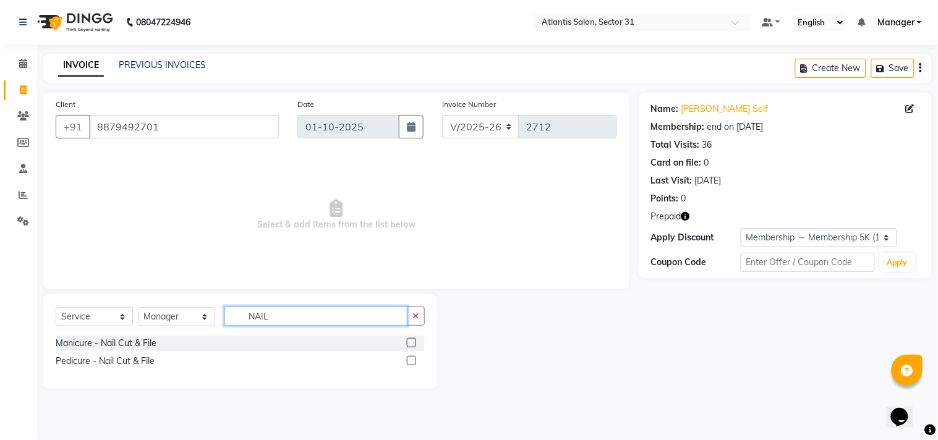
type input "NAIL"
click at [412, 344] on label at bounding box center [411, 342] width 9 height 9
click at [412, 344] on input "checkbox" at bounding box center [411, 344] width 8 height 8
click at [412, 344] on div at bounding box center [416, 343] width 18 height 15
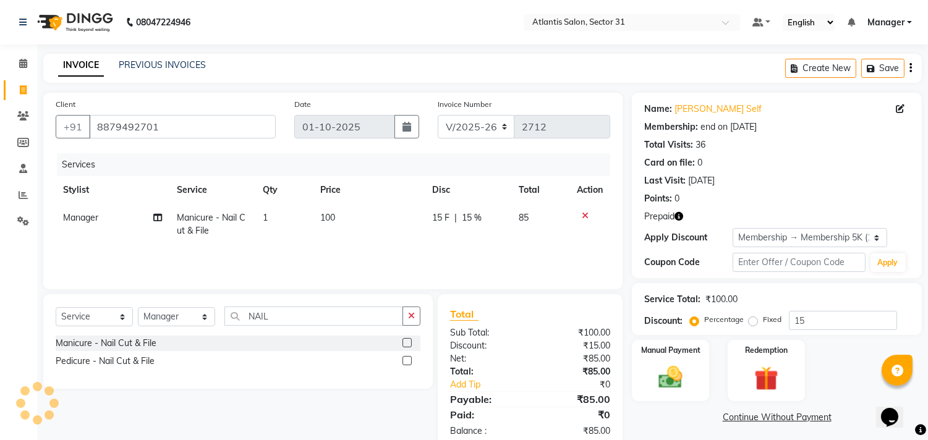
checkbox input "false"
click at [404, 362] on label at bounding box center [407, 360] width 9 height 9
click at [404, 362] on input "checkbox" at bounding box center [407, 361] width 8 height 8
click at [404, 336] on div "Select Service Product Membership Package Voucher Prepaid Gift Card Select Styl…" at bounding box center [238, 321] width 365 height 29
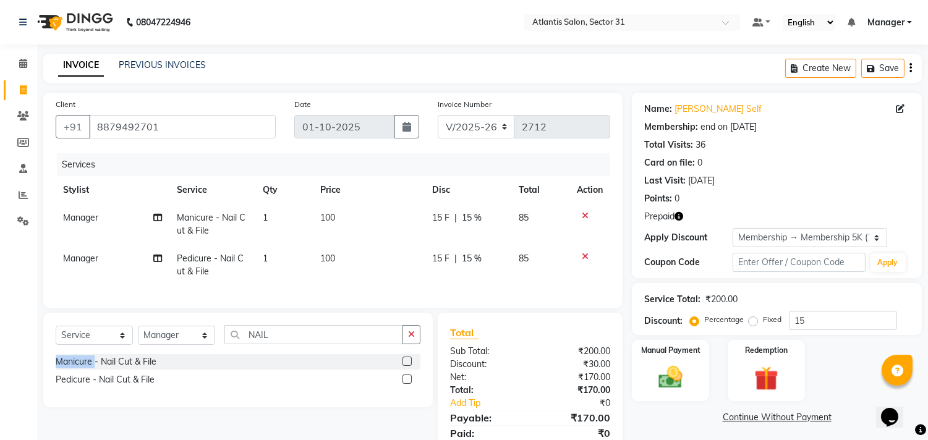
checkbox input "false"
click at [220, 129] on input "8879492701" at bounding box center [182, 126] width 187 height 23
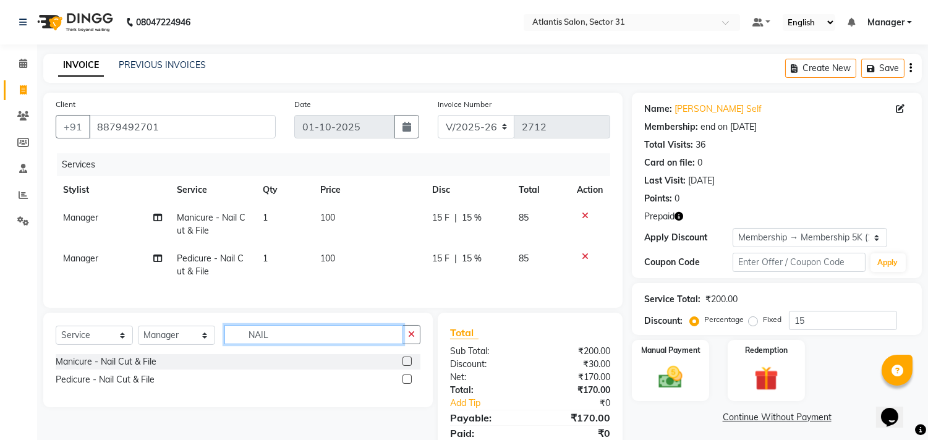
click at [334, 340] on input "NAIL" at bounding box center [313, 334] width 179 height 19
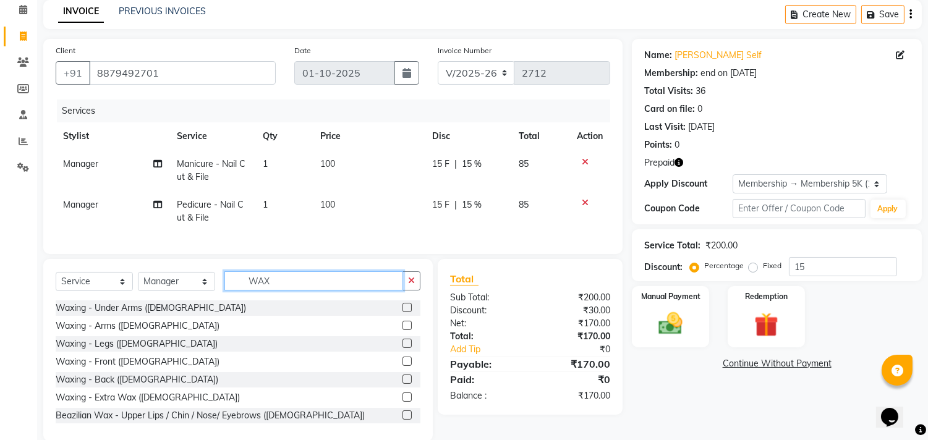
scroll to position [83, 0]
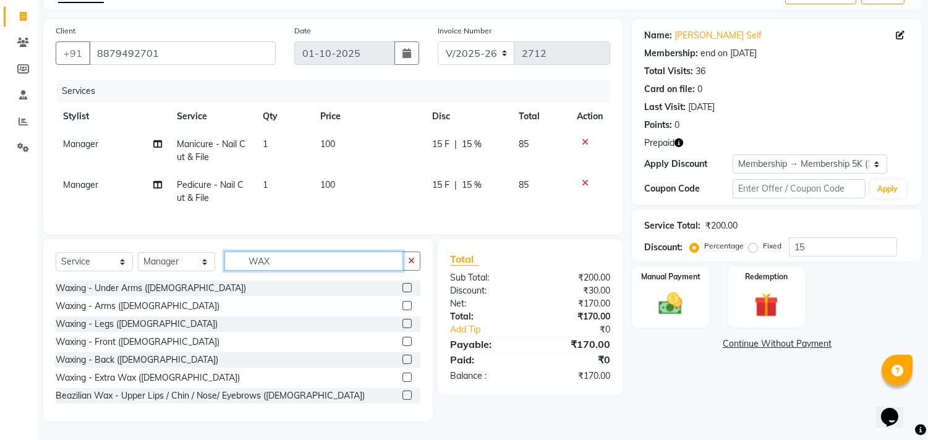
click at [309, 261] on input "WAX" at bounding box center [313, 261] width 179 height 19
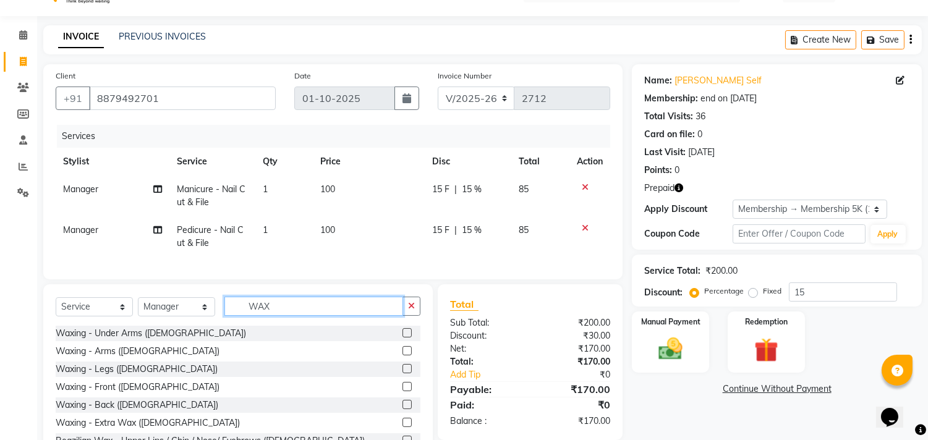
scroll to position [0, 0]
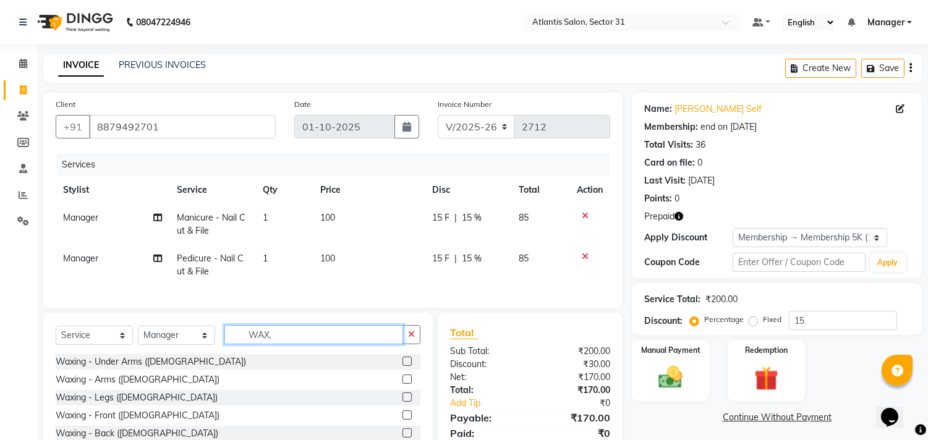
type input "WAX."
click at [682, 217] on icon "button" at bounding box center [679, 216] width 9 height 9
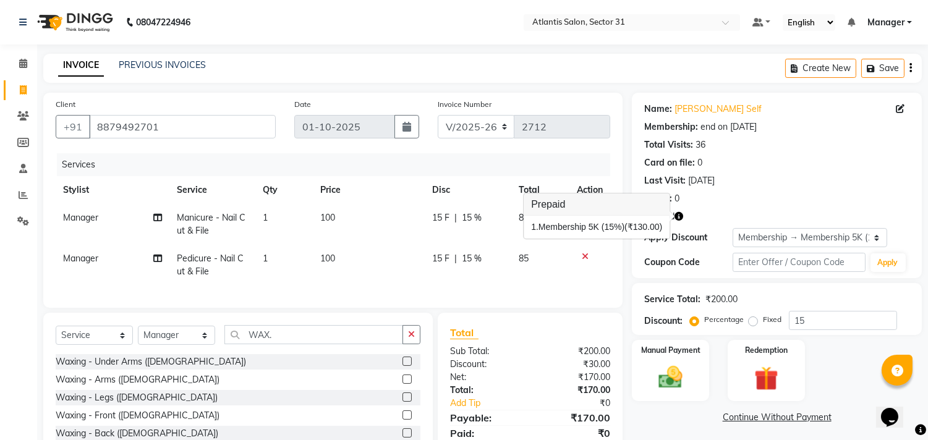
click at [595, 274] on td at bounding box center [590, 265] width 41 height 41
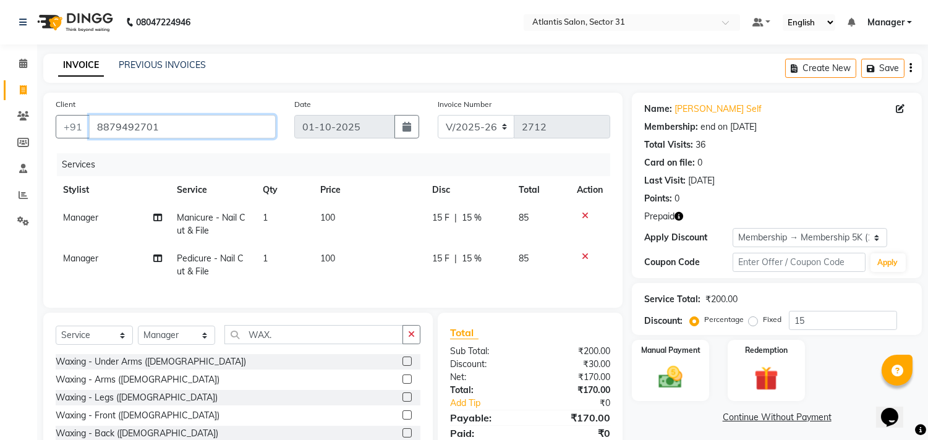
click at [213, 126] on input "8879492701" at bounding box center [182, 126] width 187 height 23
click at [584, 218] on icon at bounding box center [585, 215] width 7 height 9
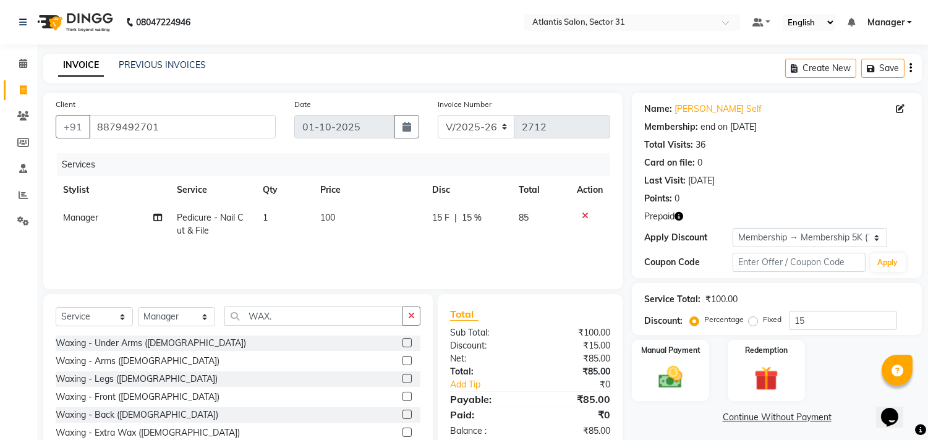
click at [584, 218] on icon at bounding box center [585, 215] width 7 height 9
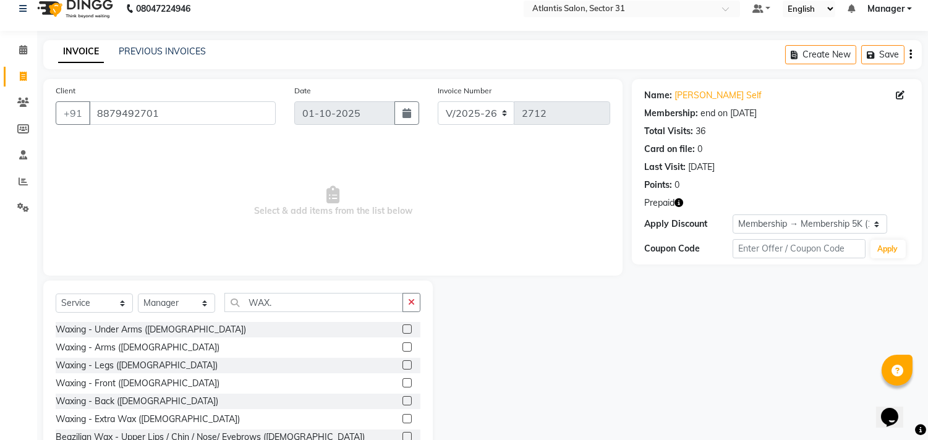
scroll to position [54, 0]
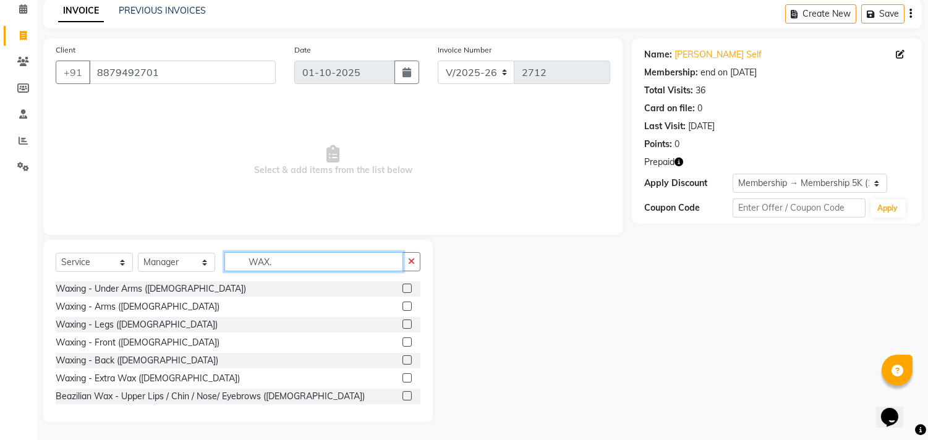
click at [332, 267] on input "WAX." at bounding box center [313, 261] width 179 height 19
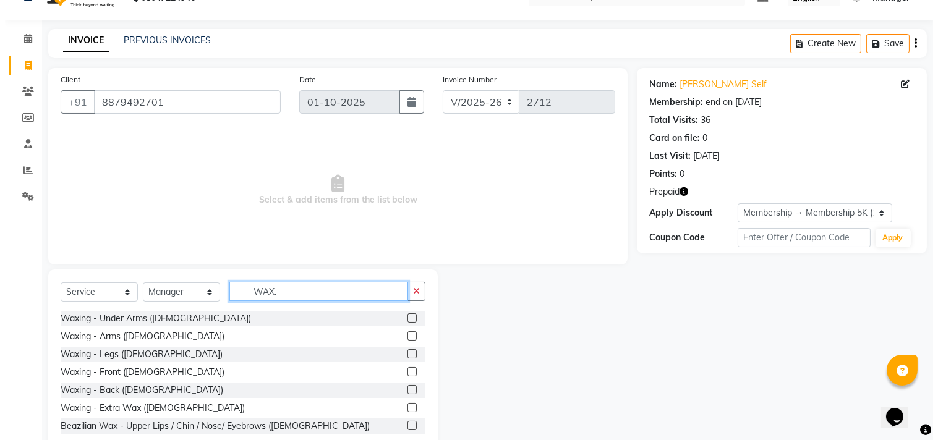
scroll to position [0, 0]
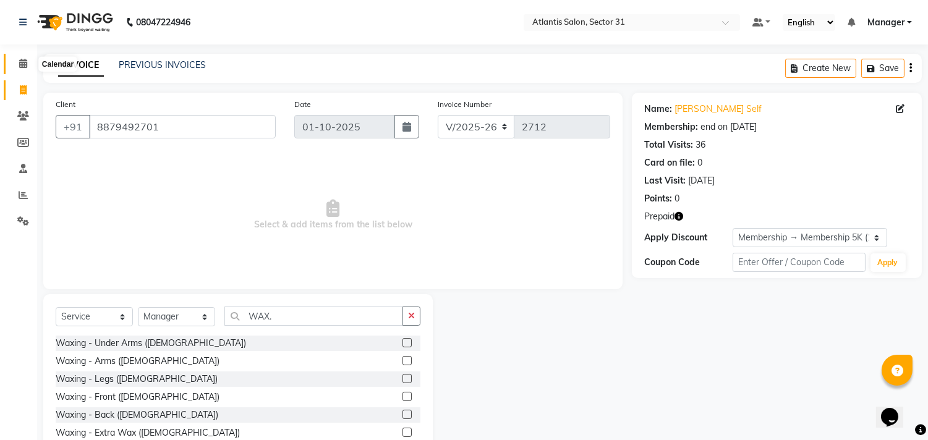
click at [16, 68] on span at bounding box center [23, 64] width 22 height 14
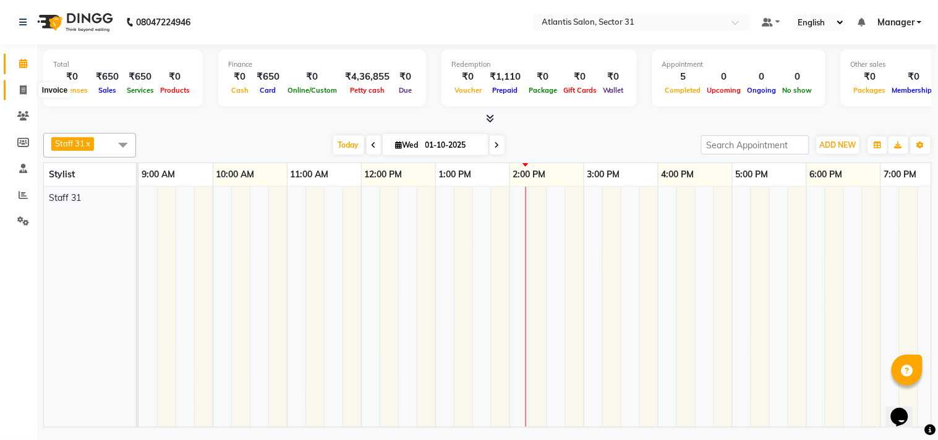
click at [26, 91] on icon at bounding box center [23, 89] width 7 height 9
select select "service"
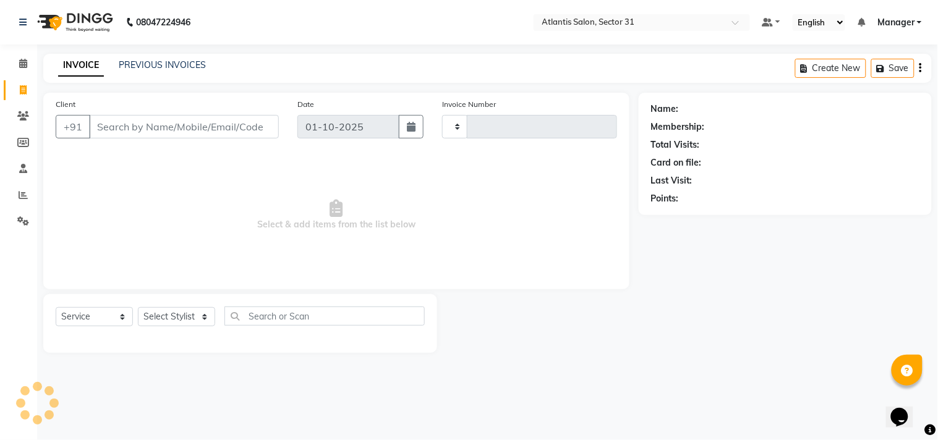
type input "2712"
select select "4391"
click at [177, 137] on input "Client" at bounding box center [184, 126] width 190 height 23
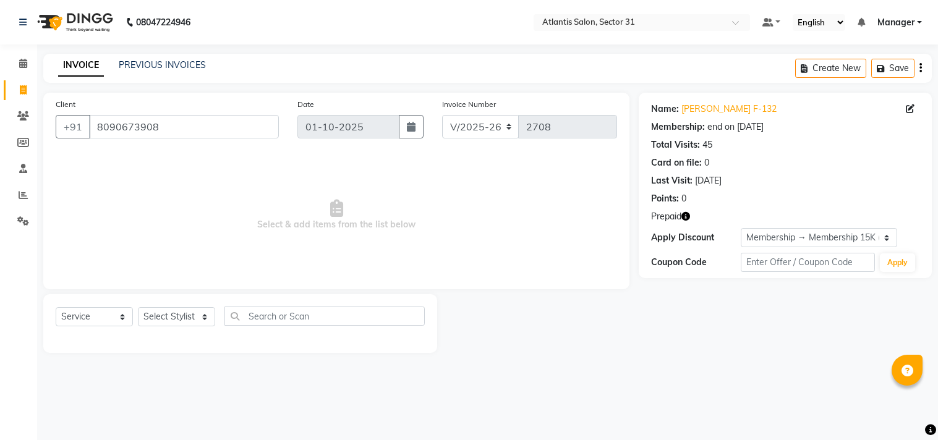
select select "4391"
select select "service"
select select "1: Object"
click at [690, 219] on icon "button" at bounding box center [685, 216] width 9 height 9
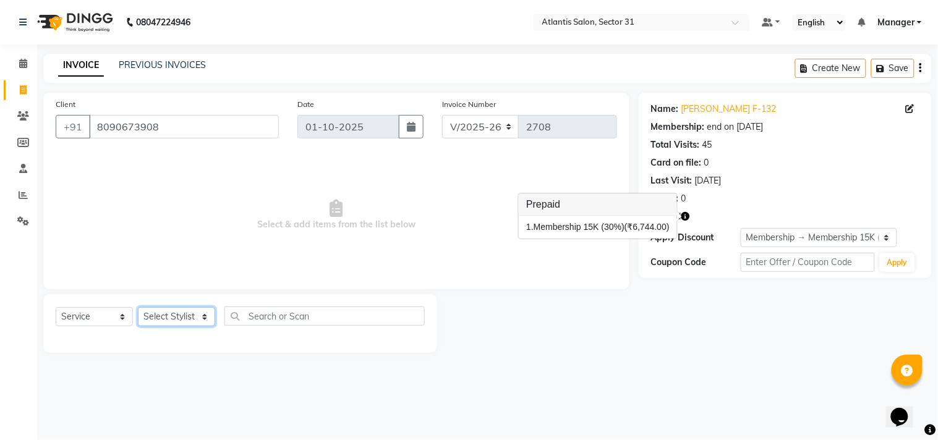
click at [171, 317] on select "Select Stylist [PERSON_NAME] [PERSON_NAME] Kavita Manager Staff 31 Staff ILD [P…" at bounding box center [176, 316] width 77 height 19
select select "33510"
click at [138, 308] on select "Select Stylist [PERSON_NAME] [PERSON_NAME] Kavita Manager Staff 31 Staff ILD [P…" at bounding box center [176, 316] width 77 height 19
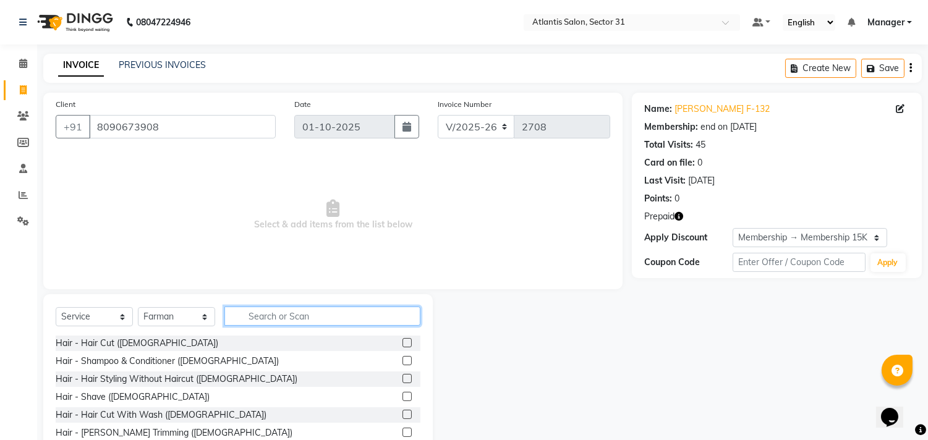
click at [289, 317] on input "text" at bounding box center [322, 316] width 196 height 19
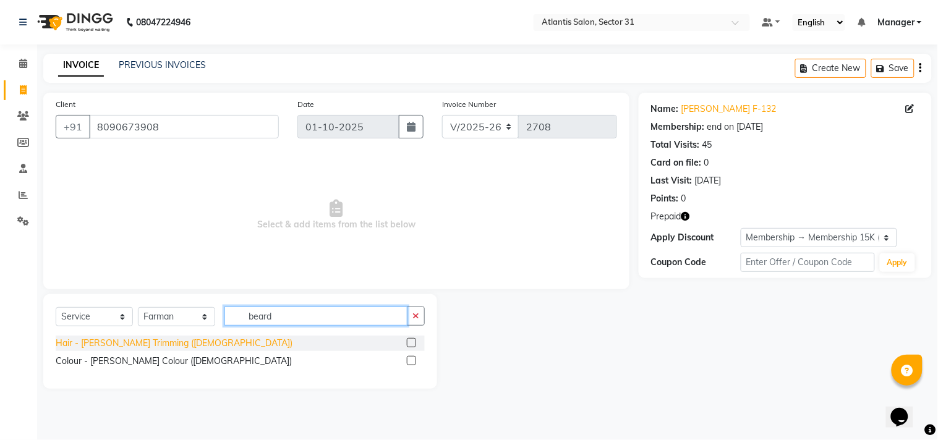
type input "beard"
click at [170, 348] on div "Hair - [PERSON_NAME] Trimming ([DEMOGRAPHIC_DATA])" at bounding box center [174, 343] width 237 height 13
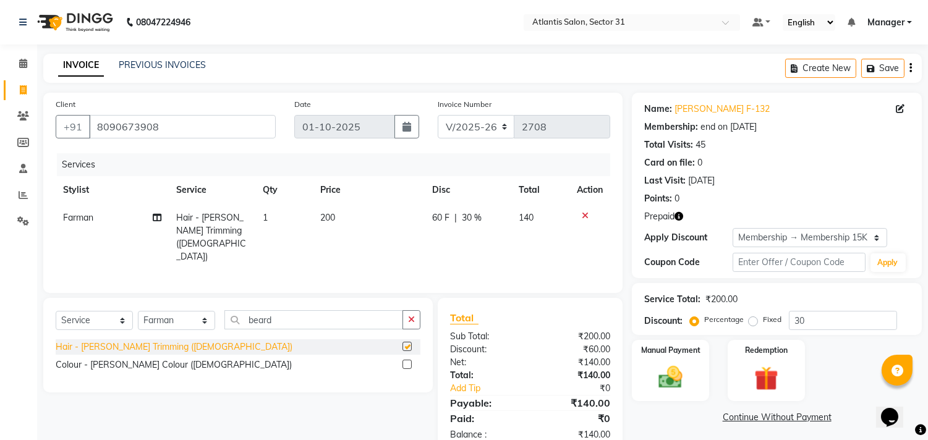
checkbox input "false"
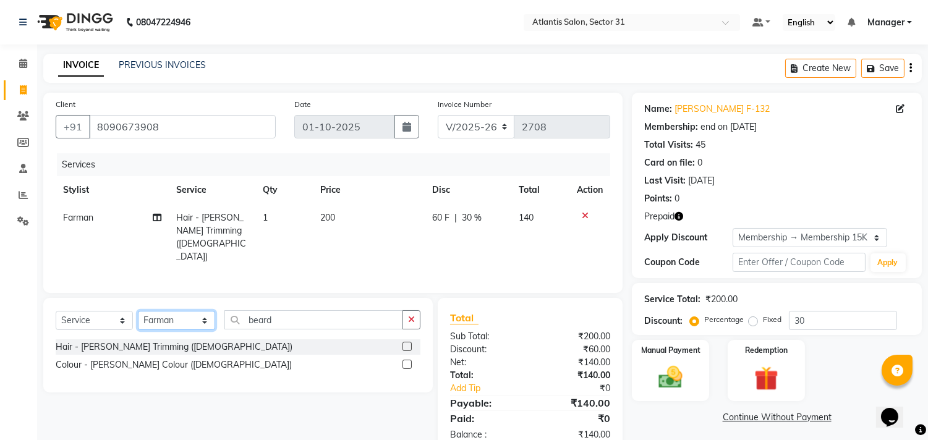
click at [186, 318] on select "Select Stylist [PERSON_NAME] [PERSON_NAME] Kavita Manager Staff 31 Staff ILD [P…" at bounding box center [176, 320] width 77 height 19
select select "82225"
click at [138, 311] on select "Select Stylist [PERSON_NAME] [PERSON_NAME] Kavita Manager Staff 31 Staff ILD [P…" at bounding box center [176, 320] width 77 height 19
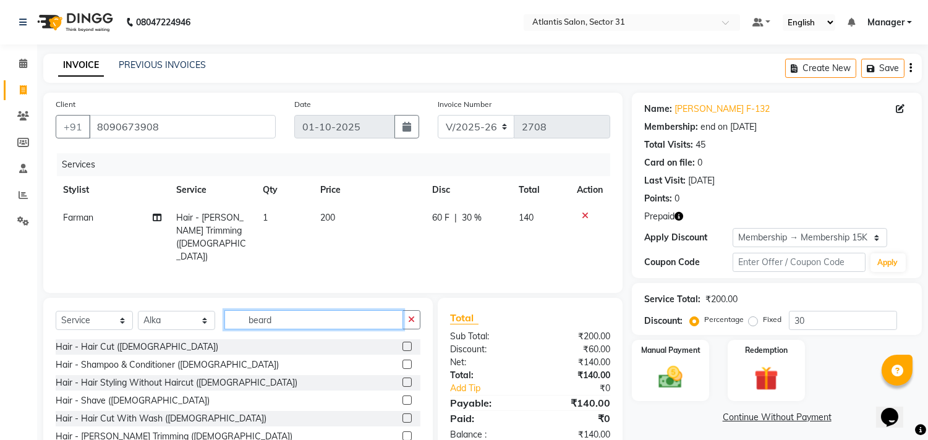
click at [305, 318] on input "beard" at bounding box center [313, 319] width 179 height 19
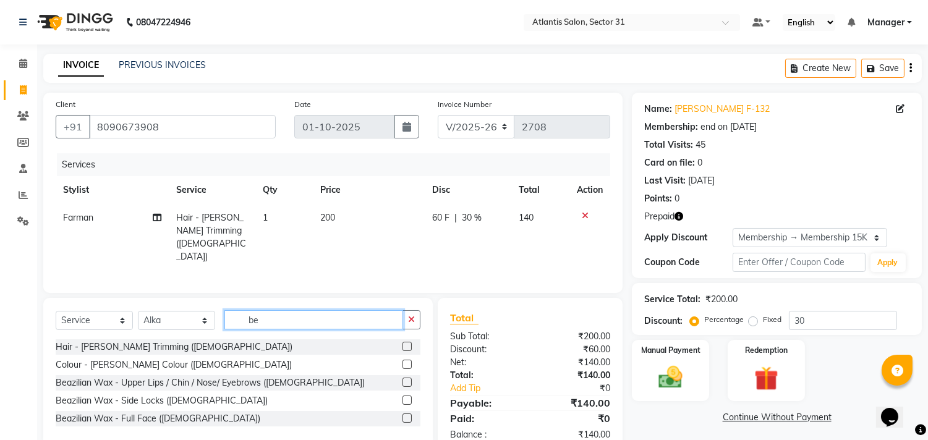
type input "b"
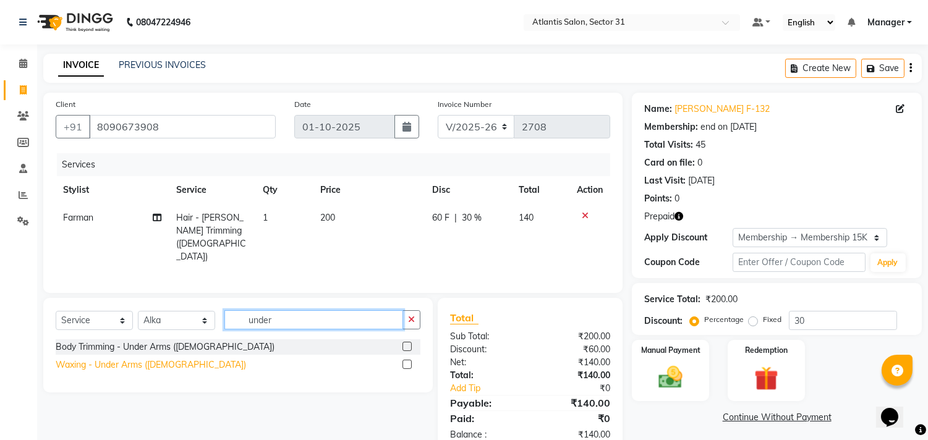
type input "under"
click at [144, 361] on div "Waxing - Under Arms ([DEMOGRAPHIC_DATA])" at bounding box center [151, 365] width 190 height 13
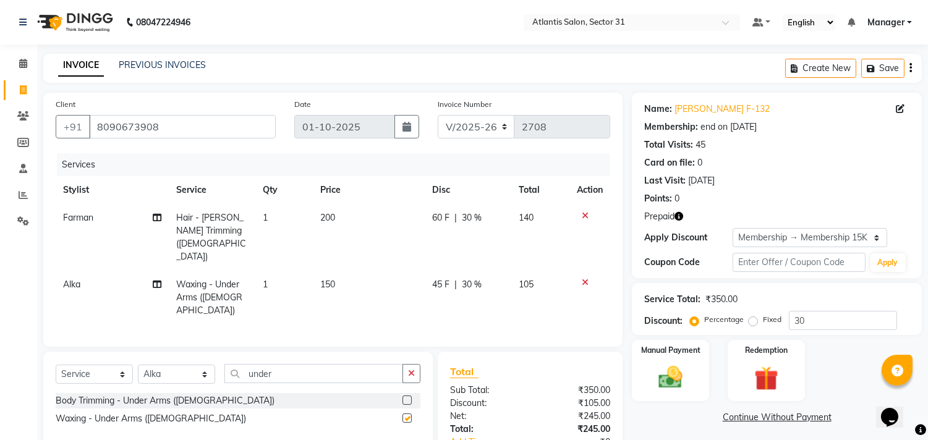
checkbox input "false"
click at [304, 364] on input "under" at bounding box center [313, 373] width 179 height 19
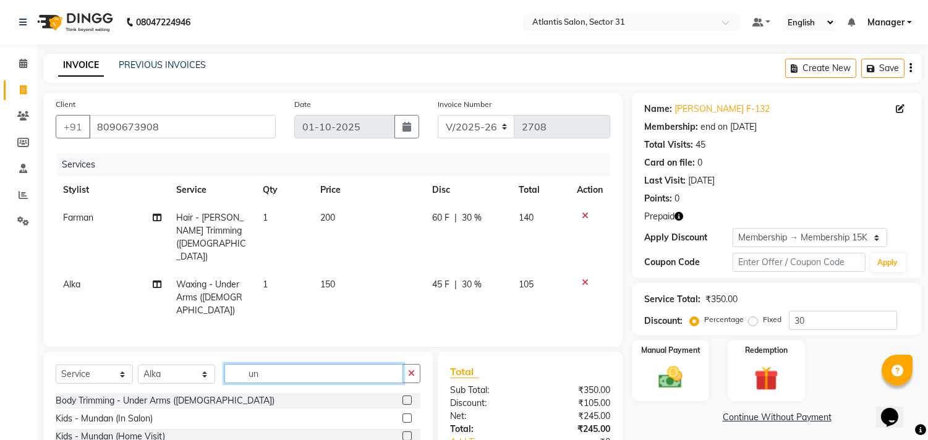
type input "u"
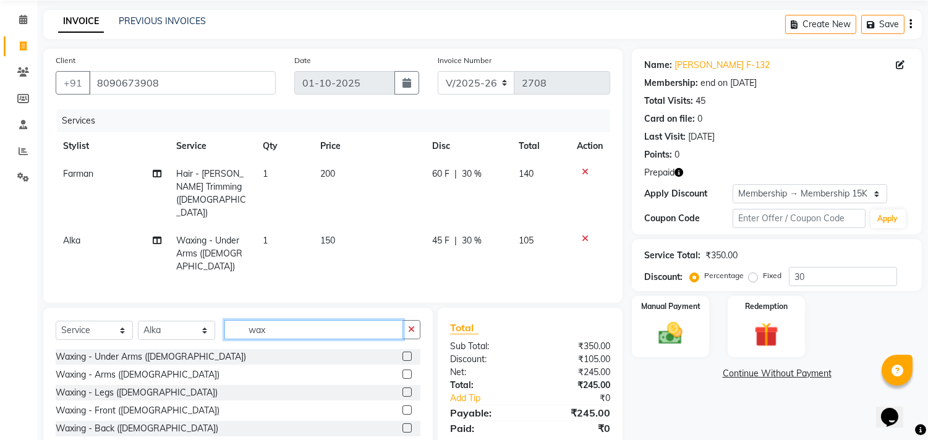
scroll to position [83, 0]
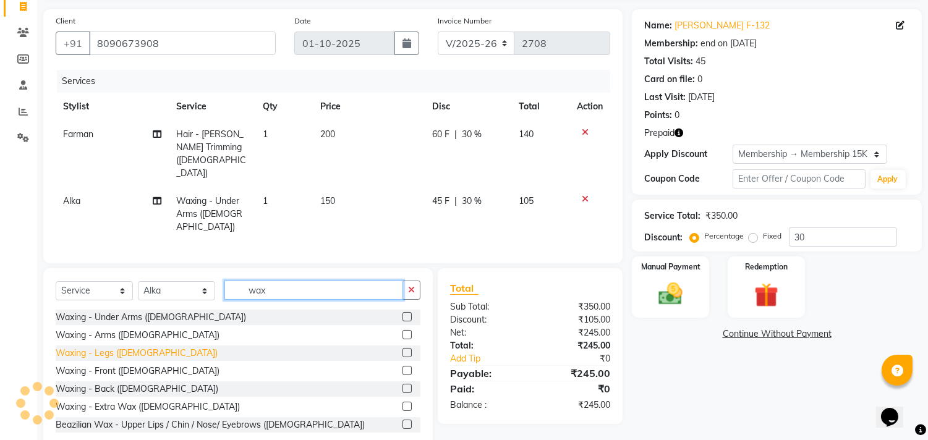
type input "wax"
click at [109, 347] on div "Waxing - Legs ([DEMOGRAPHIC_DATA])" at bounding box center [137, 353] width 162 height 13
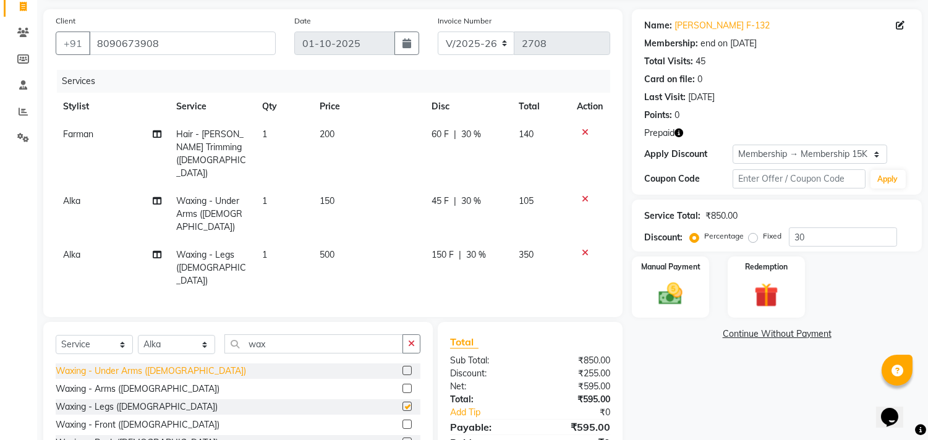
checkbox input "false"
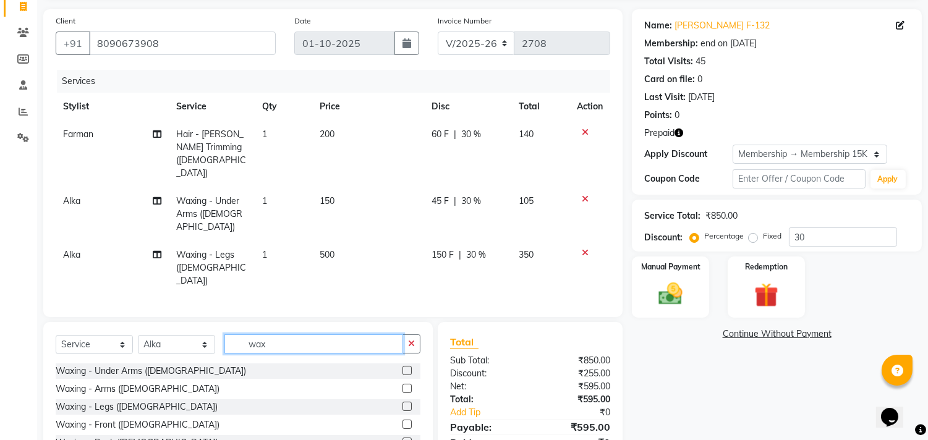
click at [283, 335] on input "wax" at bounding box center [313, 344] width 179 height 19
type input "w"
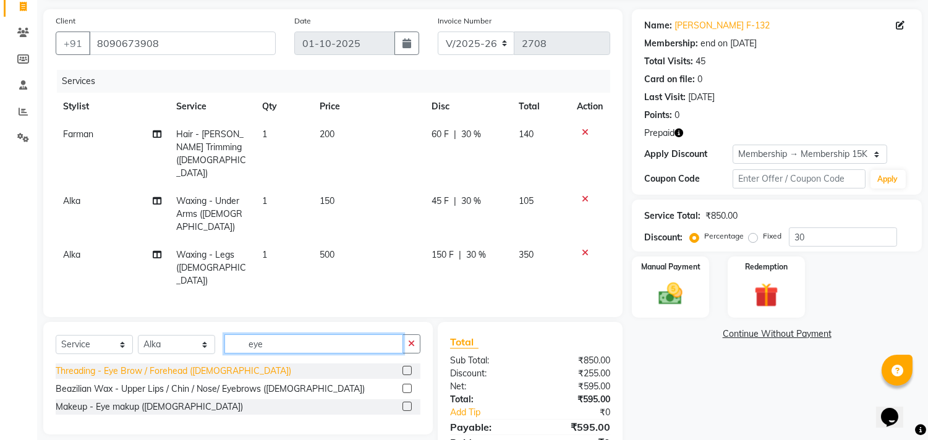
type input "eye"
click at [204, 365] on div "Threading - Eye Brow / Forehead ([DEMOGRAPHIC_DATA])" at bounding box center [174, 371] width 236 height 13
checkbox input "false"
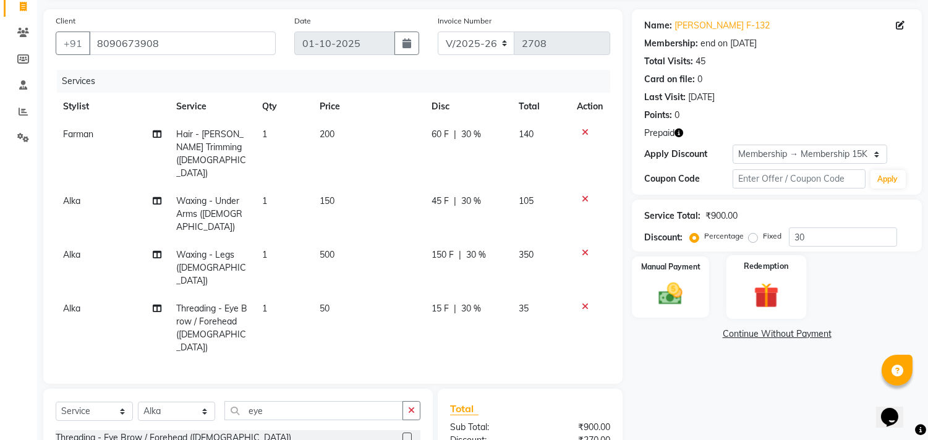
click at [768, 288] on img at bounding box center [766, 295] width 41 height 31
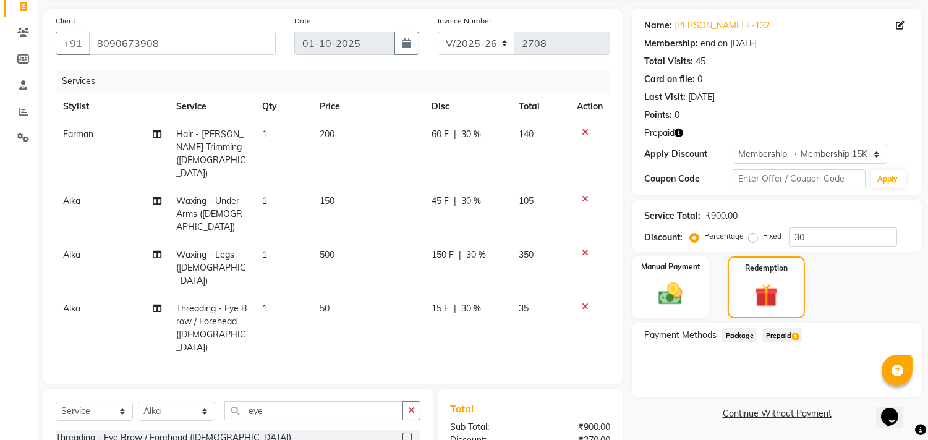
click at [795, 341] on span "Prepaid 1" at bounding box center [782, 335] width 40 height 14
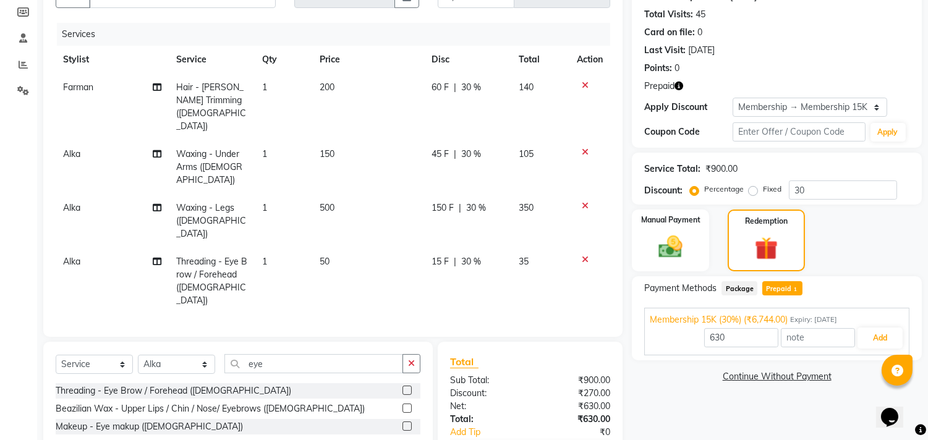
scroll to position [152, 0]
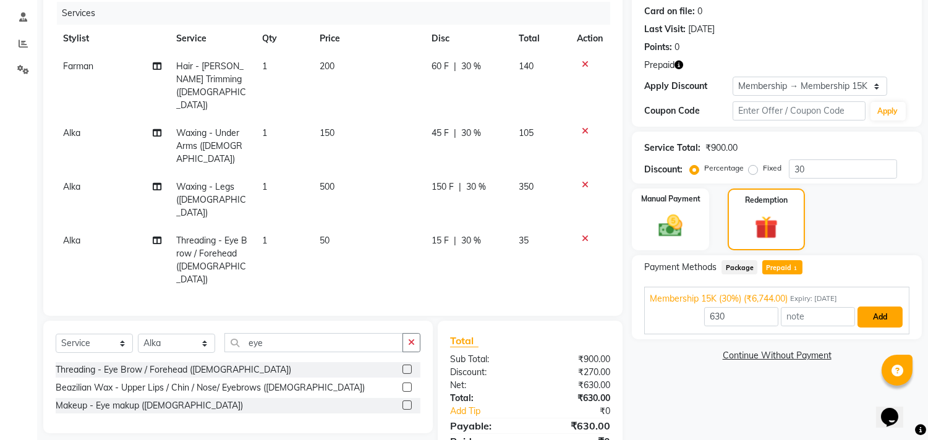
click at [879, 317] on button "Add" at bounding box center [880, 317] width 45 height 21
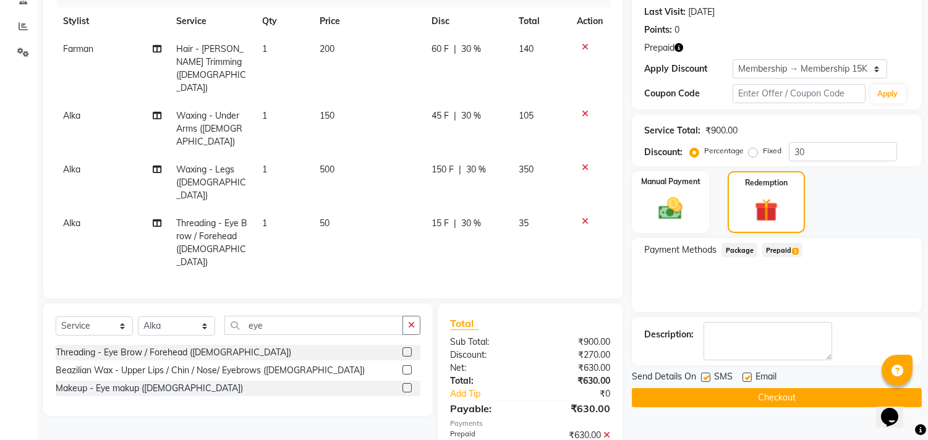
scroll to position [177, 0]
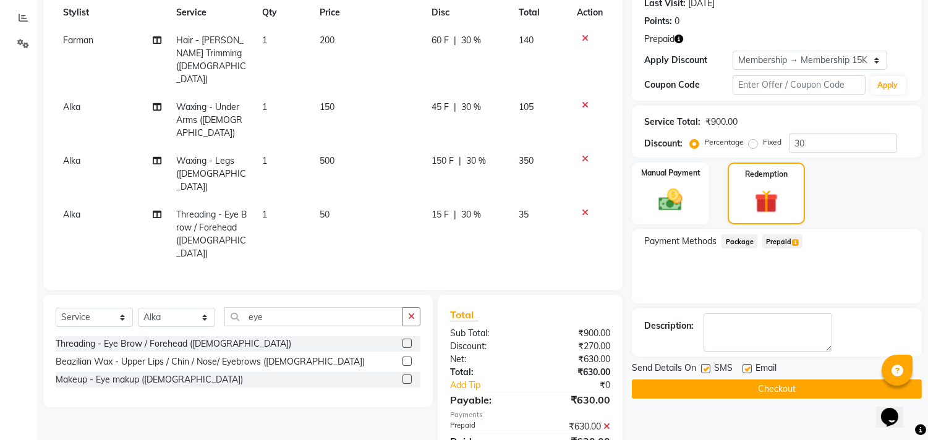
click at [848, 391] on button "Checkout" at bounding box center [777, 389] width 290 height 19
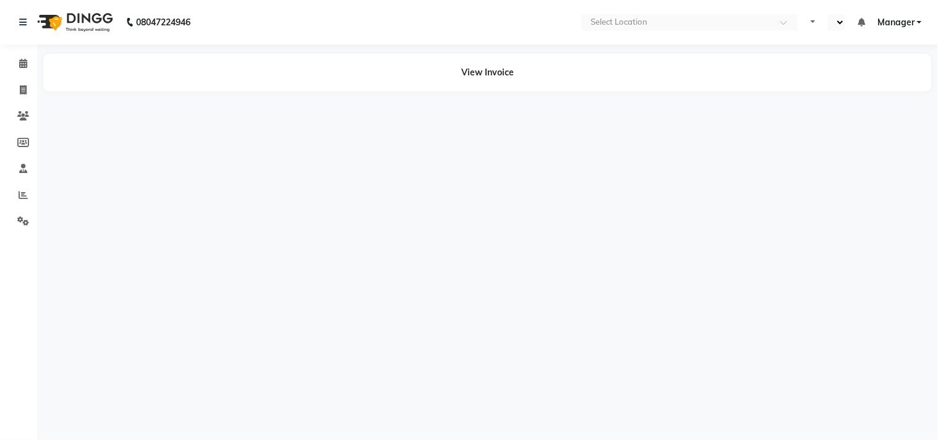
select select "en"
